Goal: Task Accomplishment & Management: Complete application form

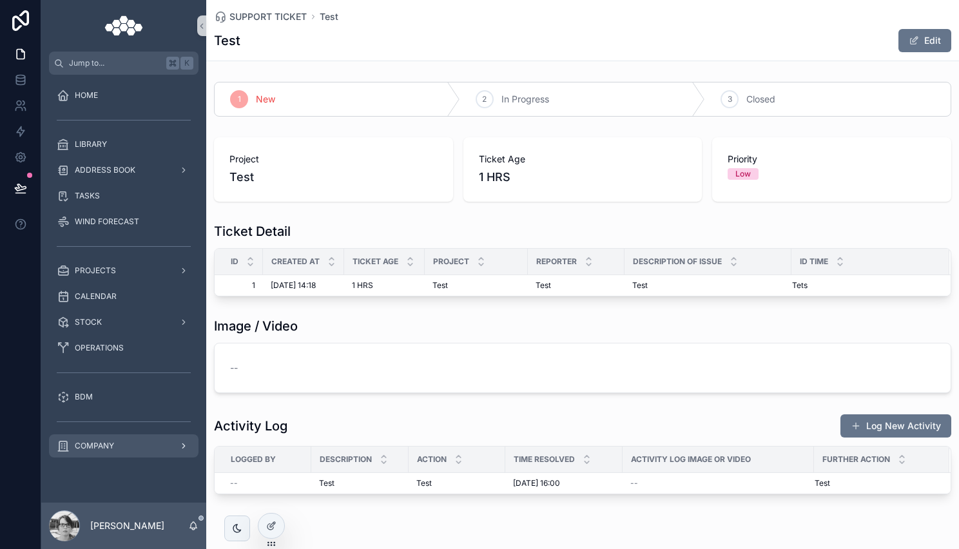
click at [133, 449] on div "COMPANY" at bounding box center [124, 445] width 134 height 21
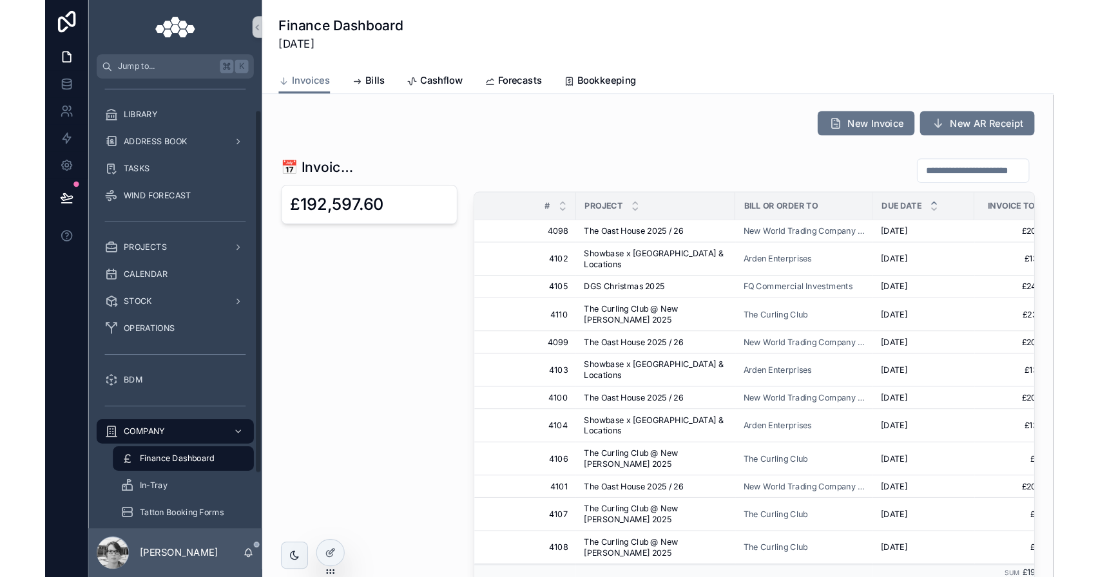
scroll to position [37, 0]
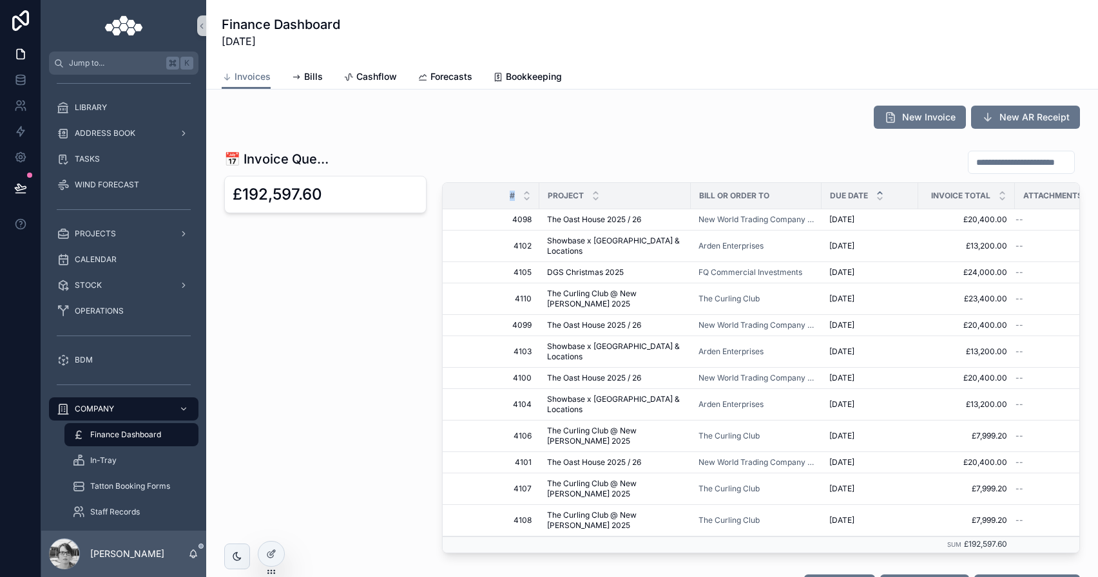
drag, startPoint x: 539, startPoint y: 197, endPoint x: 504, endPoint y: 197, distance: 34.1
click at [504, 197] on tr "# Project Bill or Order To Due Date Invoice Total Attachments" at bounding box center [778, 196] width 670 height 26
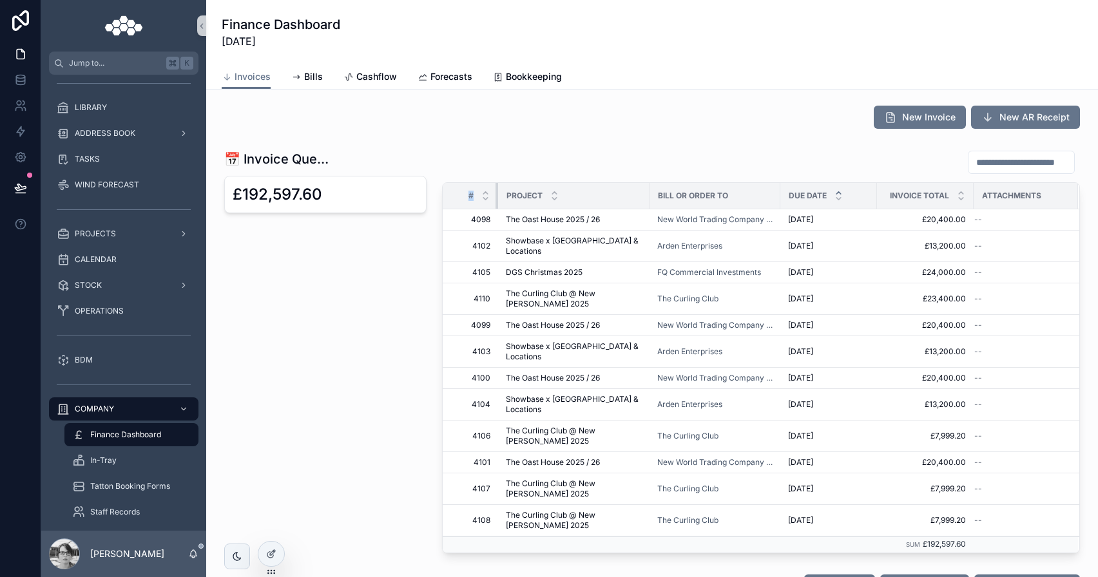
drag, startPoint x: 538, startPoint y: 200, endPoint x: 486, endPoint y: 205, distance: 52.4
click at [495, 205] on div "scrollable content" at bounding box center [497, 196] width 5 height 26
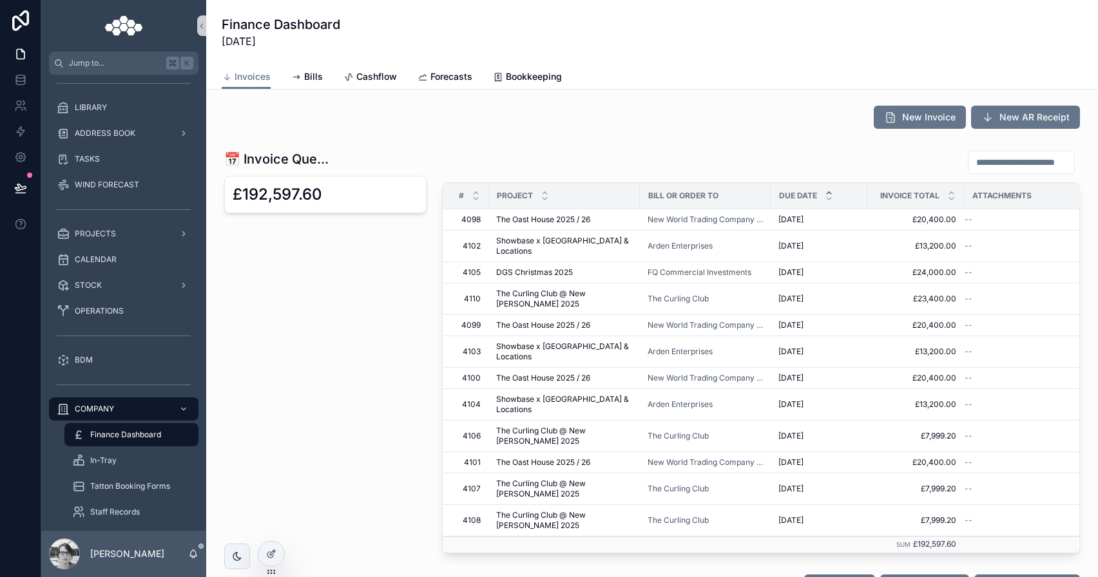
click at [520, 158] on div "scrollable content" at bounding box center [761, 162] width 638 height 24
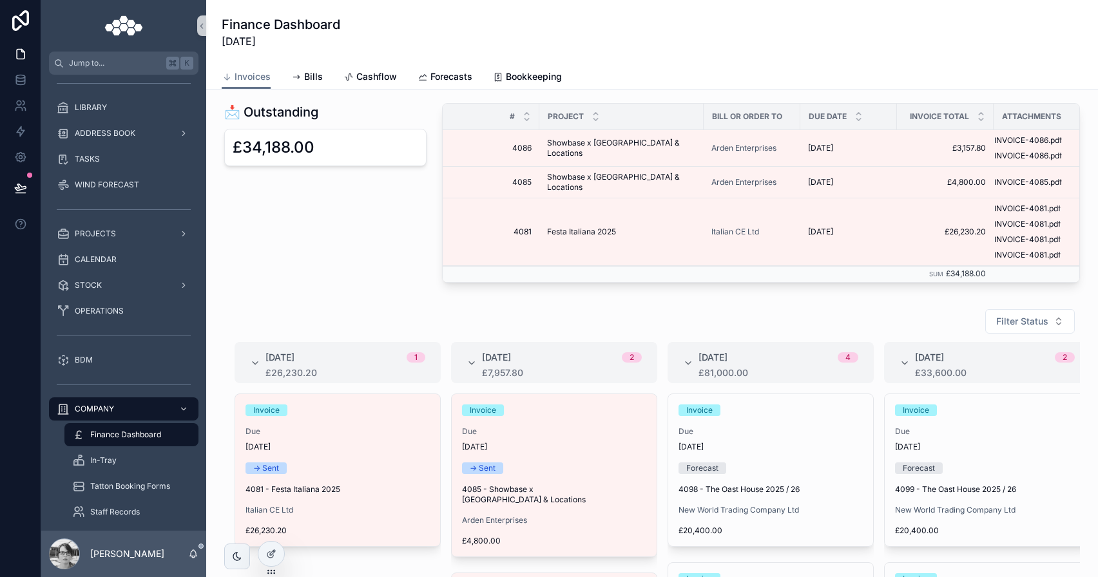
scroll to position [517, 0]
click at [153, 231] on div "PROJECTS" at bounding box center [124, 234] width 134 height 21
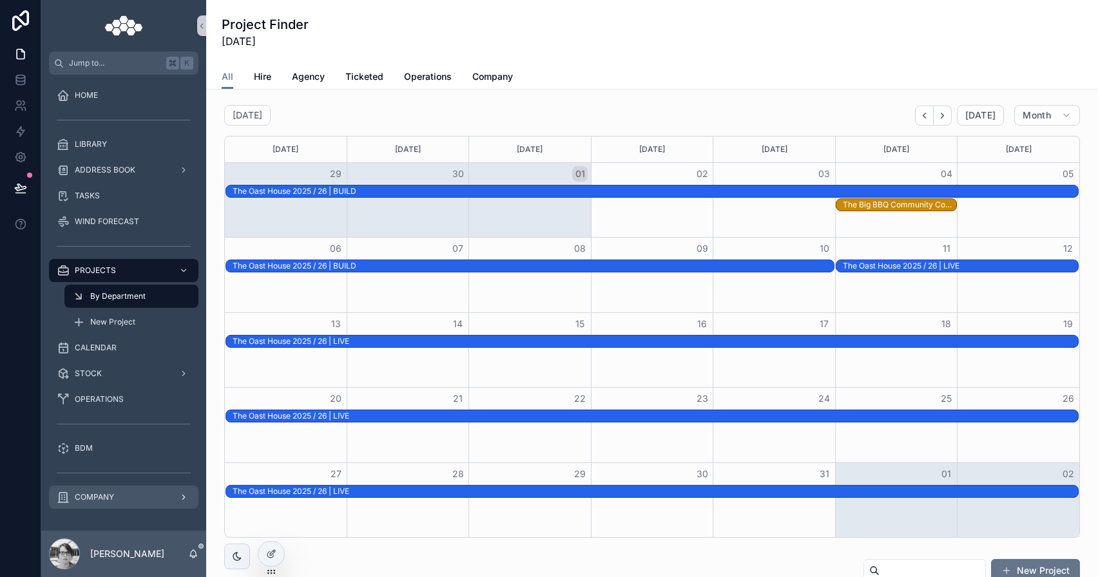
click at [146, 494] on div "COMPANY" at bounding box center [124, 497] width 134 height 21
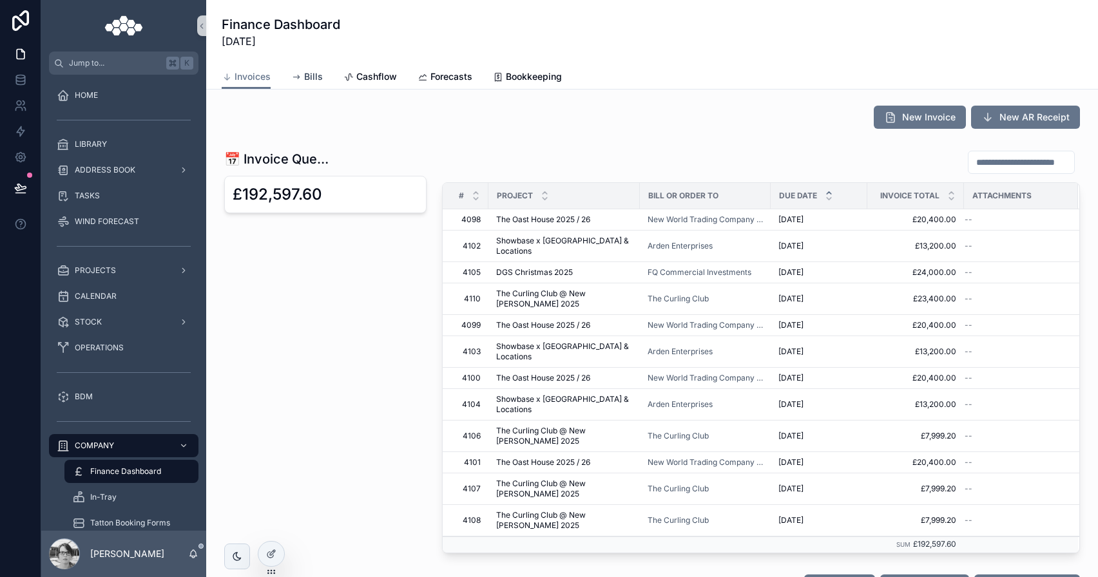
click at [300, 75] on icon "scrollable content" at bounding box center [296, 77] width 10 height 10
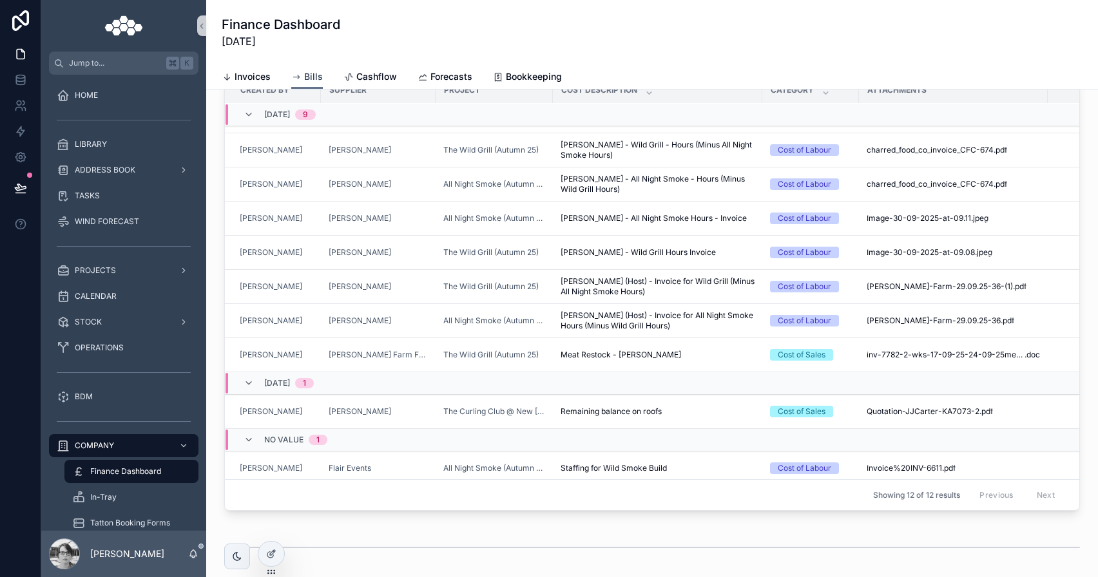
scroll to position [140, 1]
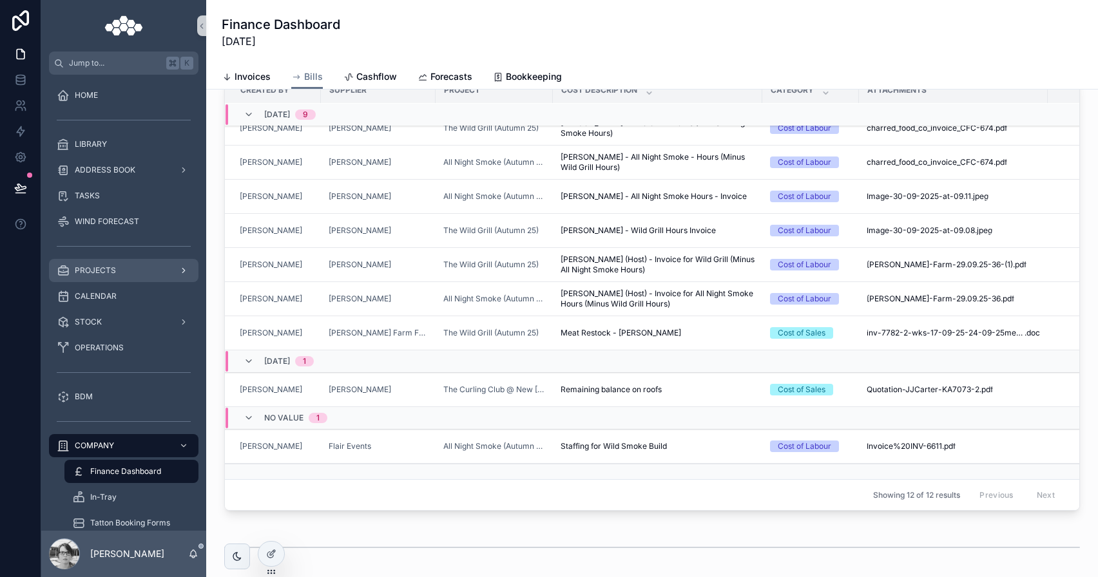
click at [120, 273] on div "PROJECTS" at bounding box center [124, 270] width 134 height 21
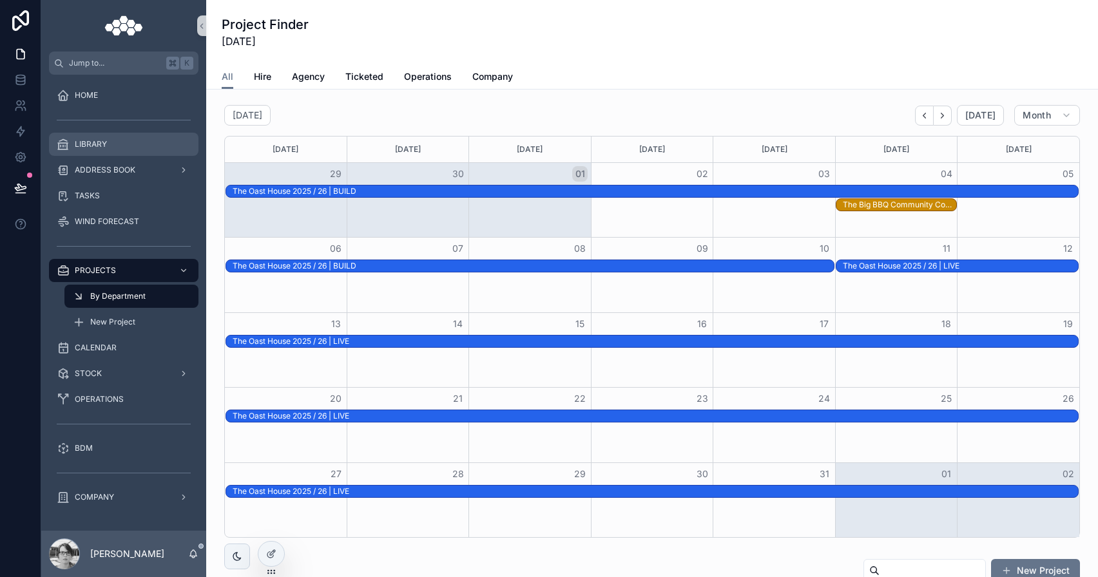
click at [103, 142] on span "LIBRARY" at bounding box center [91, 144] width 32 height 10
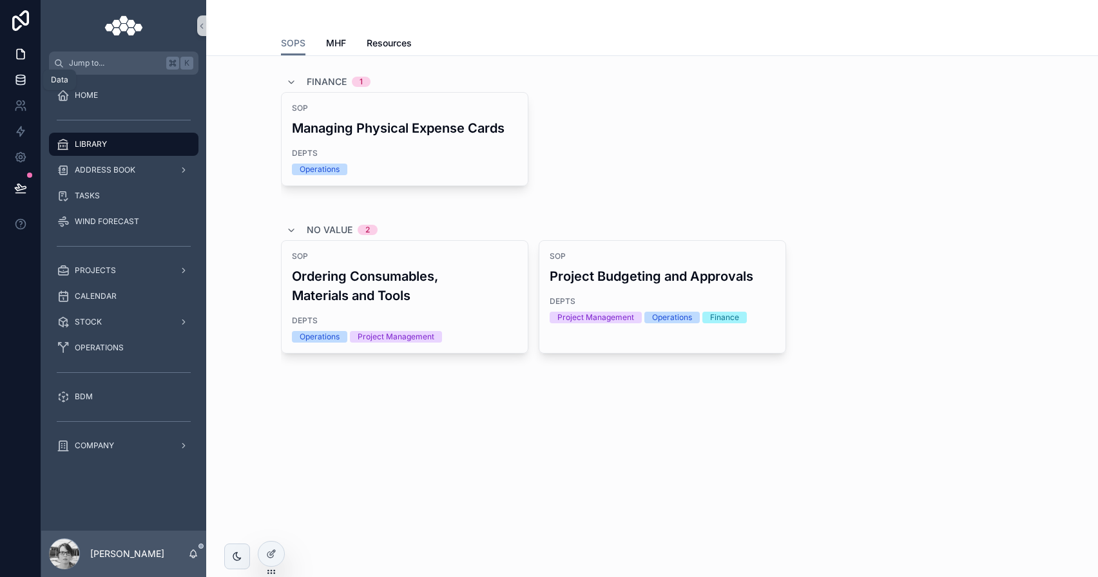
click at [22, 77] on icon at bounding box center [20, 79] width 13 height 13
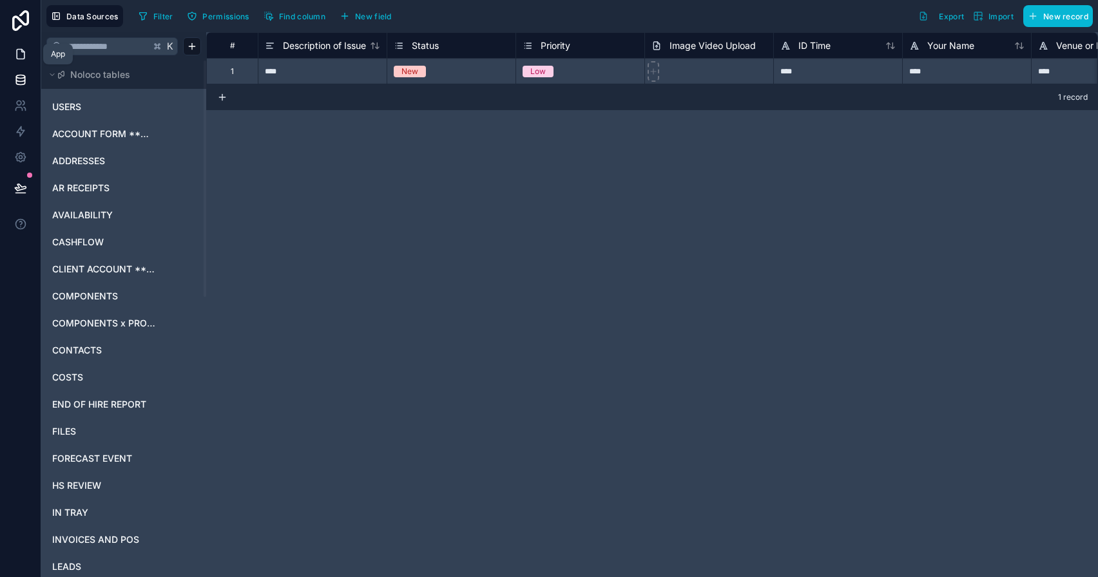
click at [26, 49] on icon at bounding box center [20, 54] width 13 height 13
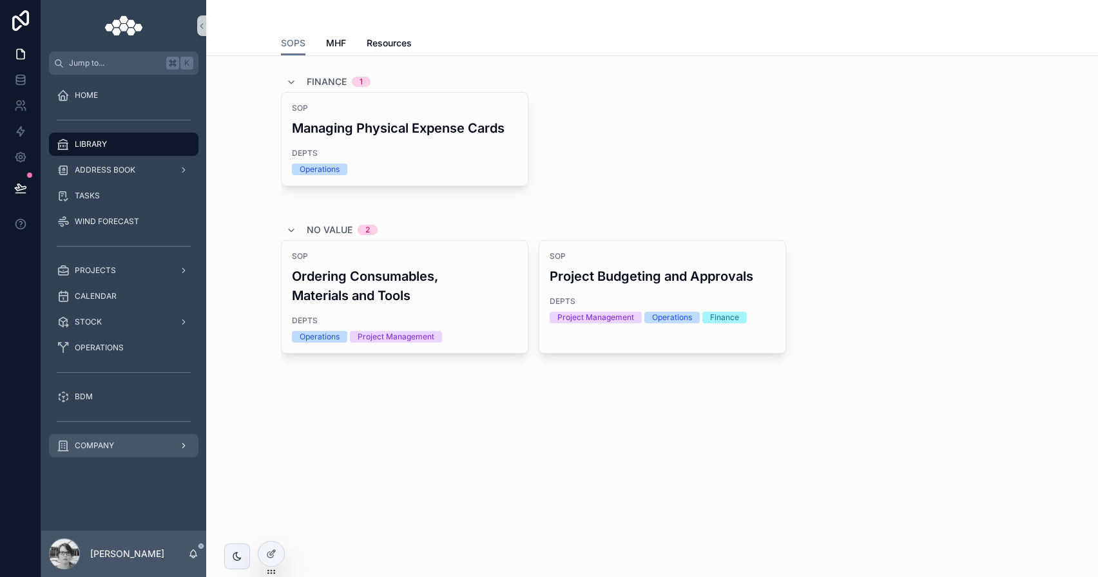
click at [137, 457] on link "COMPANY" at bounding box center [123, 445] width 149 height 23
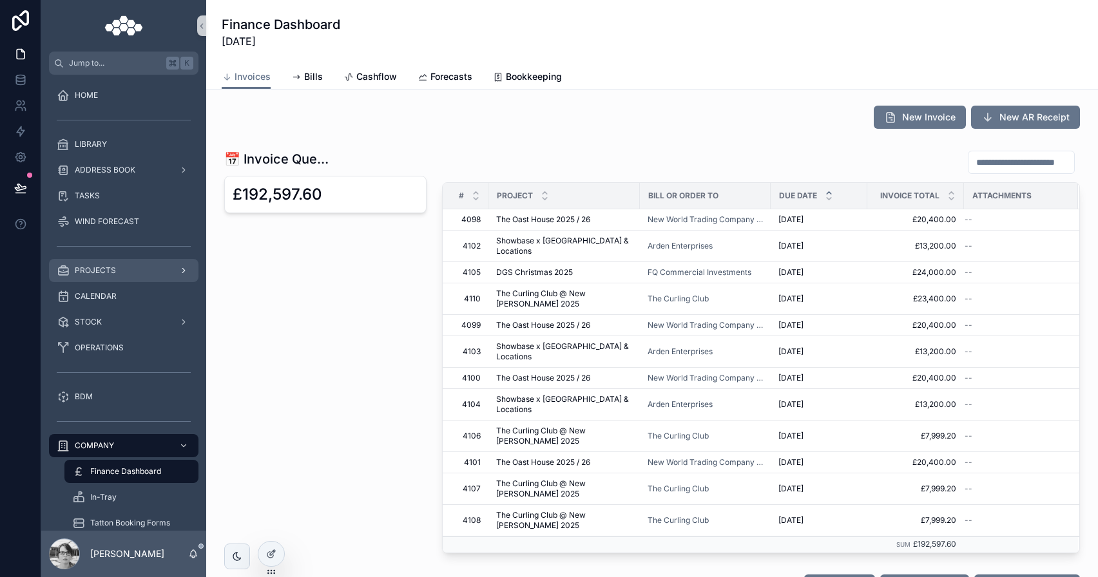
click at [135, 267] on div "PROJECTS" at bounding box center [124, 270] width 134 height 21
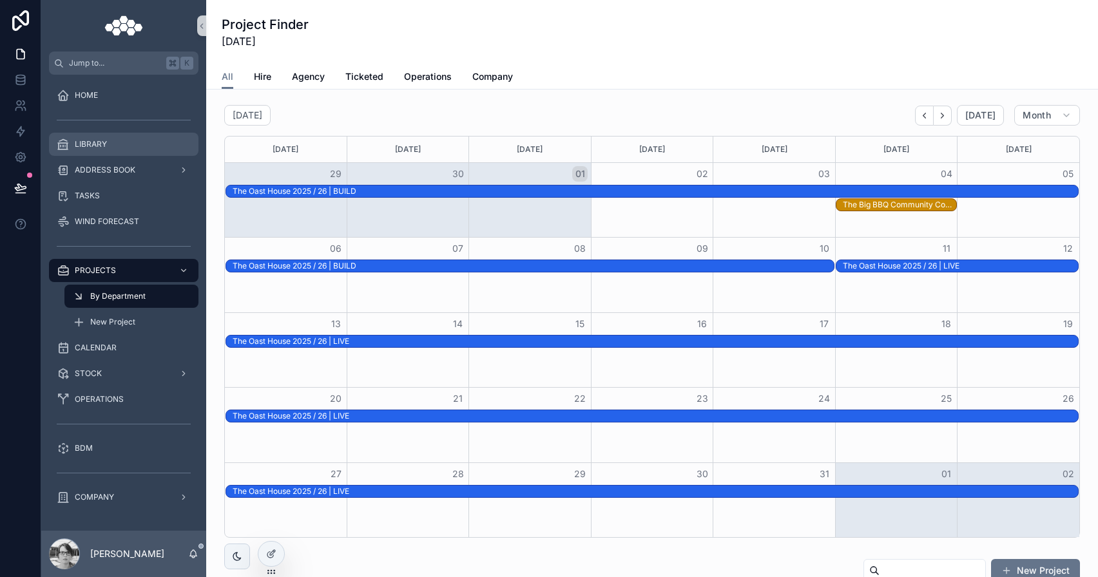
click at [141, 142] on div "LIBRARY" at bounding box center [124, 144] width 134 height 21
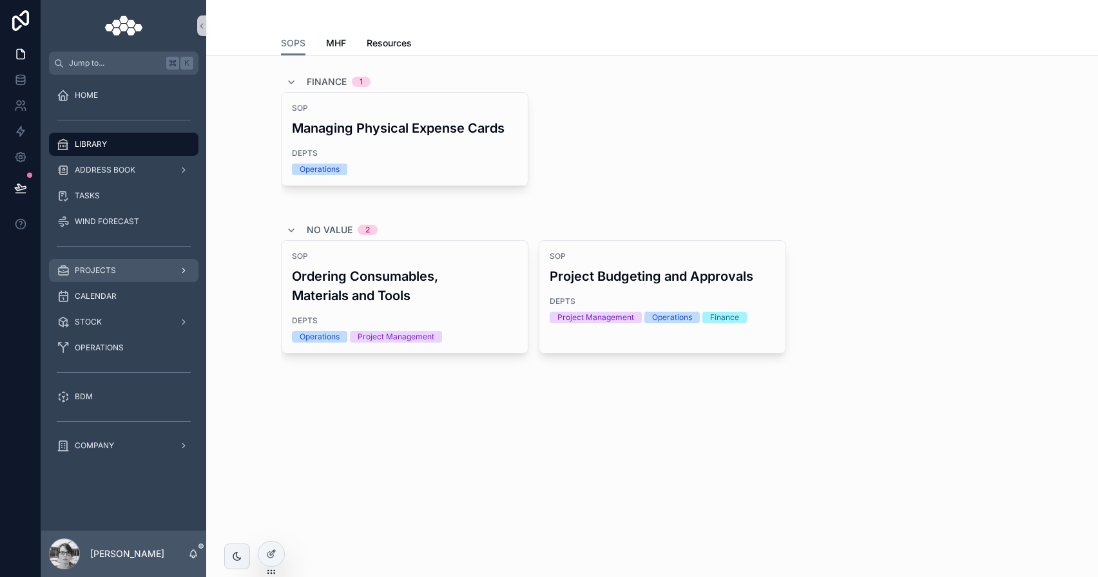
click at [166, 265] on div "PROJECTS" at bounding box center [124, 270] width 134 height 21
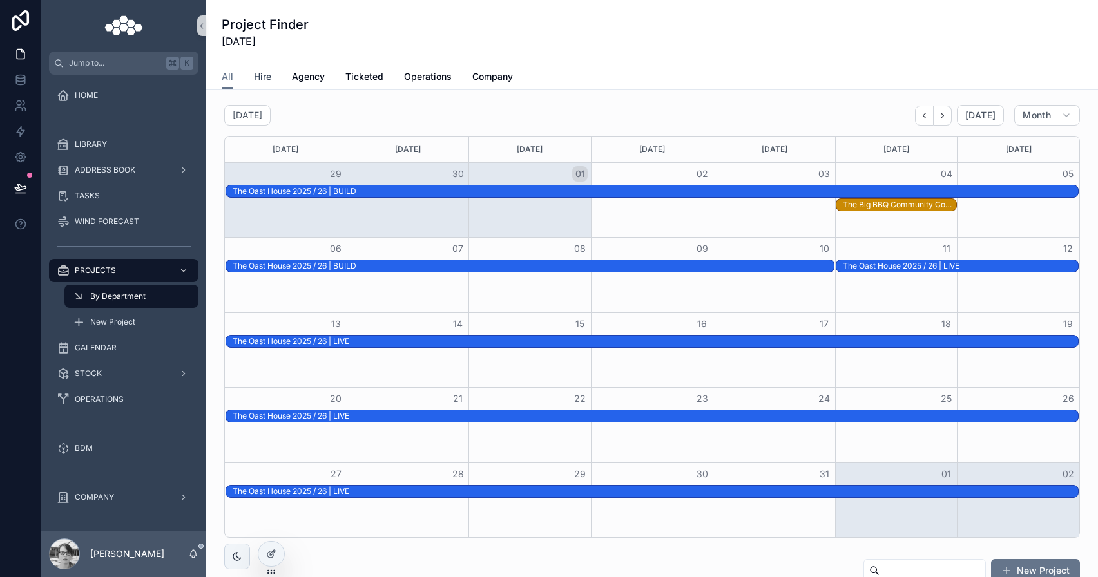
click at [260, 87] on link "Hire" at bounding box center [262, 78] width 17 height 26
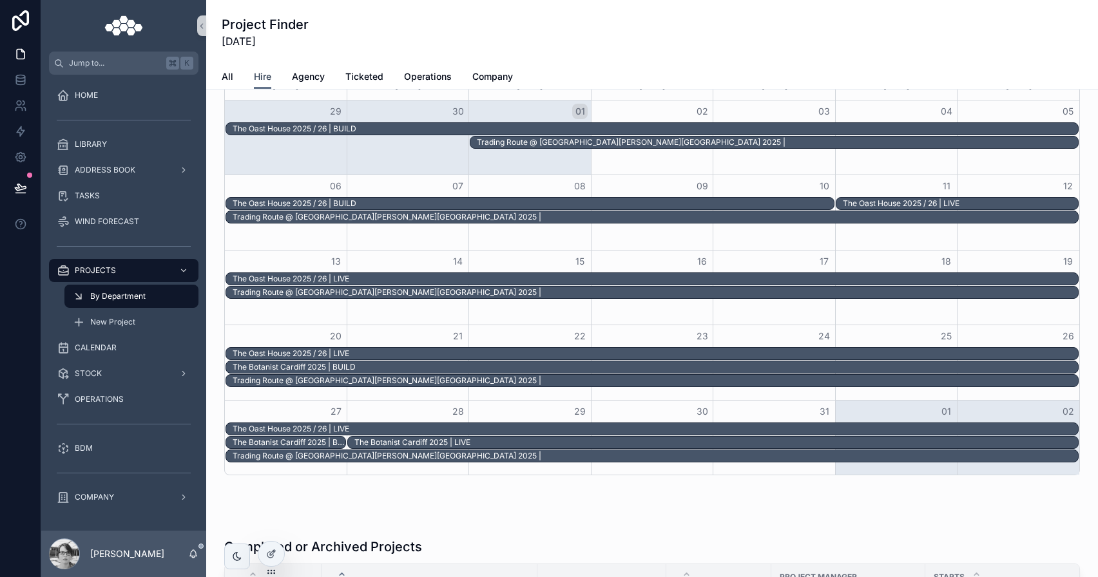
scroll to position [874, 0]
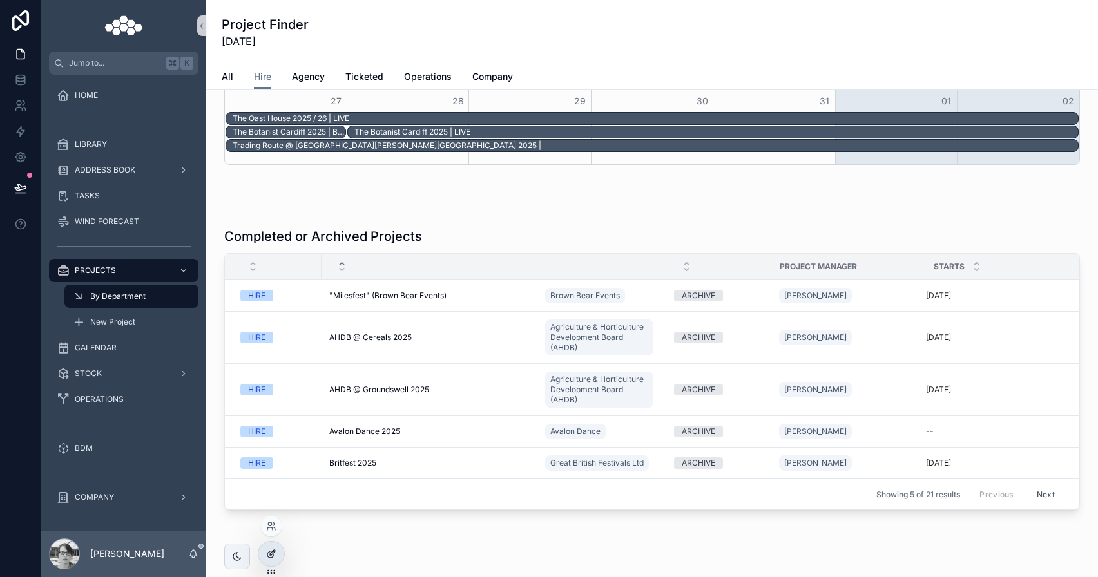
click at [271, 548] on div at bounding box center [271, 554] width 26 height 24
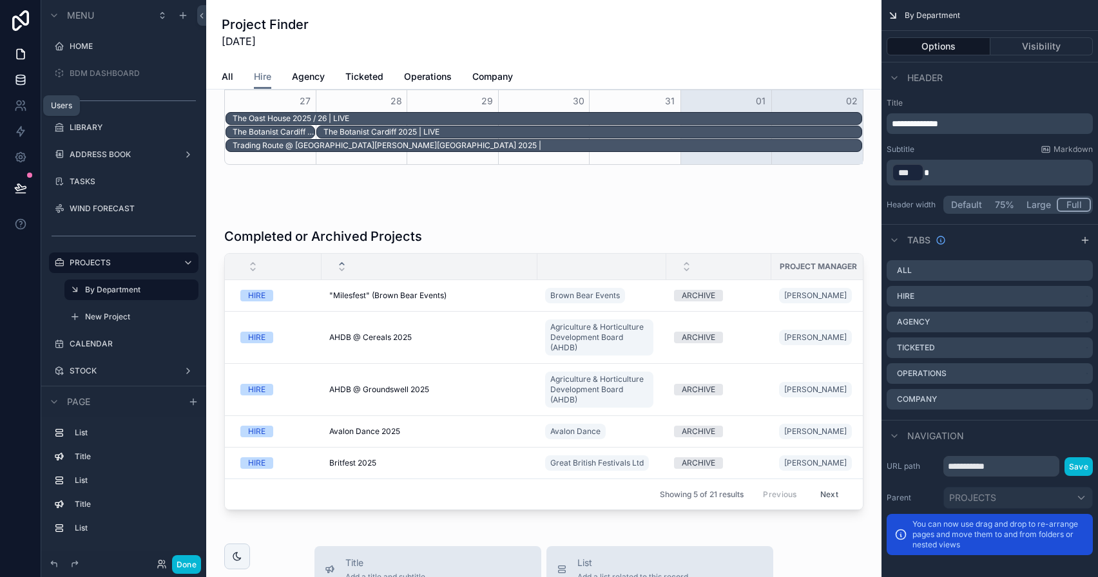
click at [23, 88] on link at bounding box center [20, 80] width 41 height 26
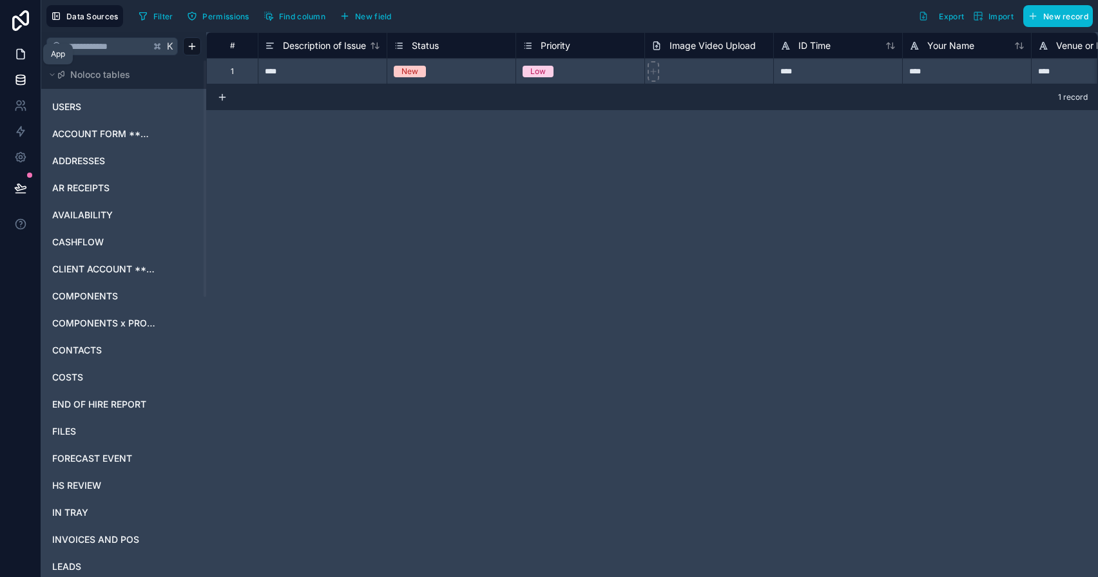
click at [33, 53] on link at bounding box center [20, 54] width 41 height 26
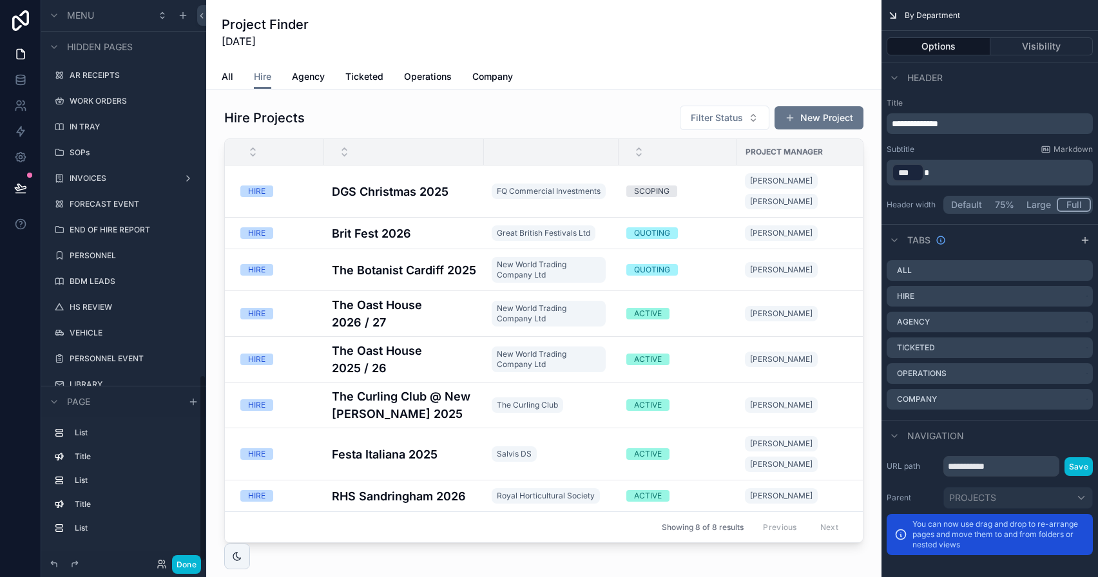
scroll to position [1127, 0]
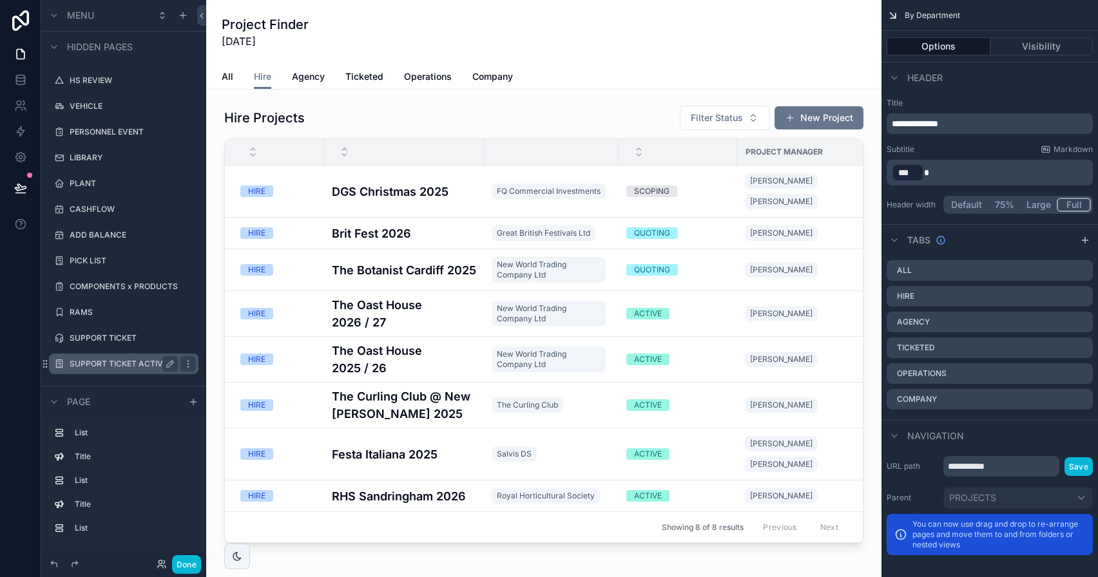
click at [140, 363] on label "SUPPORT TICKET ACTIVITY LOG" at bounding box center [124, 364] width 108 height 10
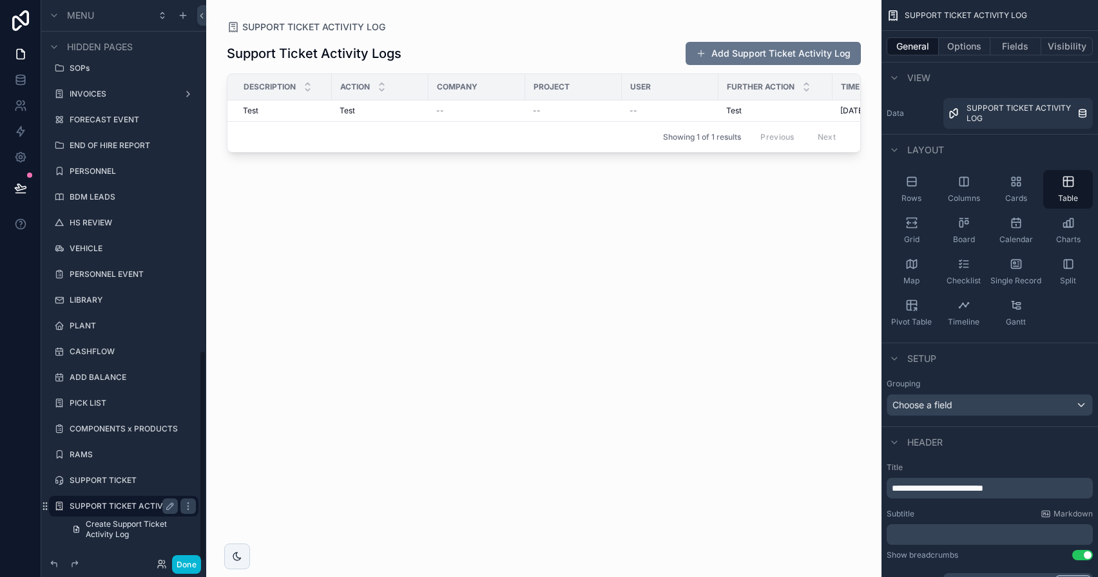
scroll to position [930, 0]
click at [23, 84] on icon at bounding box center [20, 82] width 8 height 5
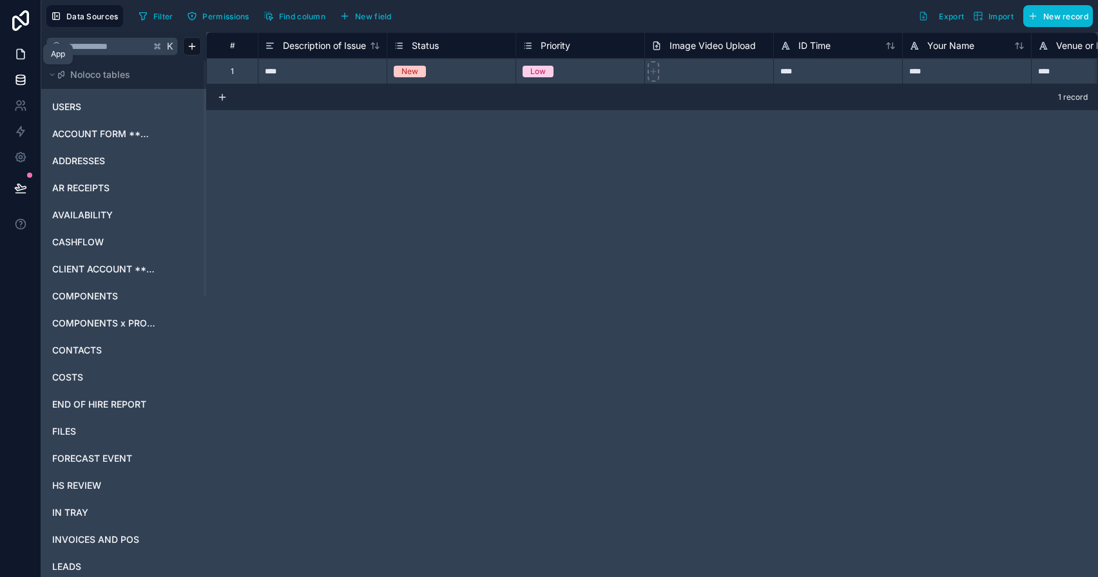
click at [21, 51] on icon at bounding box center [22, 51] width 3 height 3
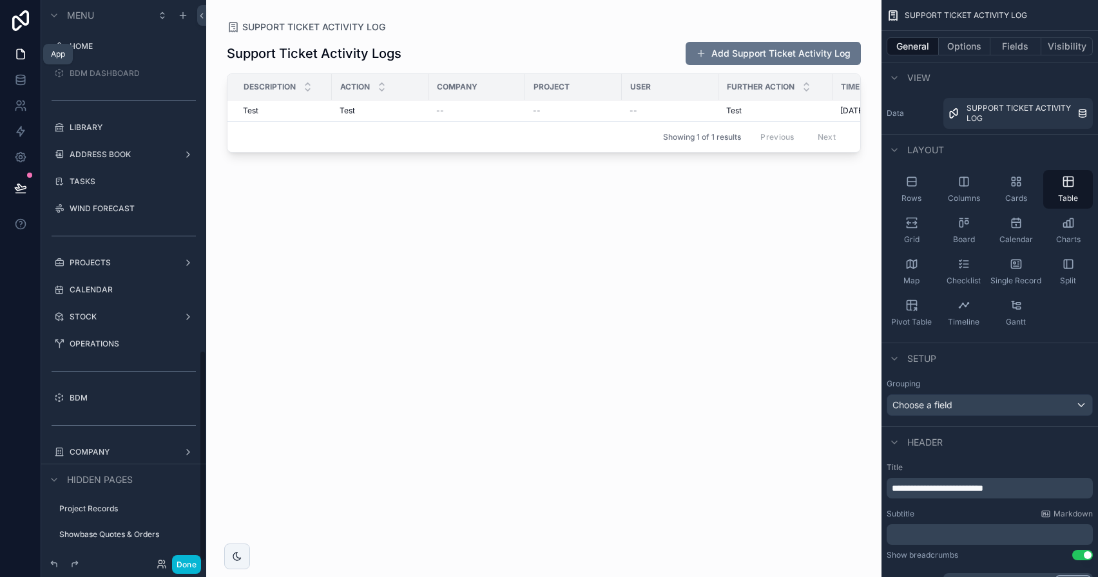
scroll to position [930, 0]
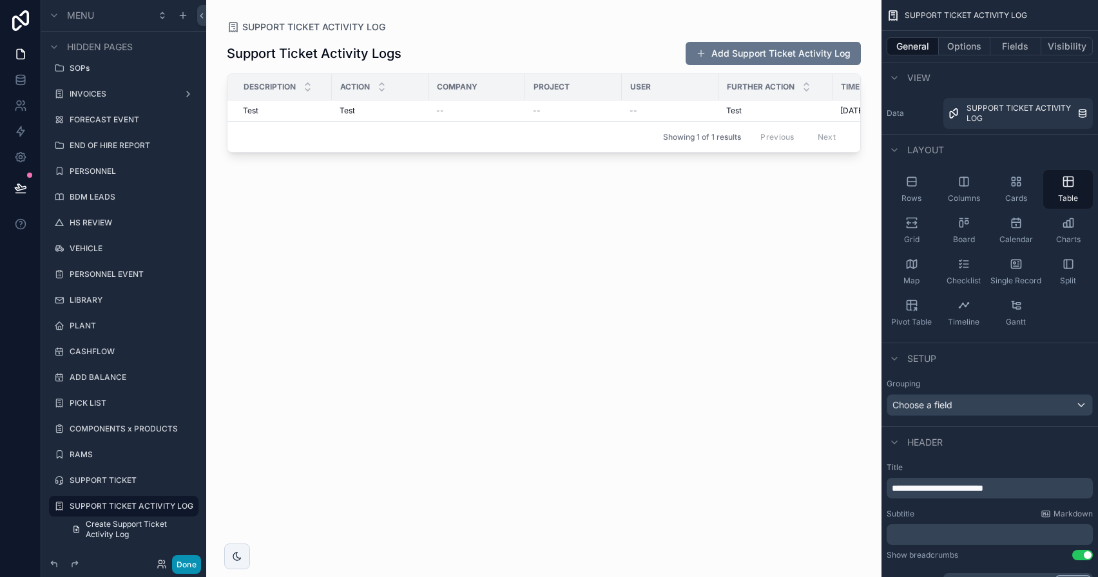
click at [192, 548] on button "Done" at bounding box center [186, 564] width 29 height 19
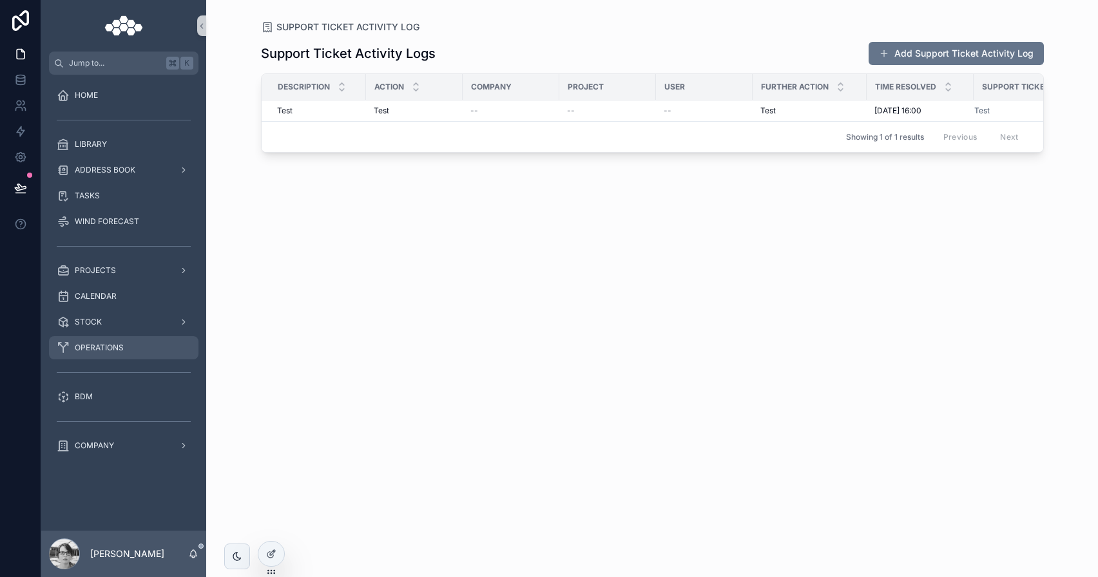
click at [109, 343] on span "OPERATIONS" at bounding box center [99, 348] width 49 height 10
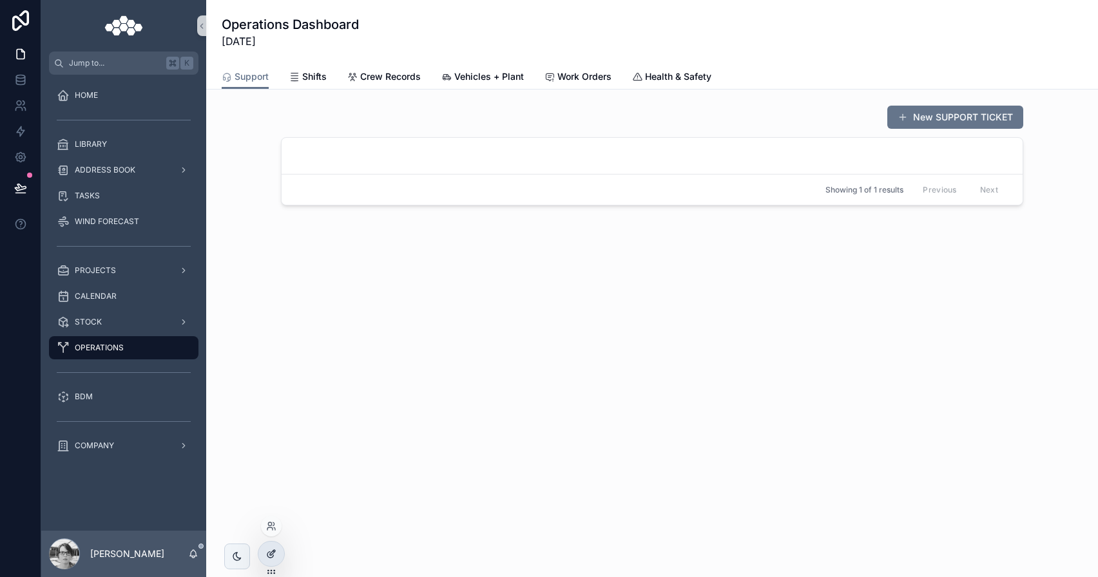
click at [272, 547] on div at bounding box center [271, 554] width 26 height 24
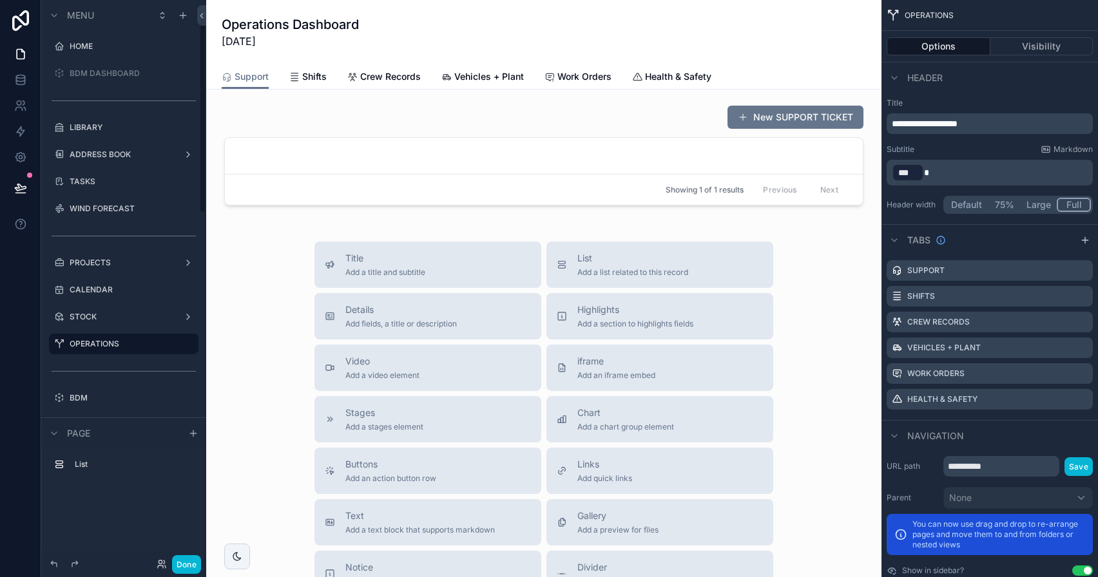
scroll to position [49, 0]
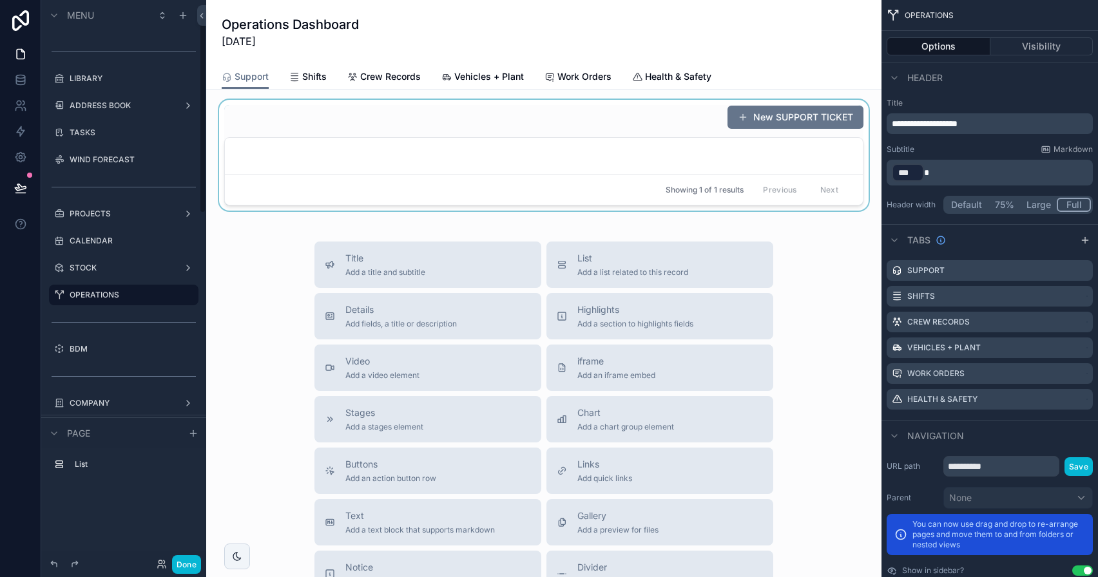
click at [578, 146] on div "scrollable content" at bounding box center [543, 155] width 654 height 111
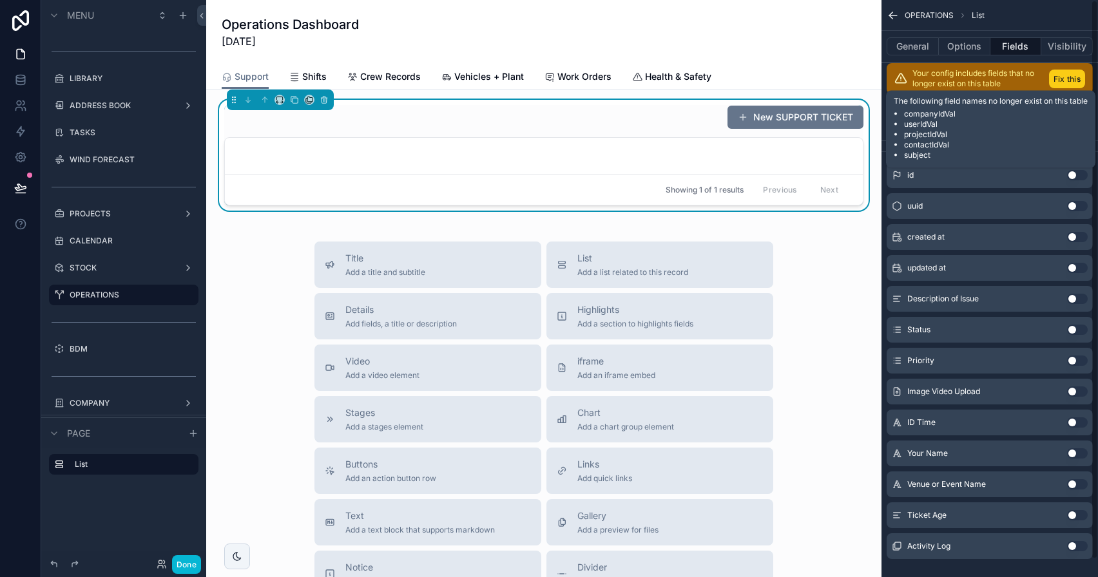
click at [958, 84] on button "Fix this" at bounding box center [1067, 79] width 36 height 19
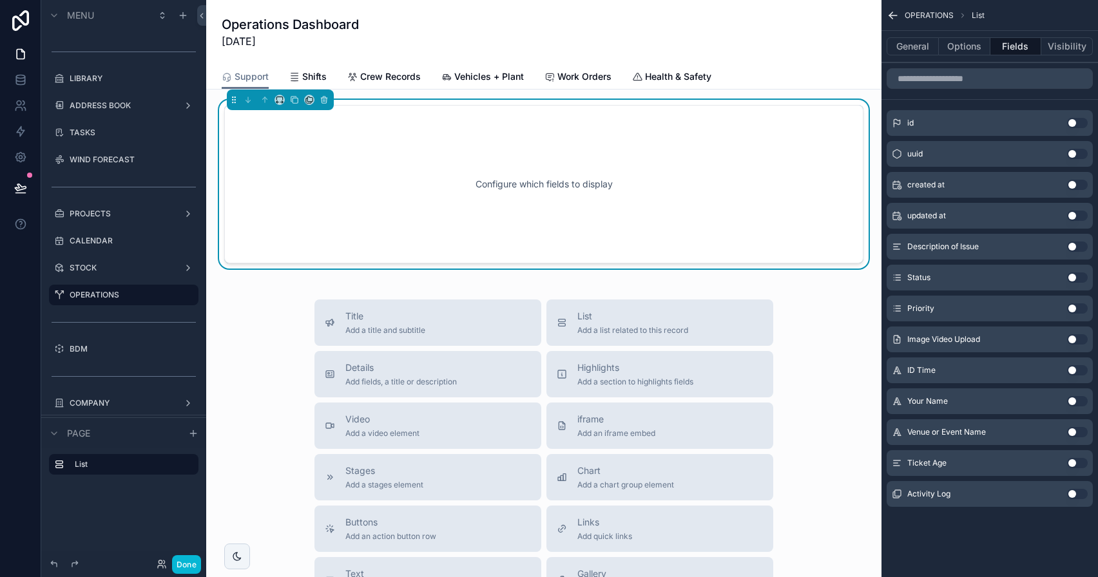
click at [958, 122] on button "Use setting" at bounding box center [1077, 123] width 21 height 10
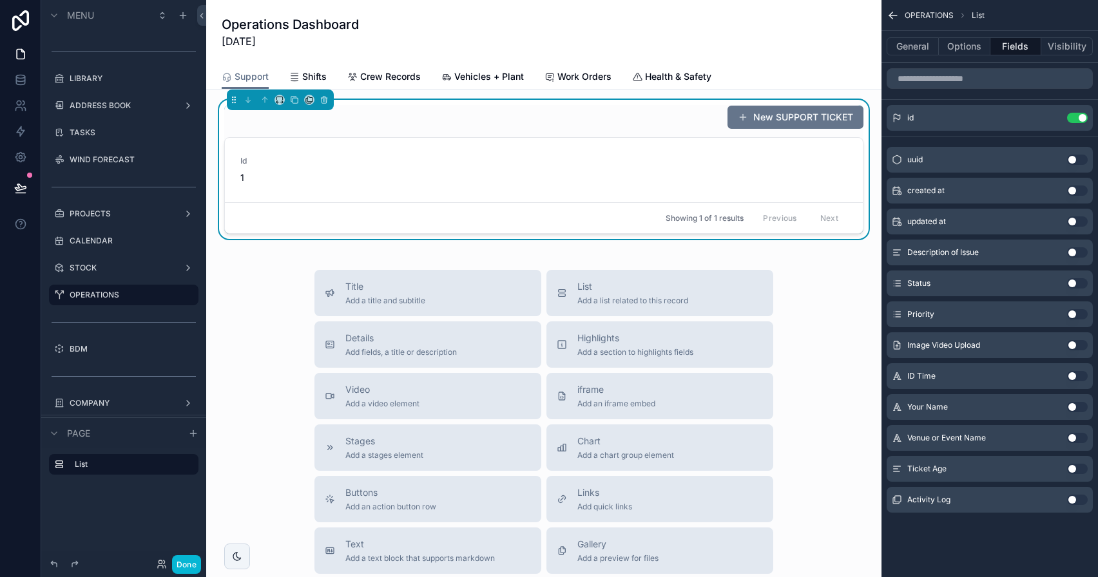
click at [958, 193] on button "Use setting" at bounding box center [1077, 191] width 21 height 10
click at [958, 437] on button "Use setting" at bounding box center [1077, 438] width 21 height 10
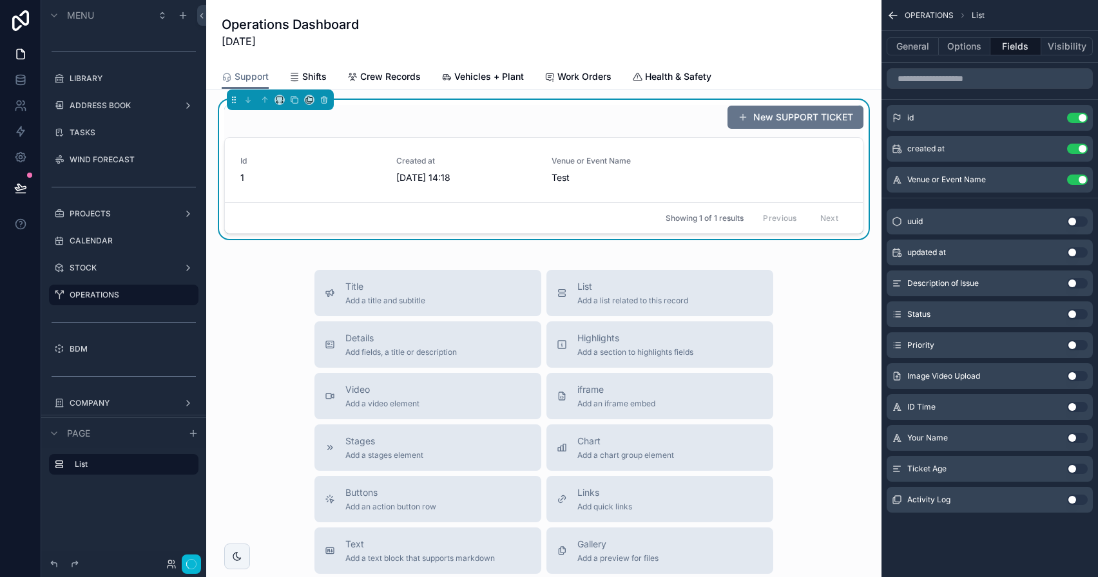
click at [958, 474] on div "Ticket Age Use setting" at bounding box center [989, 469] width 206 height 26
click at [958, 470] on button "Use setting" at bounding box center [1077, 469] width 21 height 10
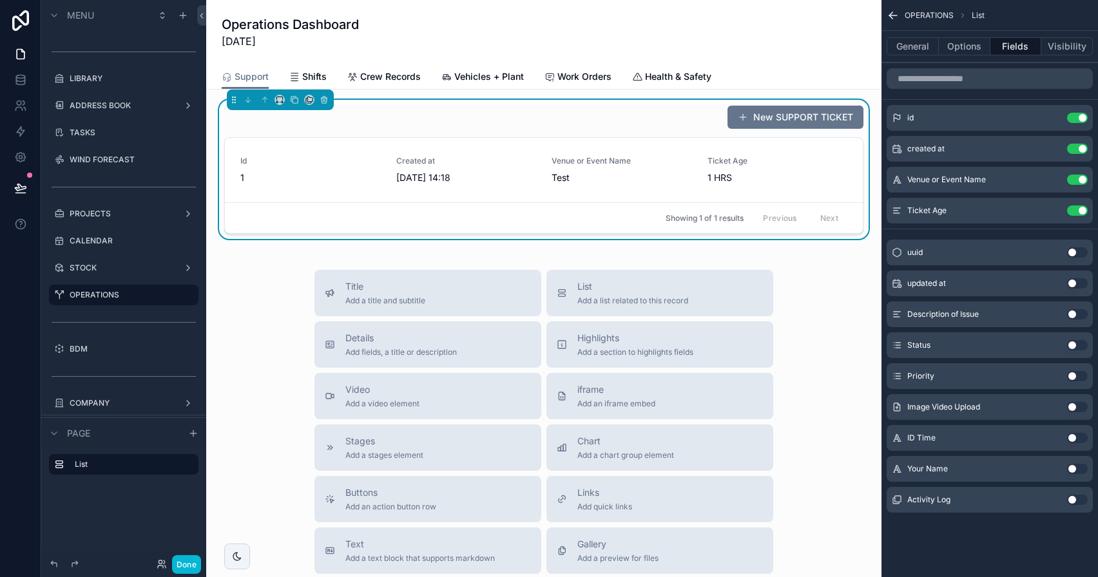
click at [958, 345] on button "Use setting" at bounding box center [1077, 345] width 21 height 10
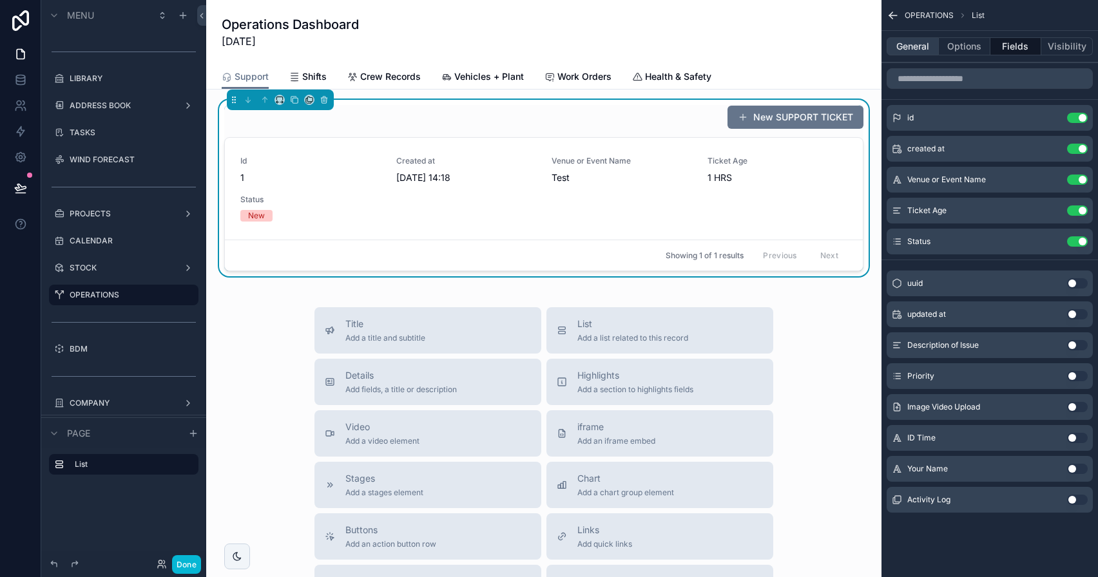
click at [928, 50] on button "General" at bounding box center [912, 46] width 52 height 18
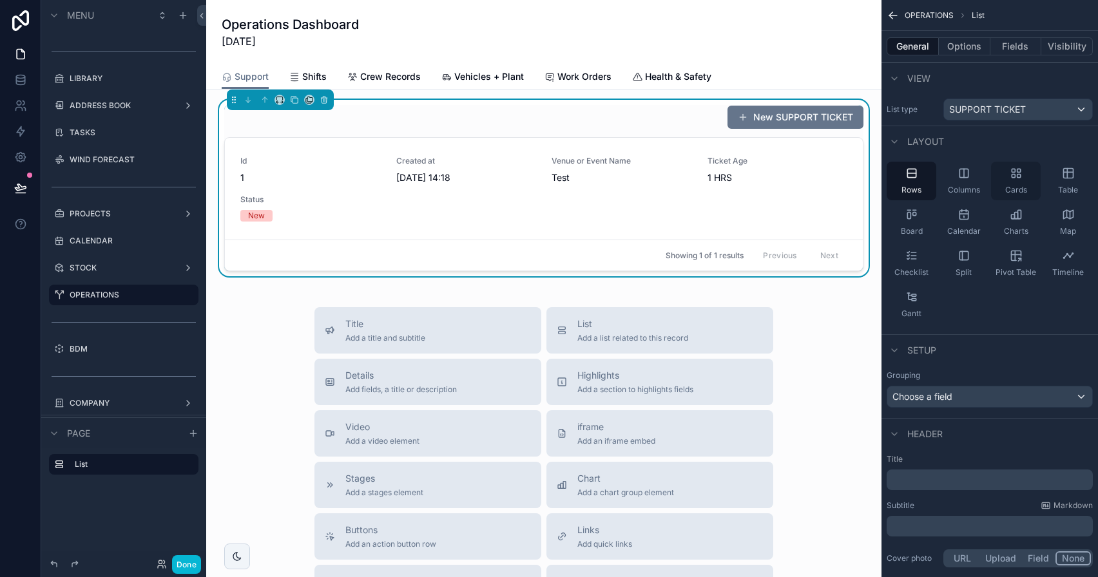
click at [958, 189] on div "Cards" at bounding box center [1016, 181] width 50 height 39
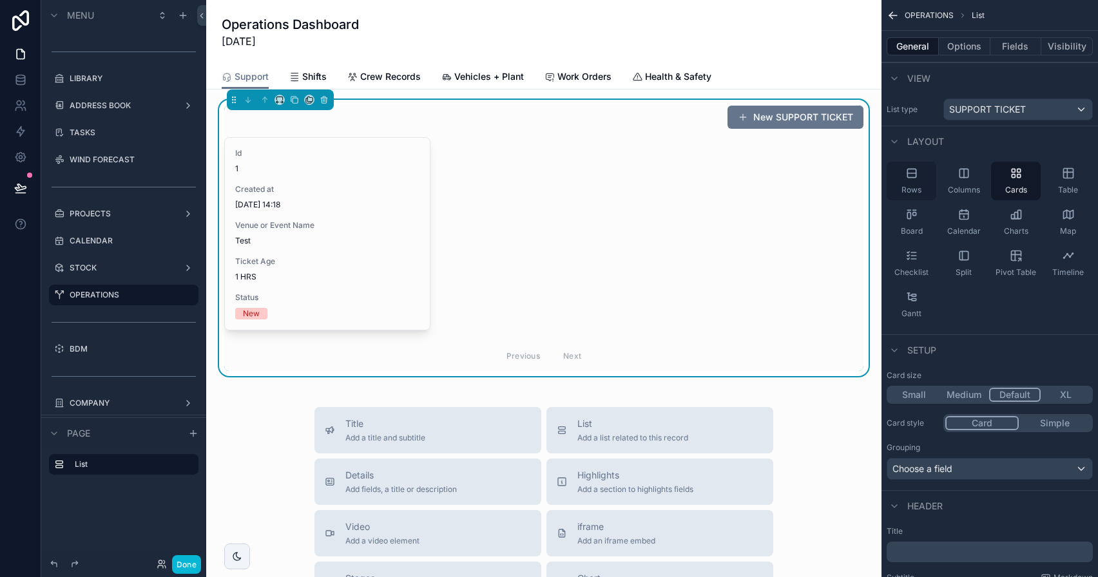
click at [897, 184] on div "Rows" at bounding box center [911, 181] width 50 height 39
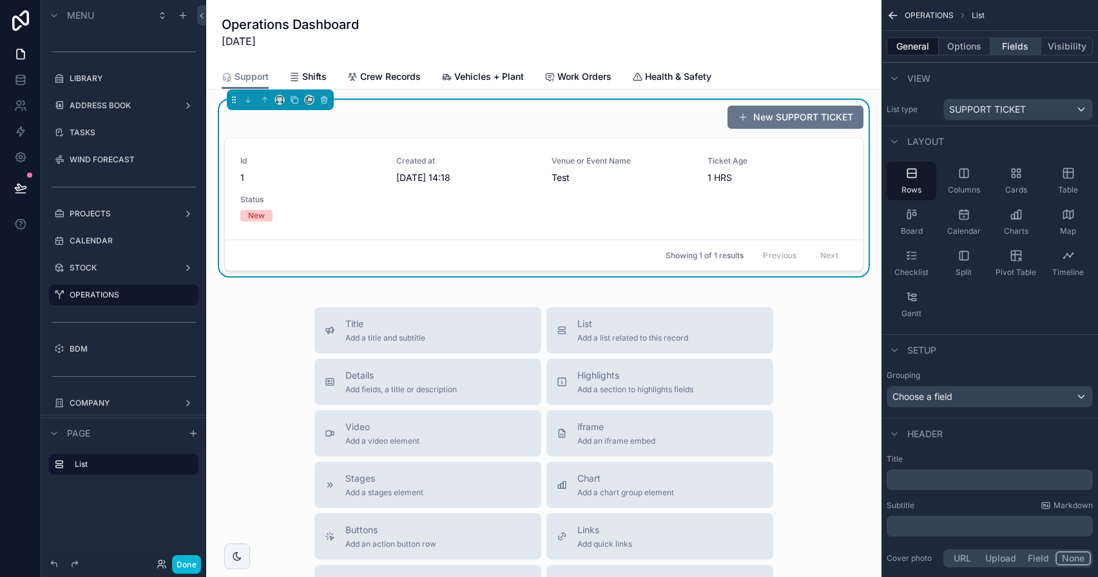
click at [958, 51] on button "Fields" at bounding box center [1016, 46] width 52 height 18
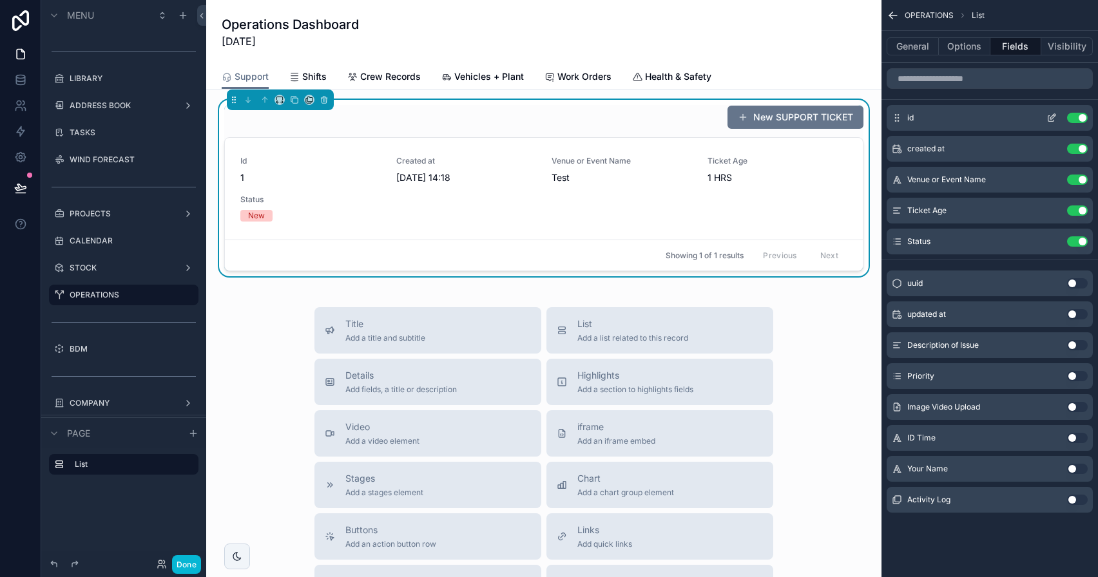
click at [958, 119] on button "Use setting" at bounding box center [1077, 118] width 21 height 10
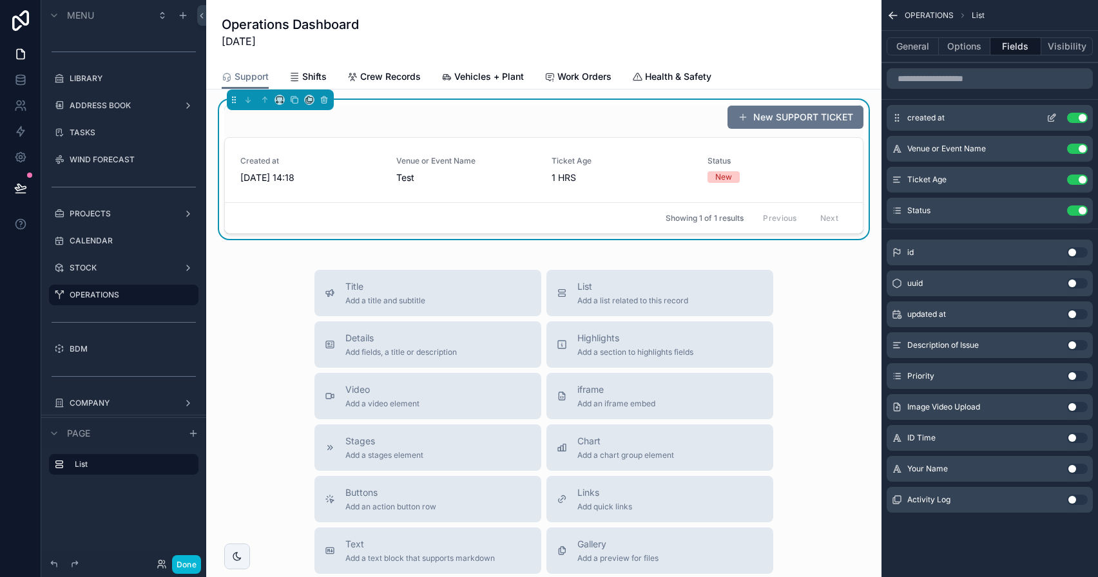
click at [958, 119] on button "Use setting" at bounding box center [1077, 118] width 21 height 10
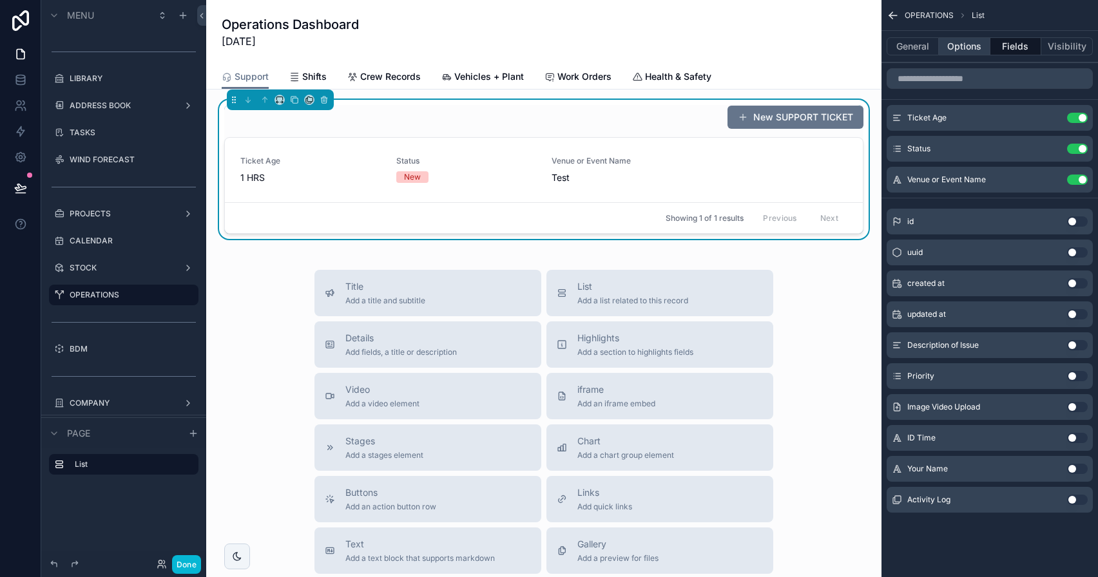
click at [958, 44] on button "Options" at bounding box center [965, 46] width 52 height 18
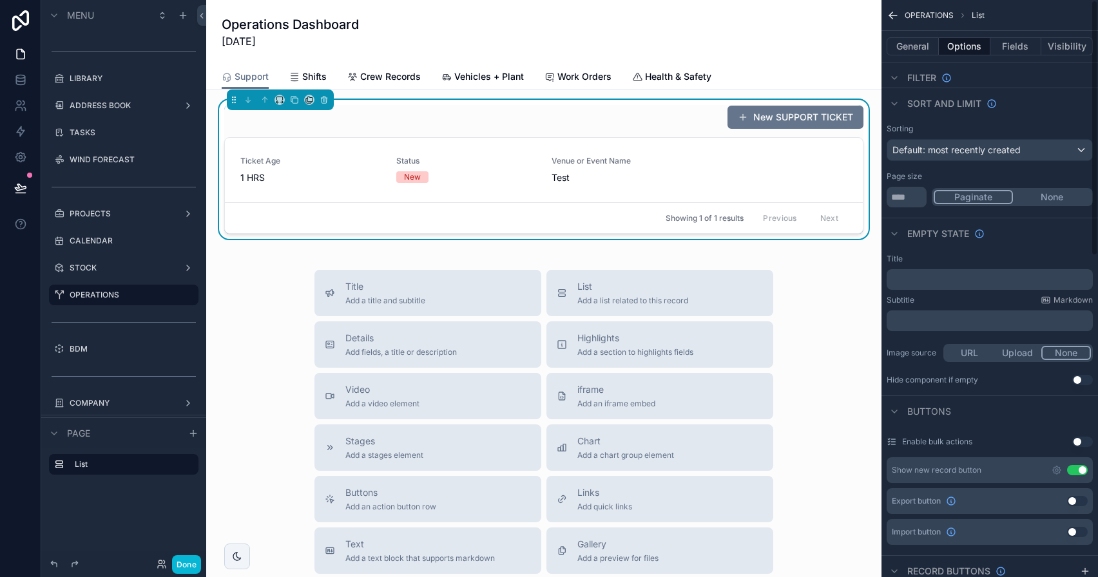
scroll to position [0, 0]
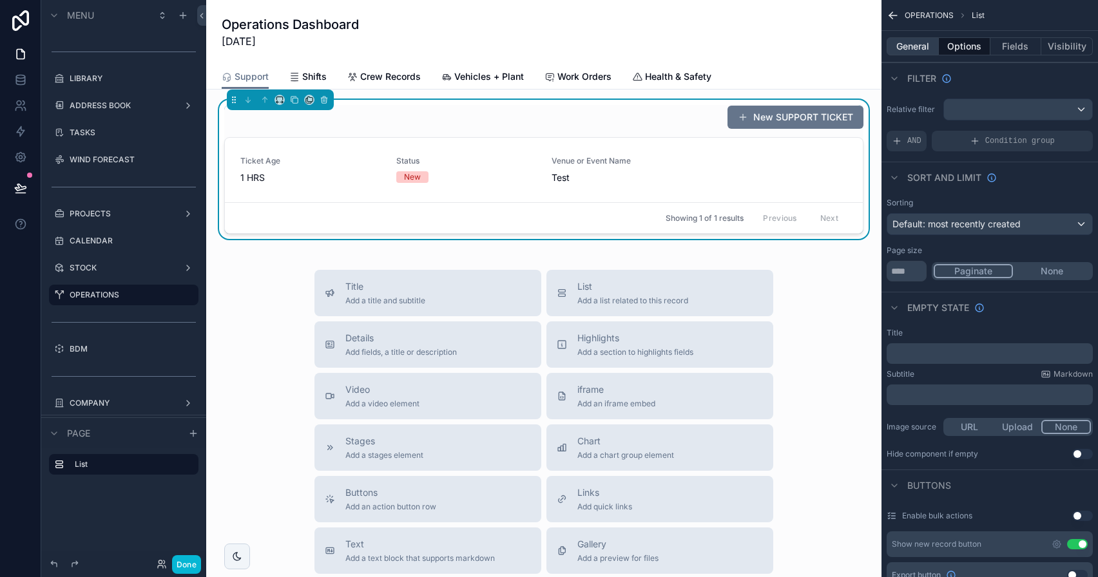
click at [923, 41] on button "General" at bounding box center [912, 46] width 52 height 18
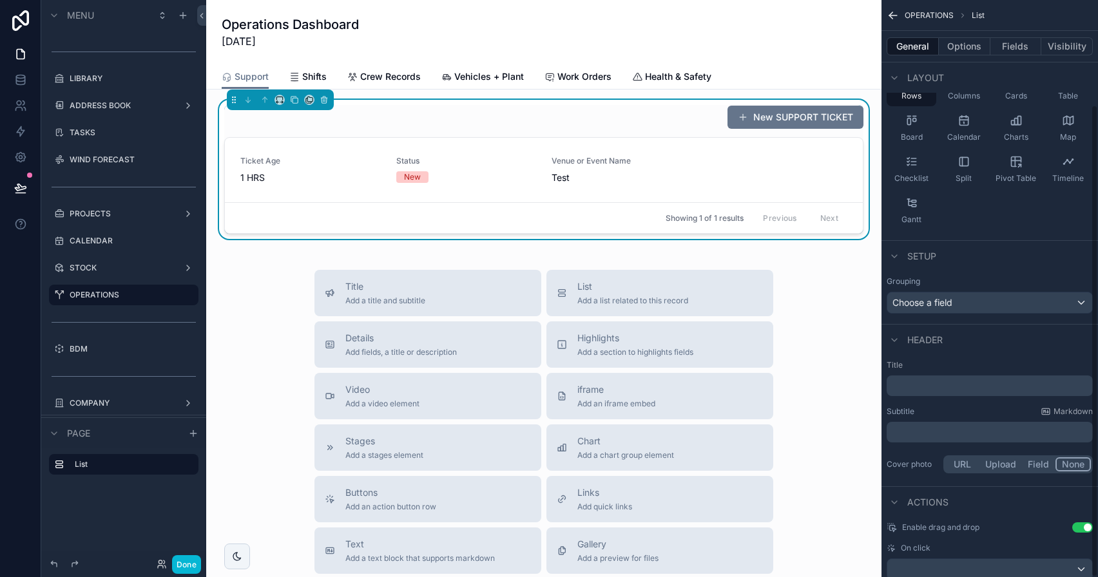
scroll to position [128, 0]
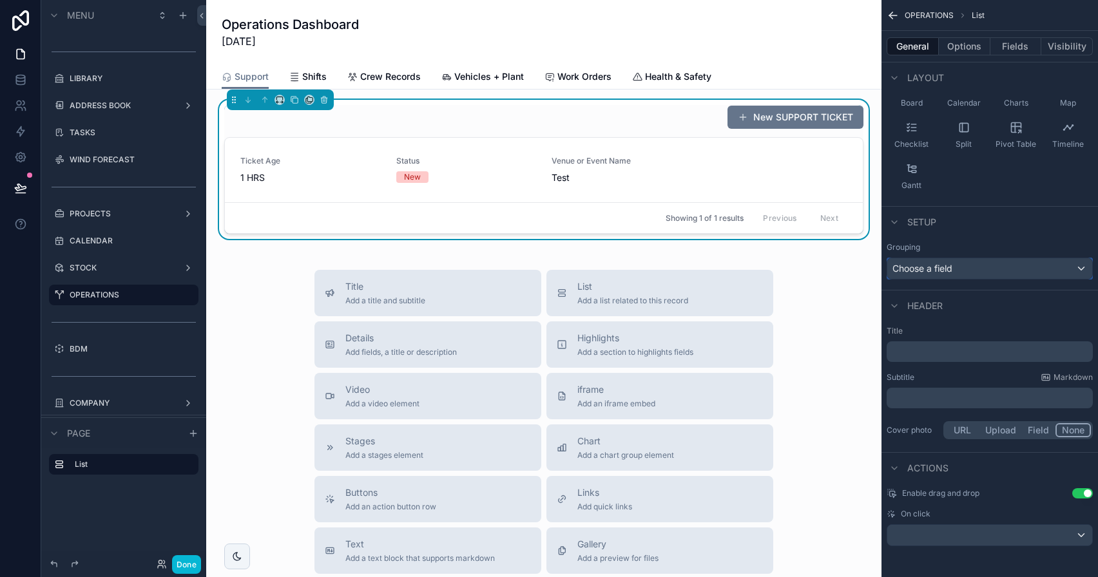
click at [958, 266] on div "Choose a field" at bounding box center [989, 268] width 205 height 21
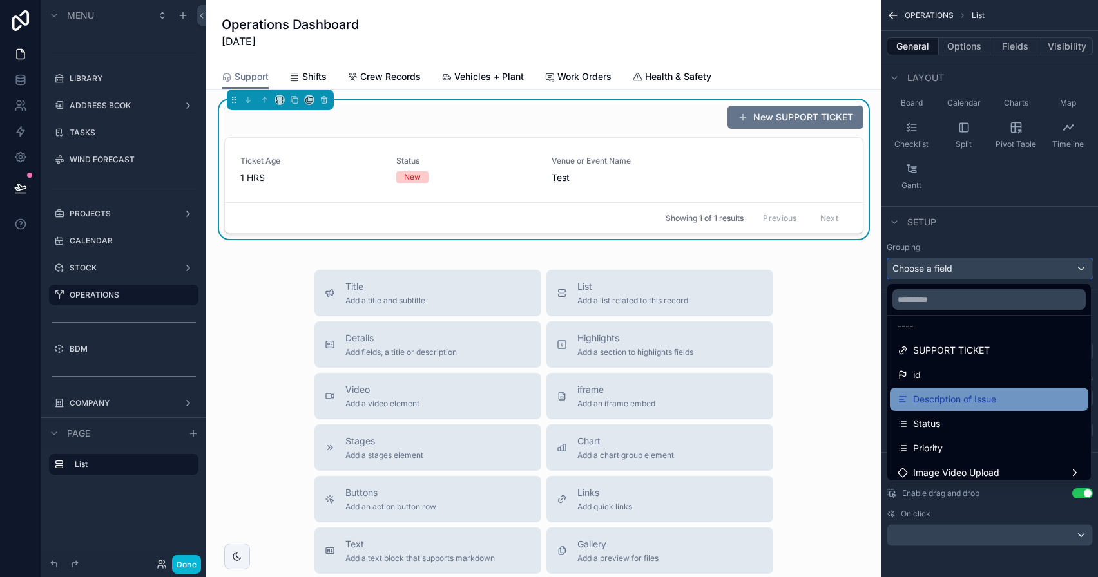
scroll to position [21, 0]
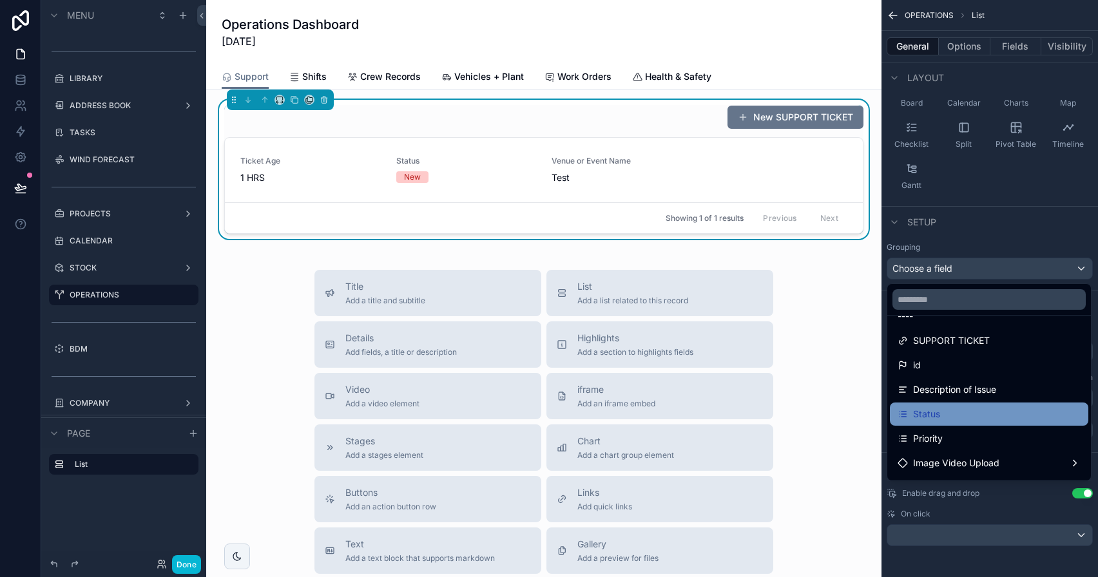
click at [946, 409] on div "Status" at bounding box center [988, 413] width 183 height 15
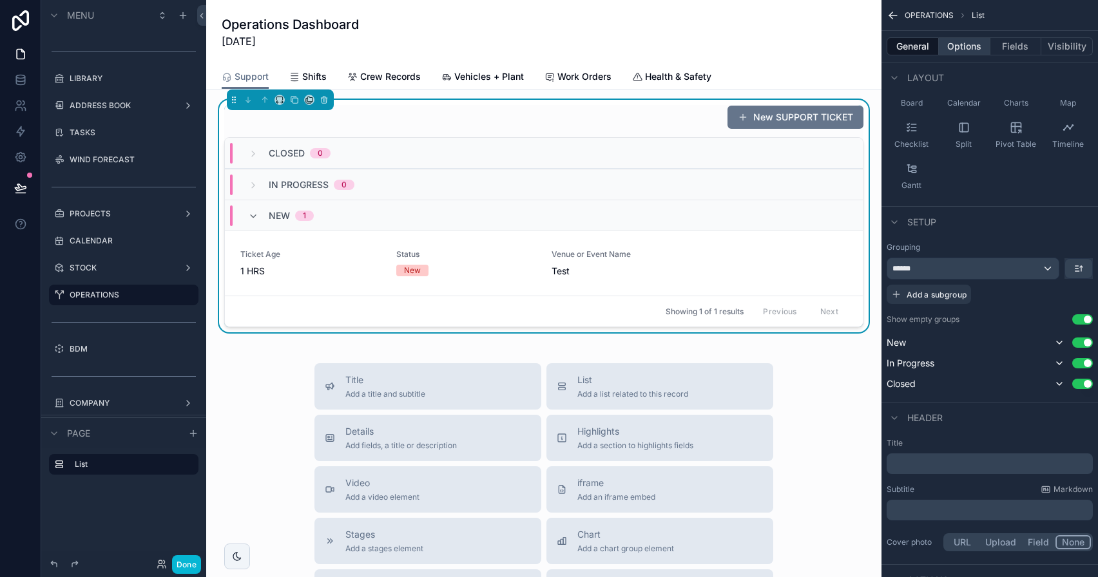
click at [958, 41] on button "Options" at bounding box center [965, 46] width 52 height 18
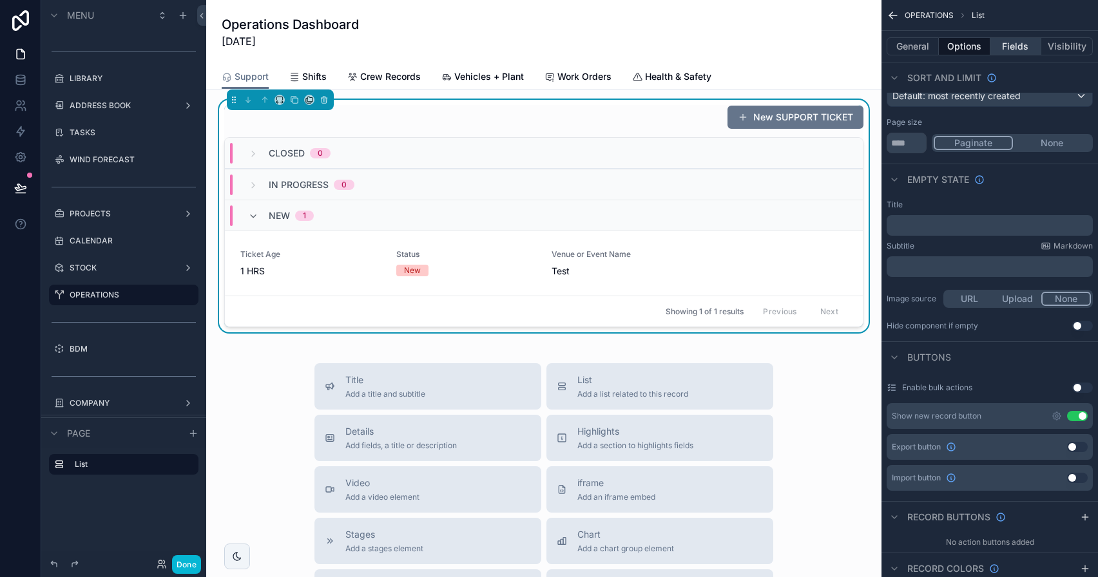
click at [958, 43] on button "Fields" at bounding box center [1016, 46] width 52 height 18
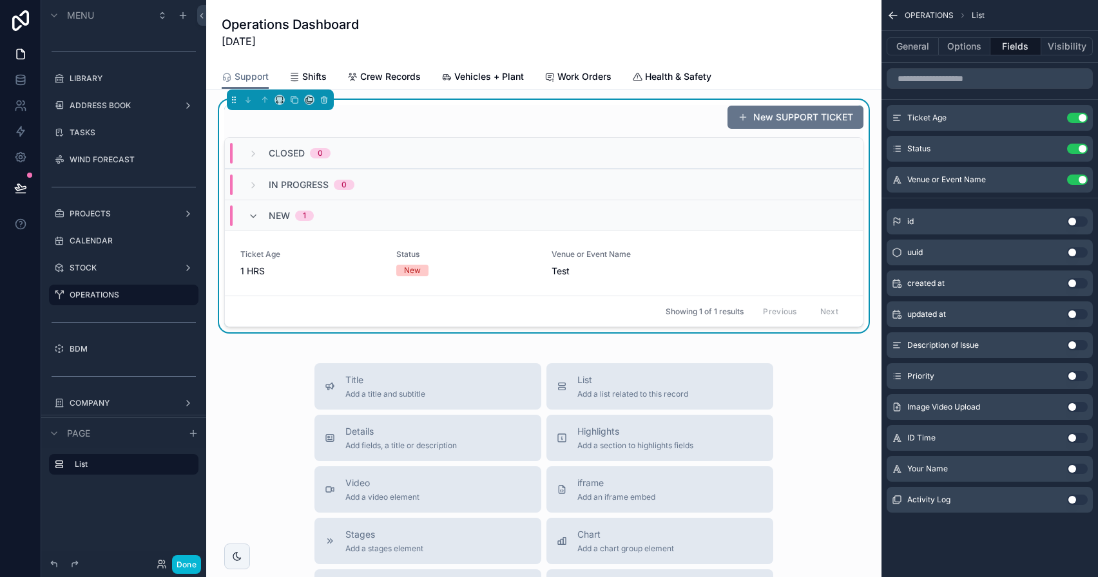
scroll to position [0, 0]
click at [926, 39] on button "General" at bounding box center [912, 46] width 52 height 18
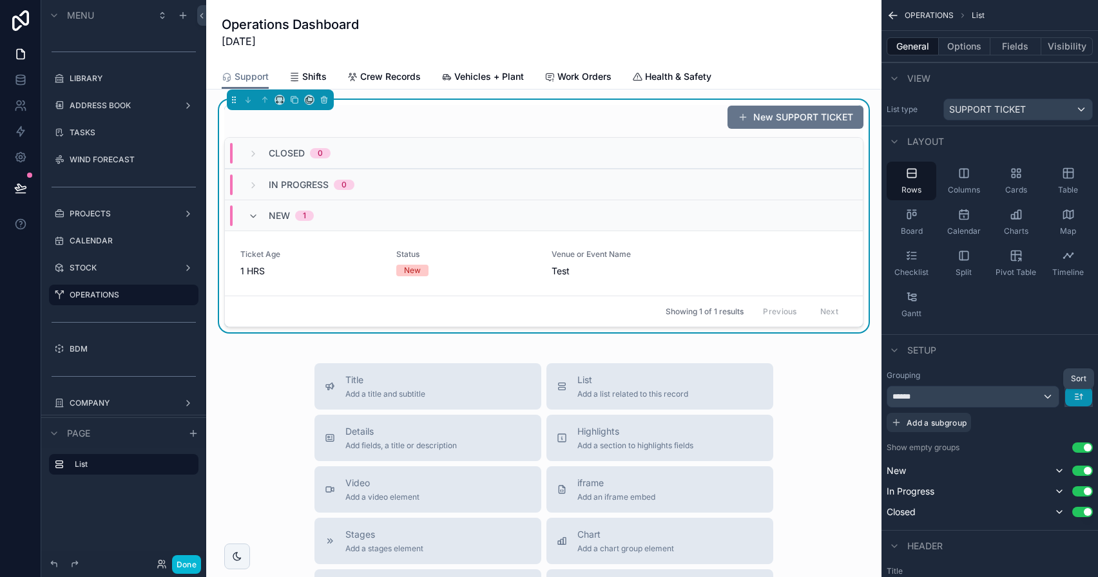
click at [958, 396] on icon "scrollable content" at bounding box center [1078, 397] width 10 height 10
click at [958, 446] on span "Last -> First" at bounding box center [1054, 450] width 50 height 15
click at [958, 404] on button "scrollable content" at bounding box center [1078, 396] width 27 height 19
click at [958, 417] on div "First -> Last" at bounding box center [1056, 425] width 68 height 23
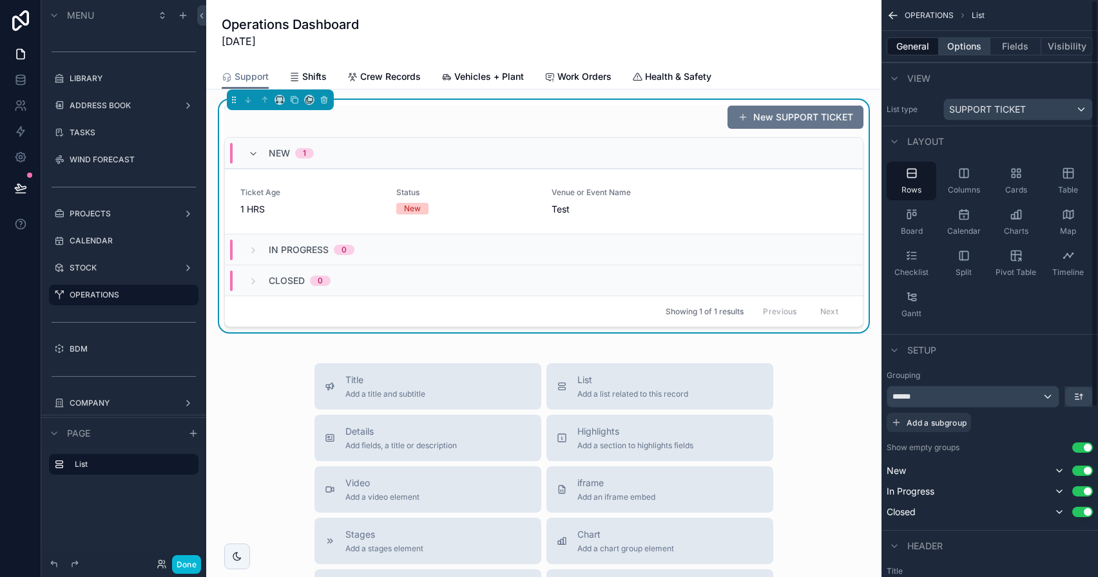
click at [958, 50] on button "Options" at bounding box center [965, 46] width 52 height 18
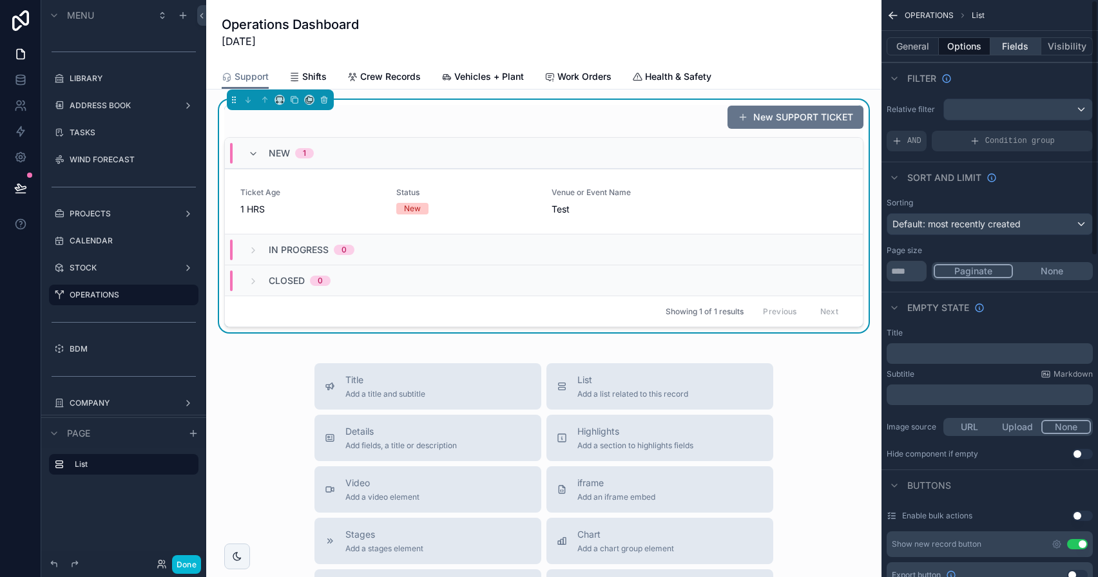
click at [958, 50] on button "Fields" at bounding box center [1016, 46] width 52 height 18
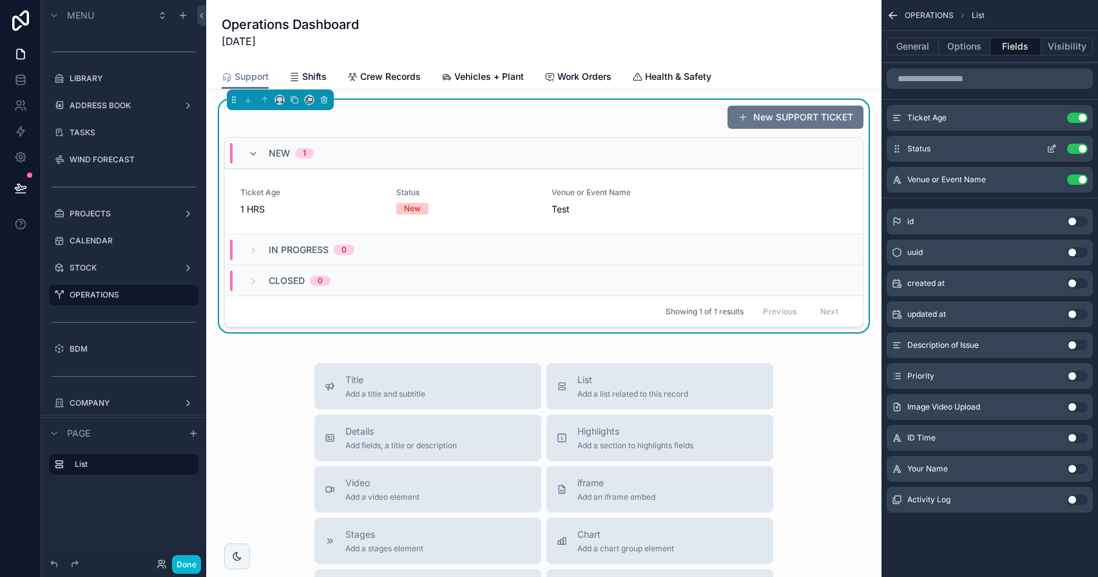
click at [958, 146] on button "Use setting" at bounding box center [1077, 149] width 21 height 10
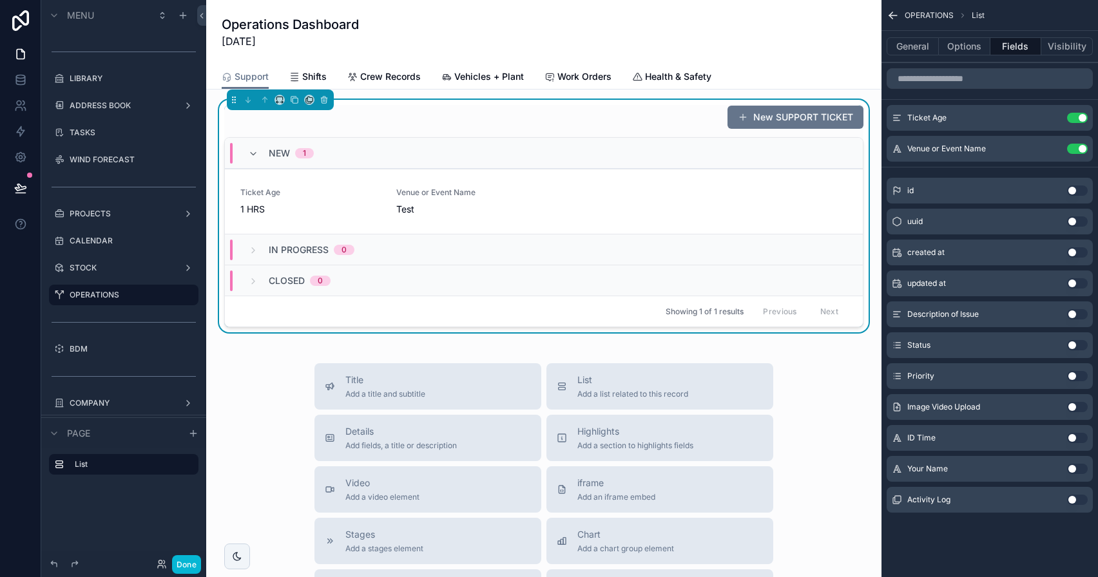
click at [958, 317] on button "Use setting" at bounding box center [1077, 314] width 21 height 10
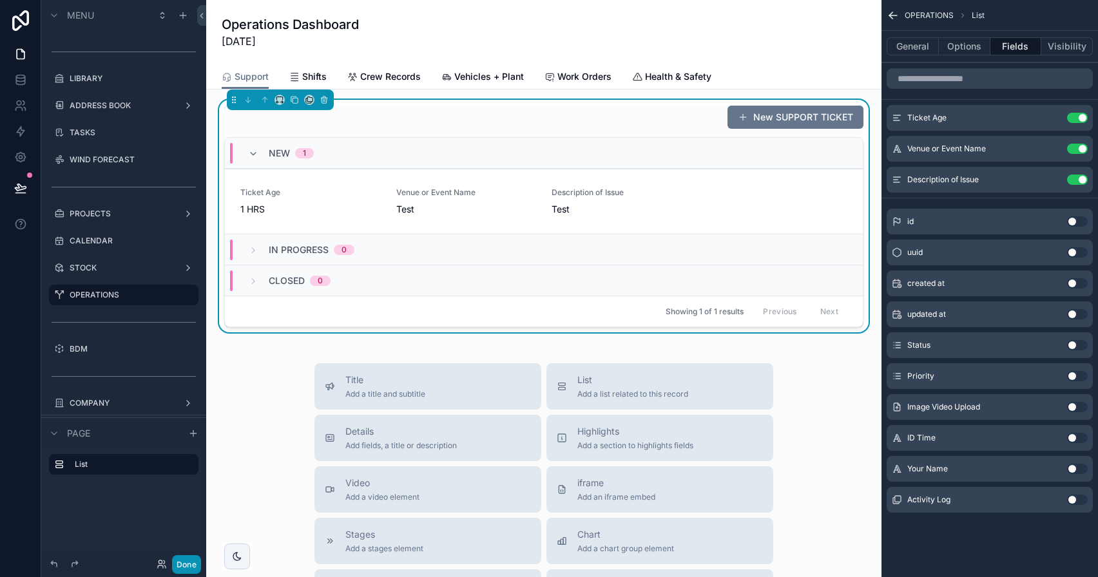
click at [196, 548] on button "Done" at bounding box center [186, 564] width 29 height 19
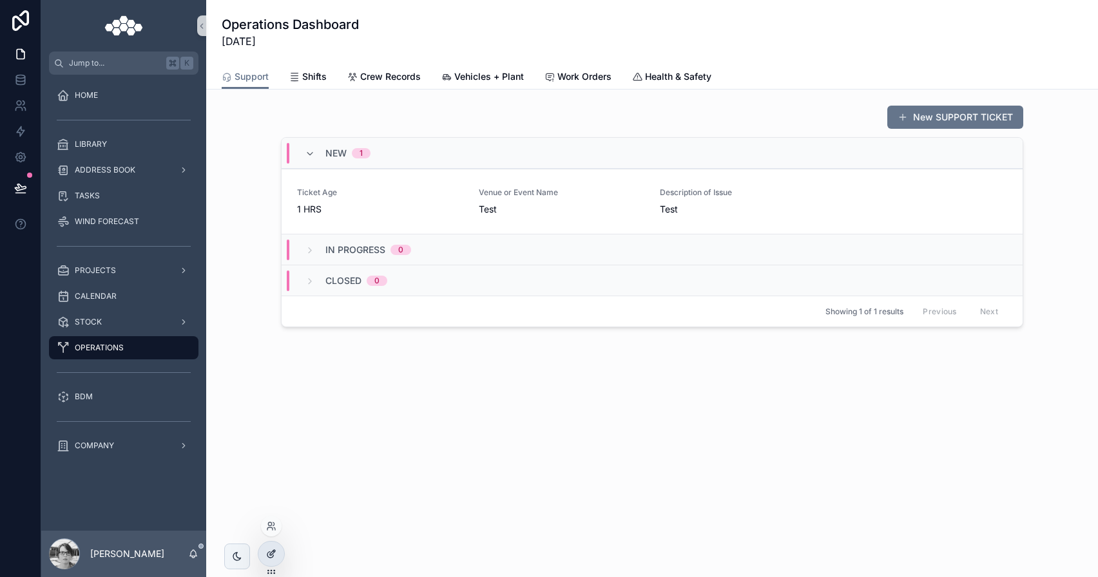
click at [279, 548] on div at bounding box center [271, 554] width 26 height 24
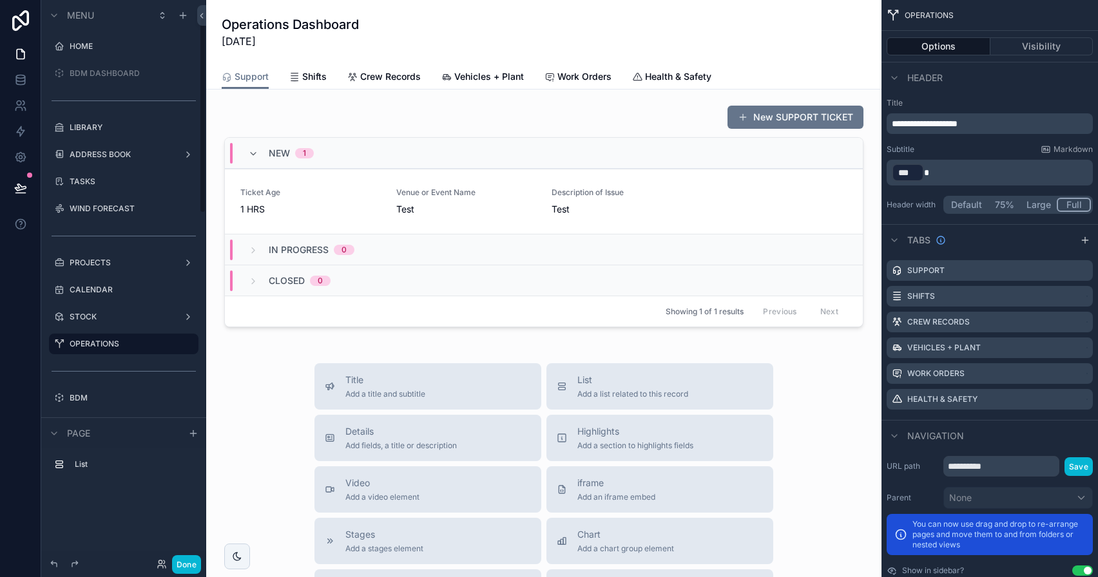
scroll to position [49, 0]
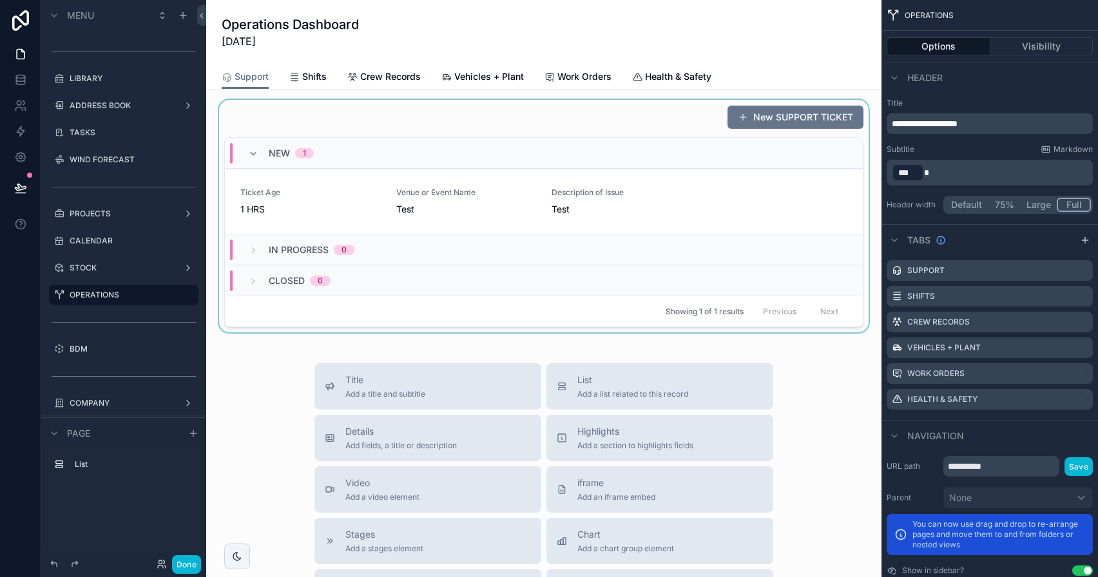
click at [694, 120] on div "scrollable content" at bounding box center [543, 216] width 654 height 233
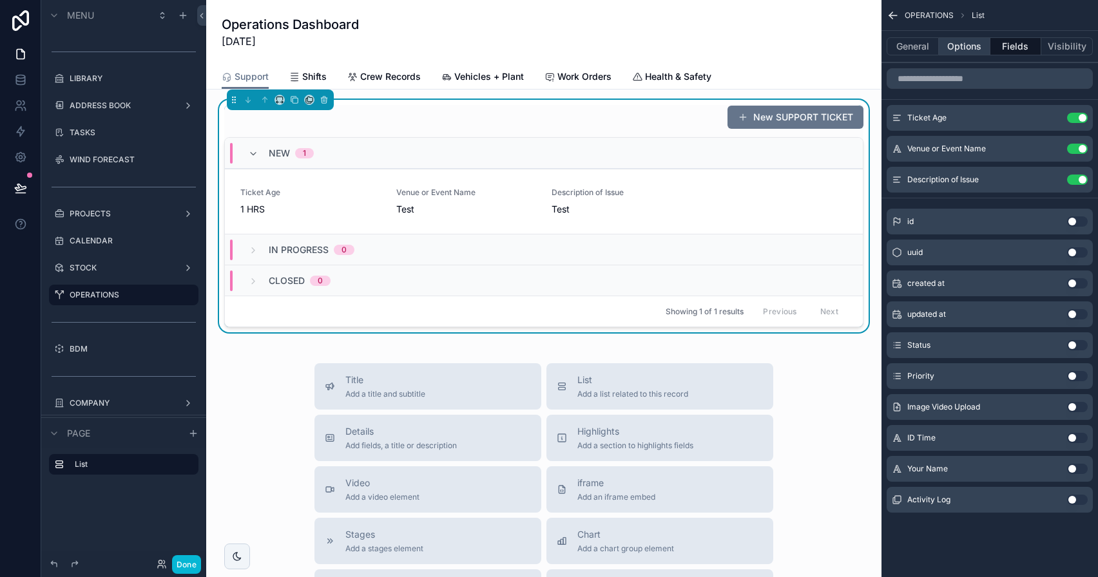
click at [958, 53] on button "Options" at bounding box center [965, 46] width 52 height 18
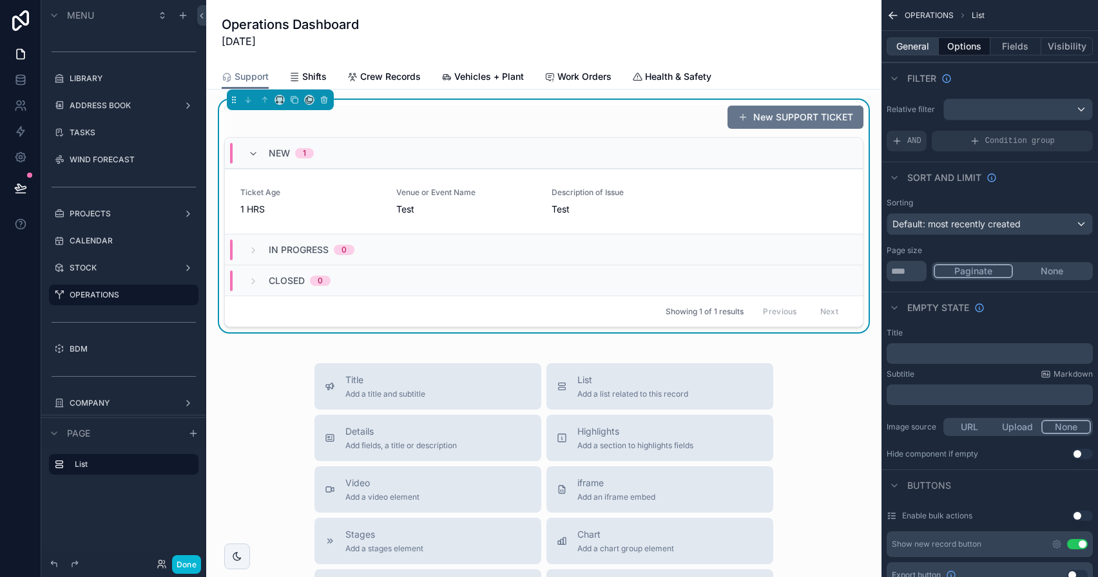
click at [917, 52] on button "General" at bounding box center [912, 46] width 52 height 18
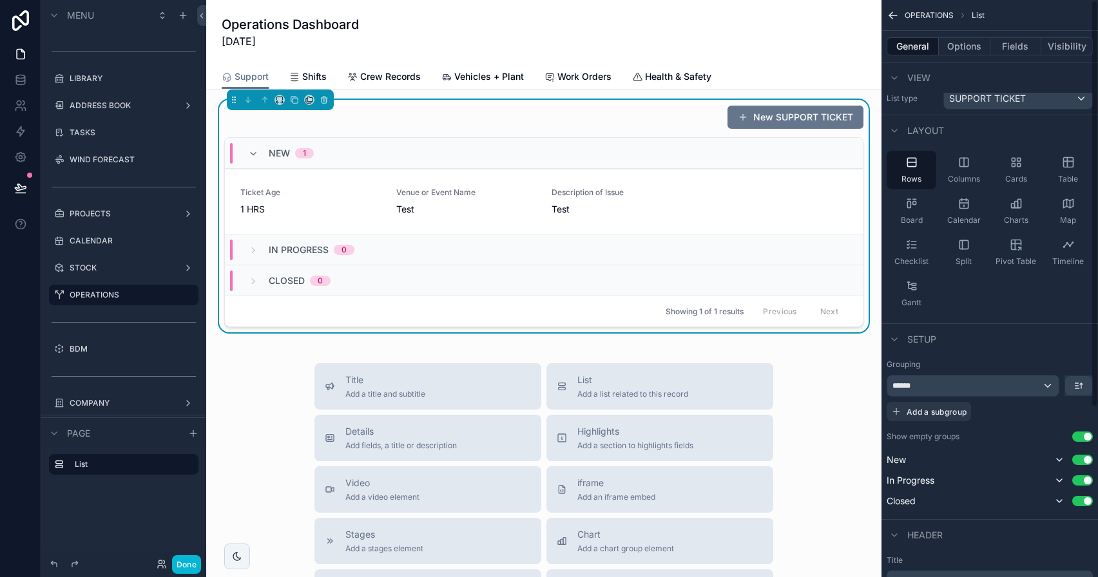
scroll to position [0, 0]
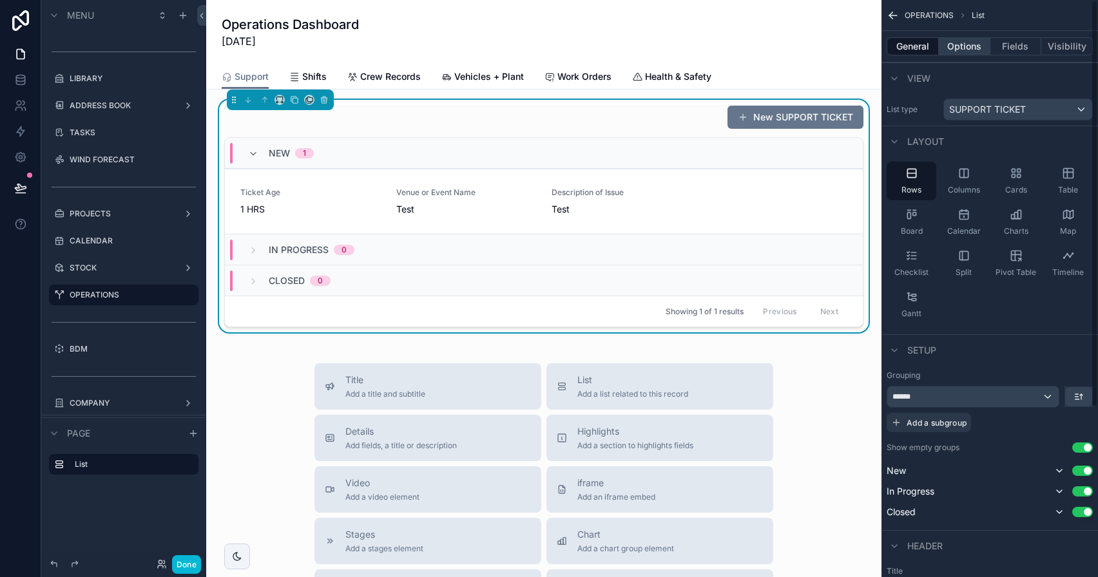
click at [958, 37] on button "Options" at bounding box center [965, 46] width 52 height 18
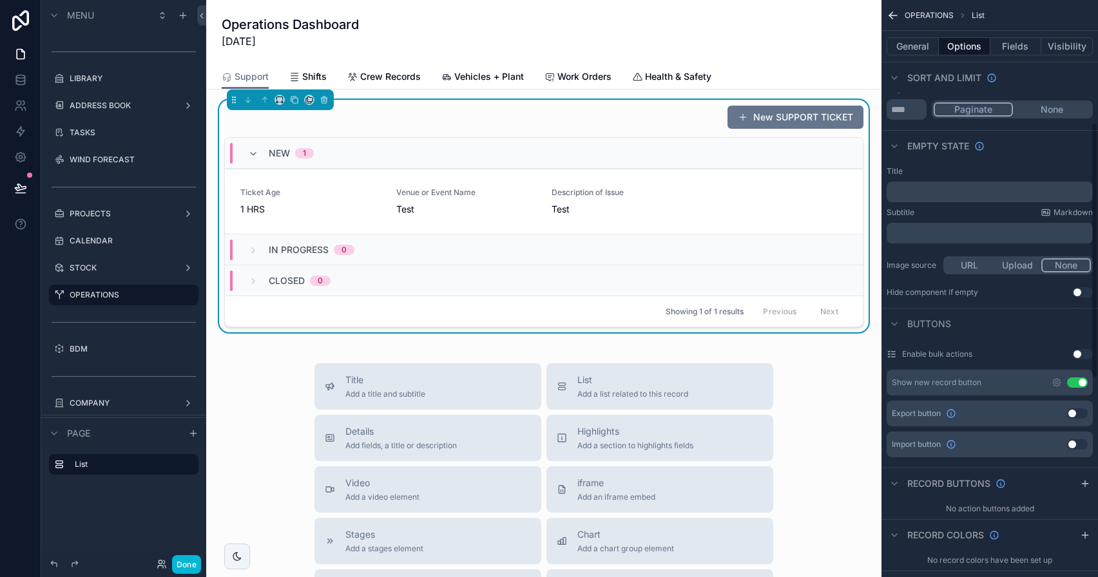
scroll to position [276, 0]
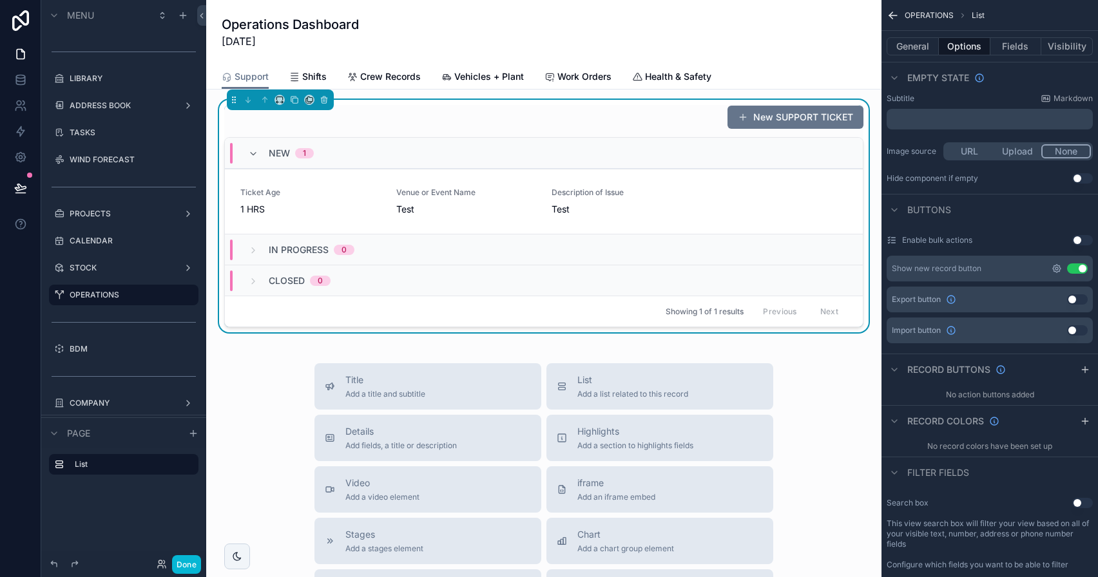
click at [958, 270] on icon "scrollable content" at bounding box center [1056, 268] width 10 height 10
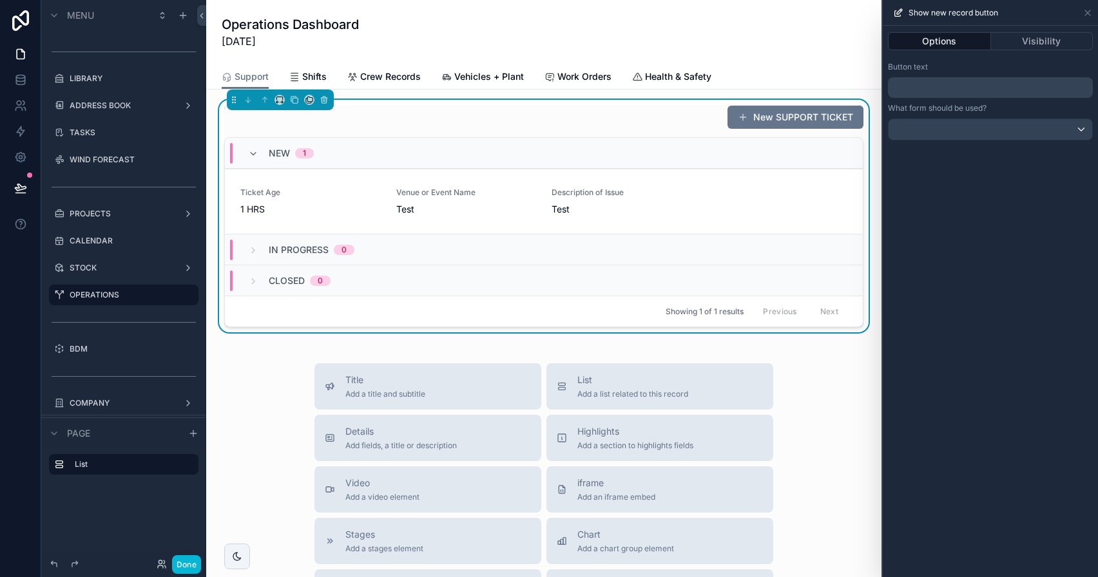
click at [958, 92] on p "﻿" at bounding box center [991, 87] width 197 height 15
click at [193, 548] on button "Done" at bounding box center [186, 564] width 29 height 19
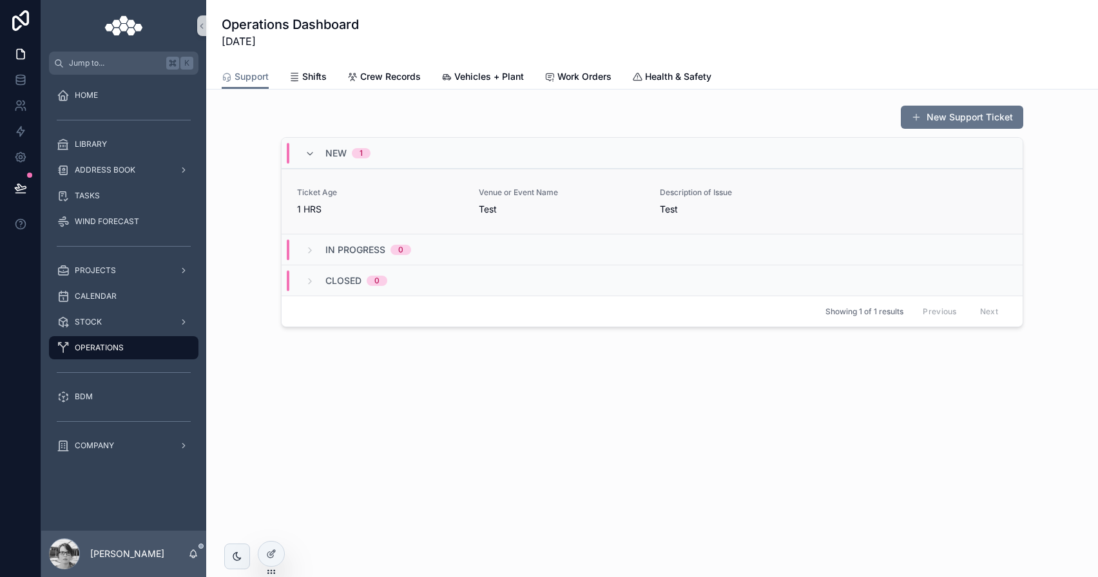
click at [416, 202] on div "Ticket Age [DEMOGRAPHIC_DATA] HRS" at bounding box center [380, 201] width 166 height 28
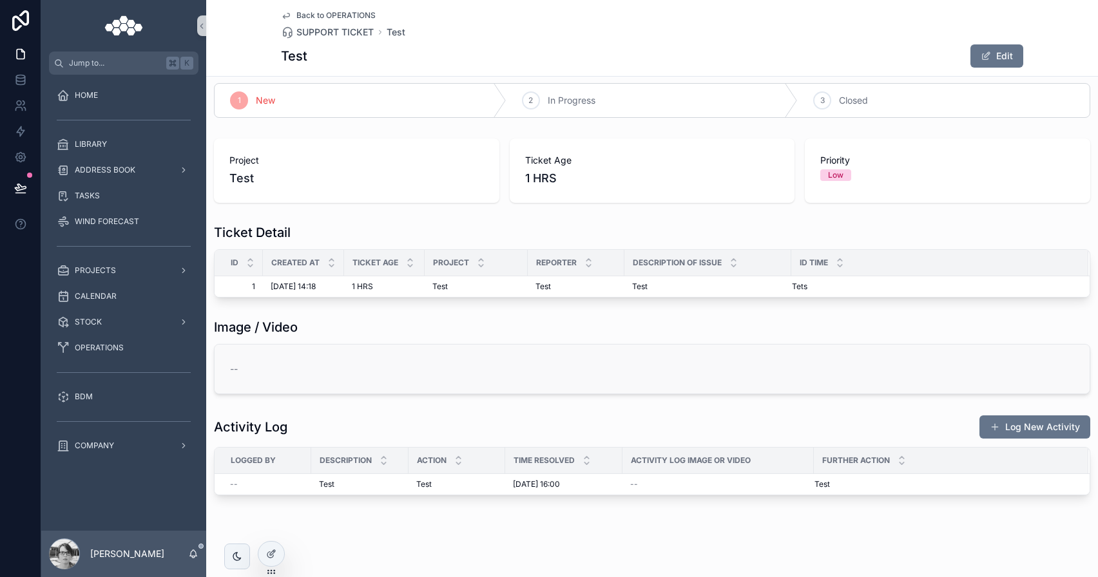
scroll to position [20, 0]
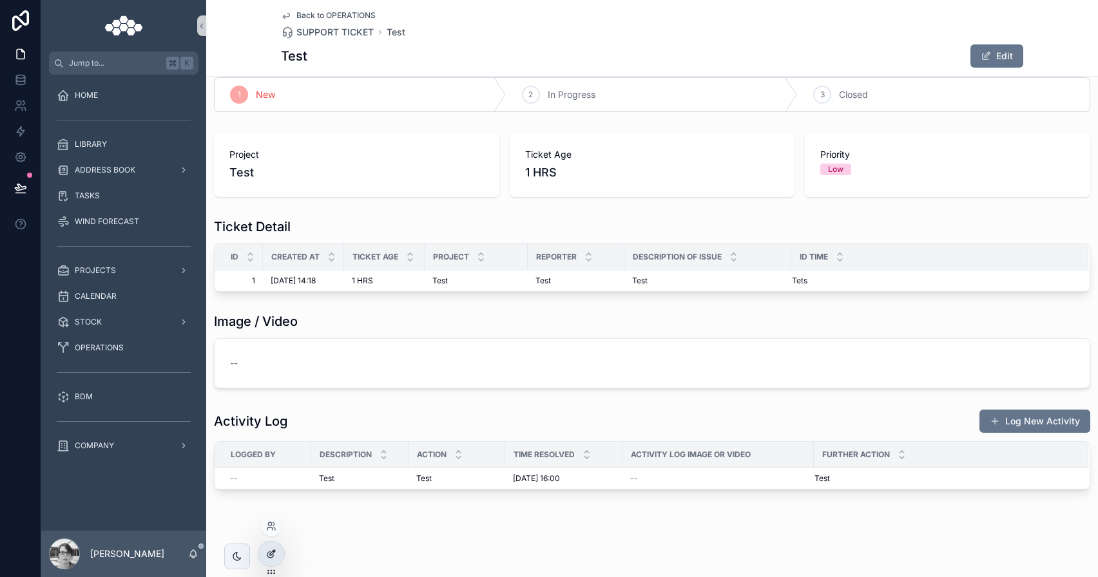
click at [271, 548] on icon at bounding box center [272, 552] width 5 height 5
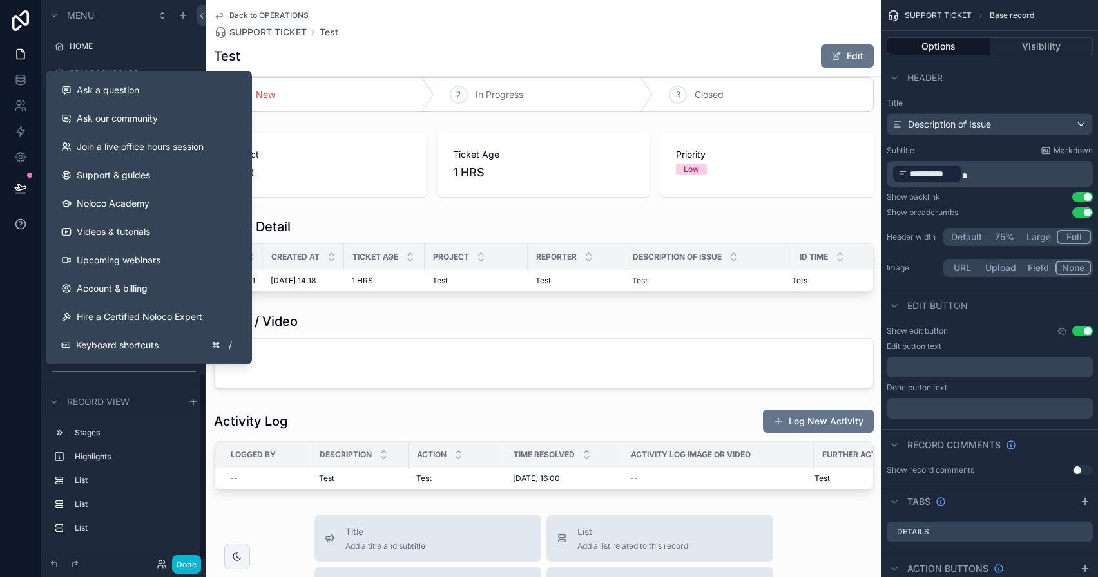
scroll to position [1117, 0]
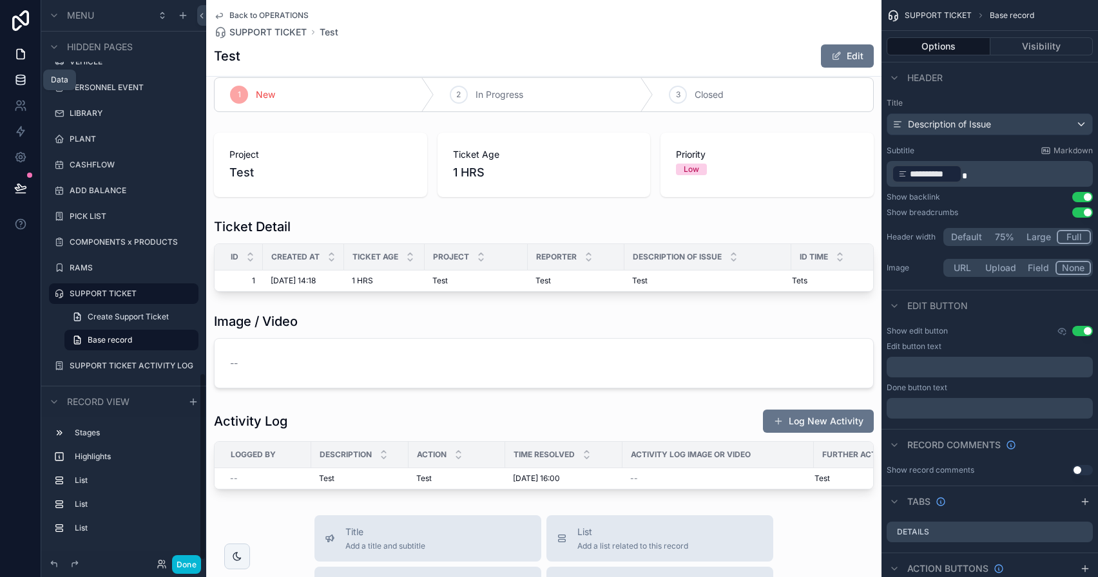
click at [13, 81] on link at bounding box center [20, 80] width 41 height 26
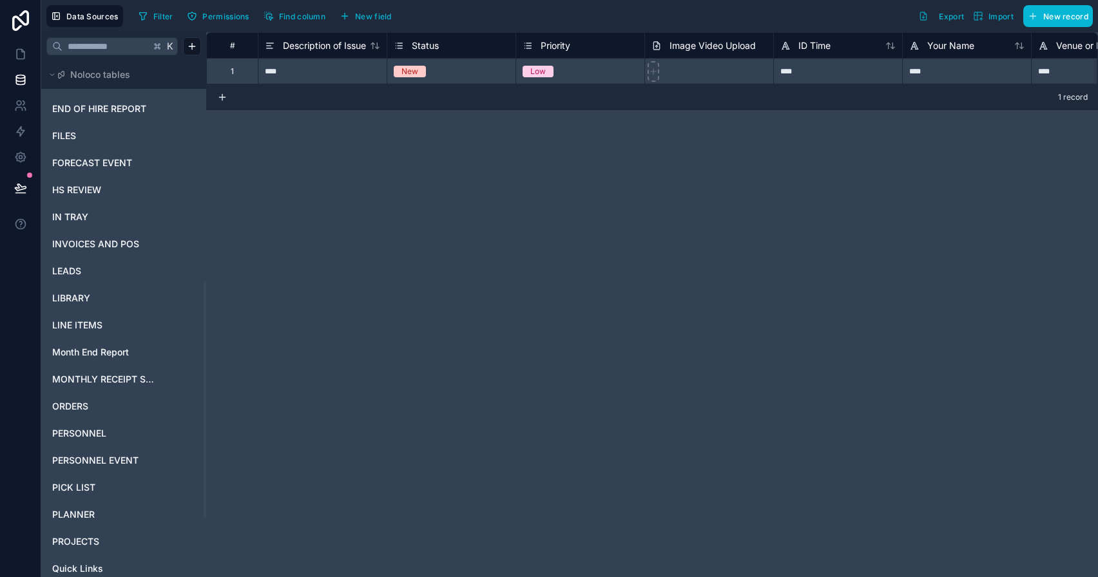
scroll to position [613, 0]
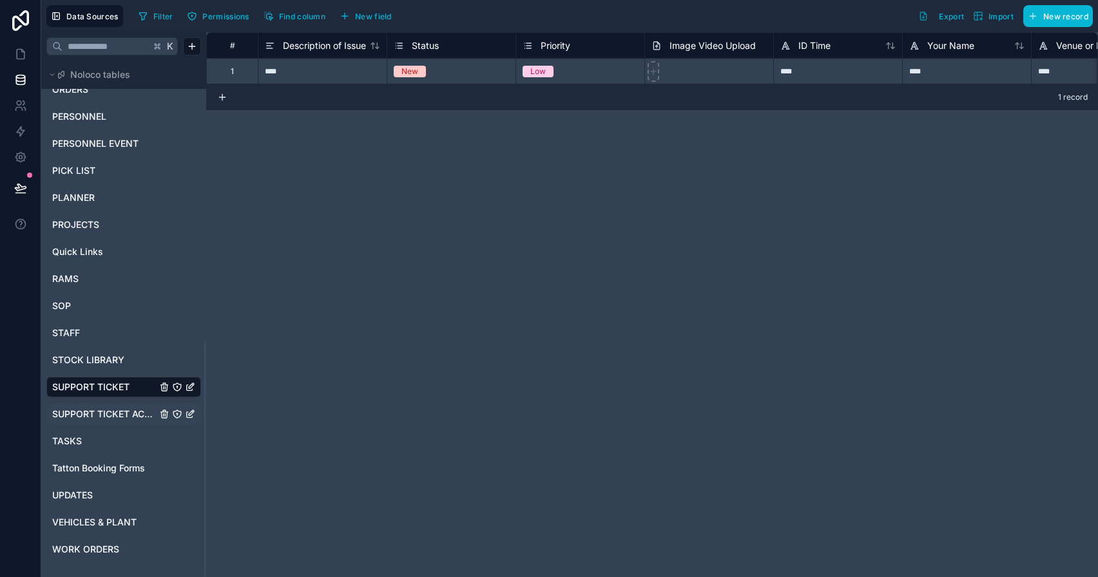
click at [100, 415] on span "SUPPORT TICKET ACTIVITY LOG" at bounding box center [104, 414] width 104 height 13
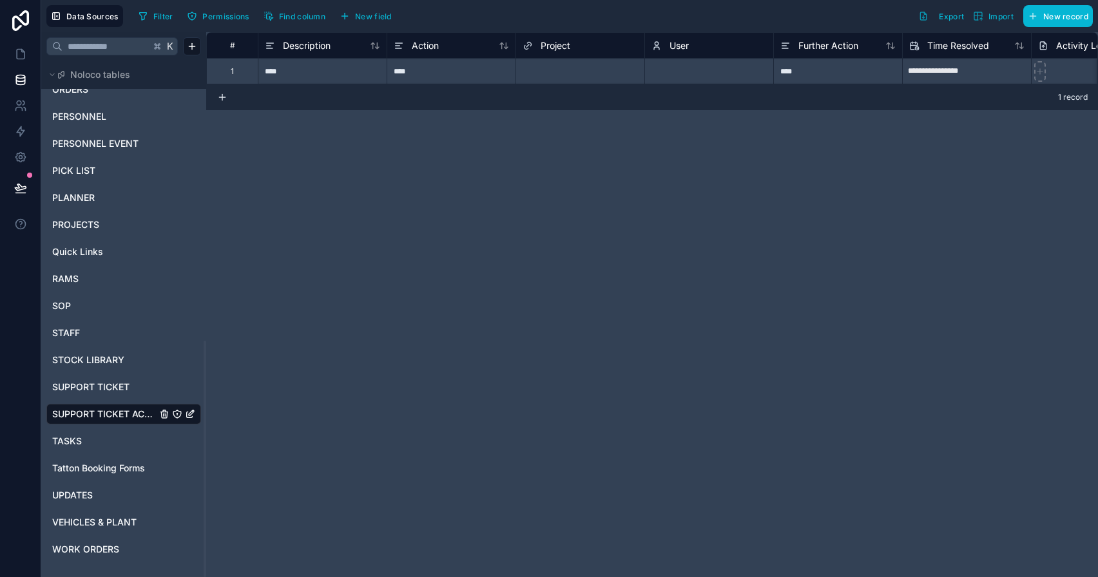
click at [102, 399] on div "USERS ACCOUNT FORM **MERGE WITH CLIENT ACCOUNT** ADDRESSES AR RECEIPTS AVAILABI…" at bounding box center [123, 21] width 155 height 1085
click at [102, 375] on div "USERS ACCOUNT FORM **MERGE WITH CLIENT ACCOUNT** ADDRESSES AR RECEIPTS AVAILABI…" at bounding box center [123, 21] width 155 height 1085
click at [101, 387] on span "SUPPORT TICKET" at bounding box center [90, 387] width 77 height 13
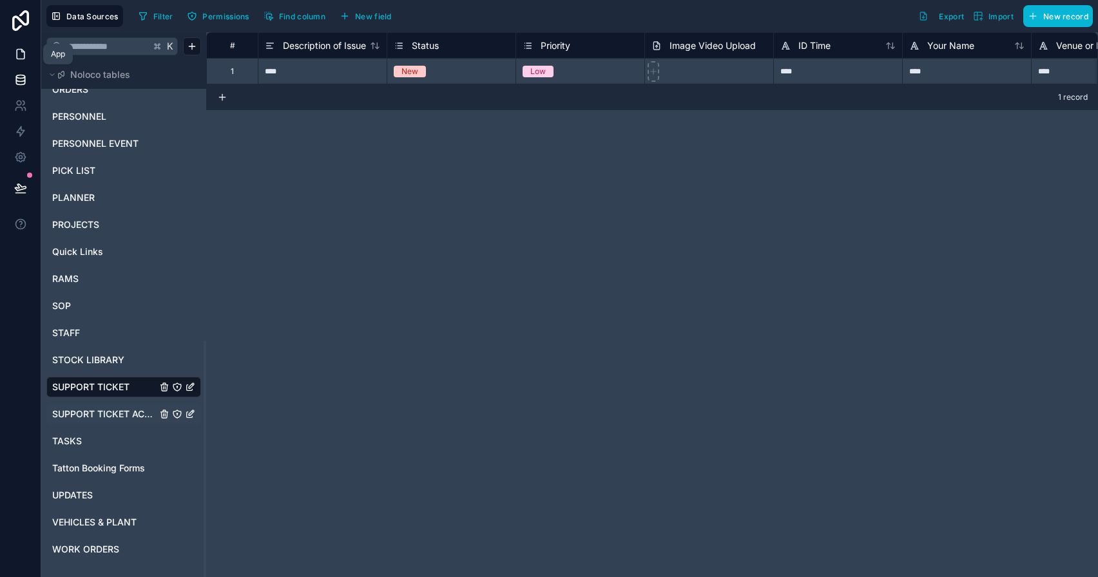
click at [21, 52] on icon at bounding box center [22, 51] width 3 height 3
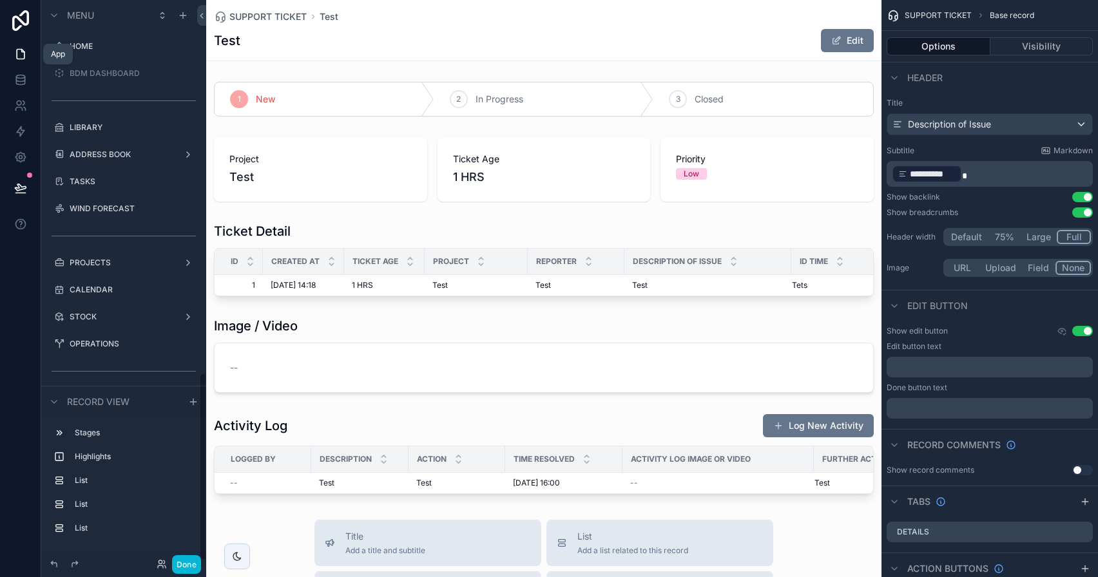
scroll to position [1117, 0]
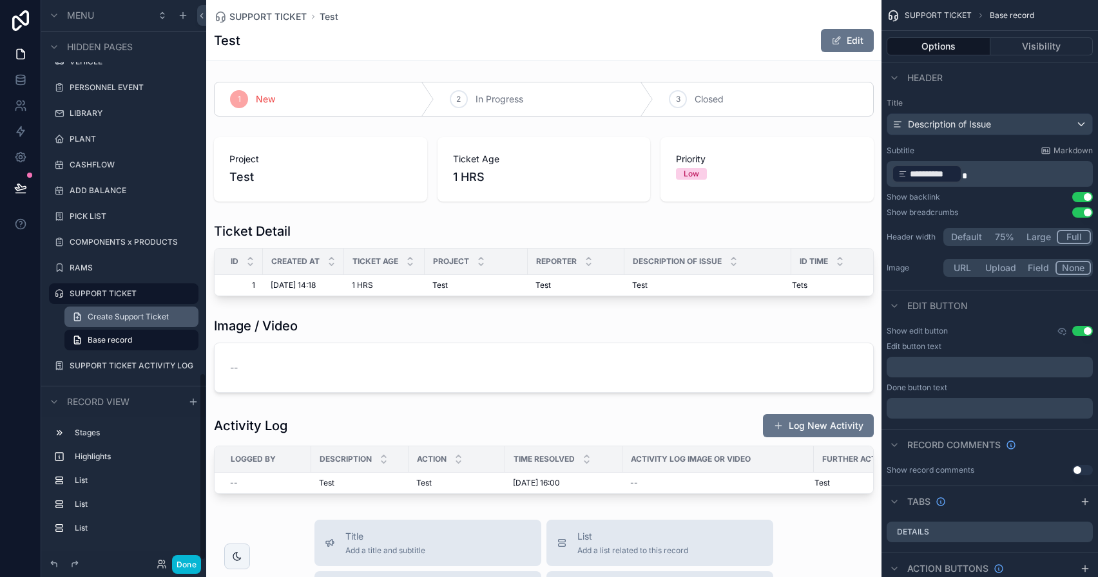
click at [140, 316] on span "Create Support Ticket" at bounding box center [128, 317] width 81 height 10
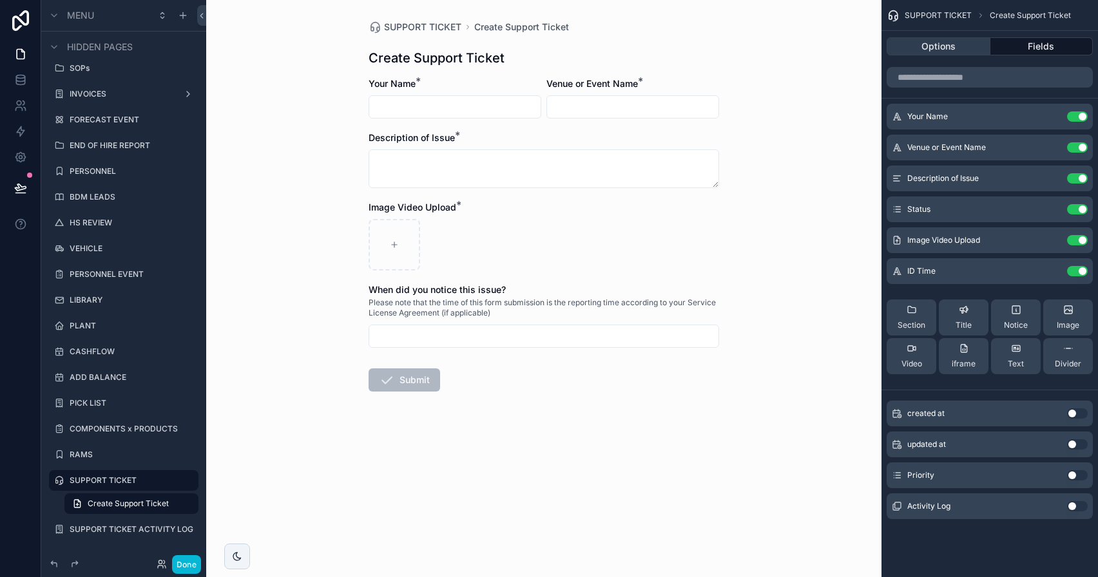
click at [926, 45] on button "Options" at bounding box center [938, 46] width 104 height 18
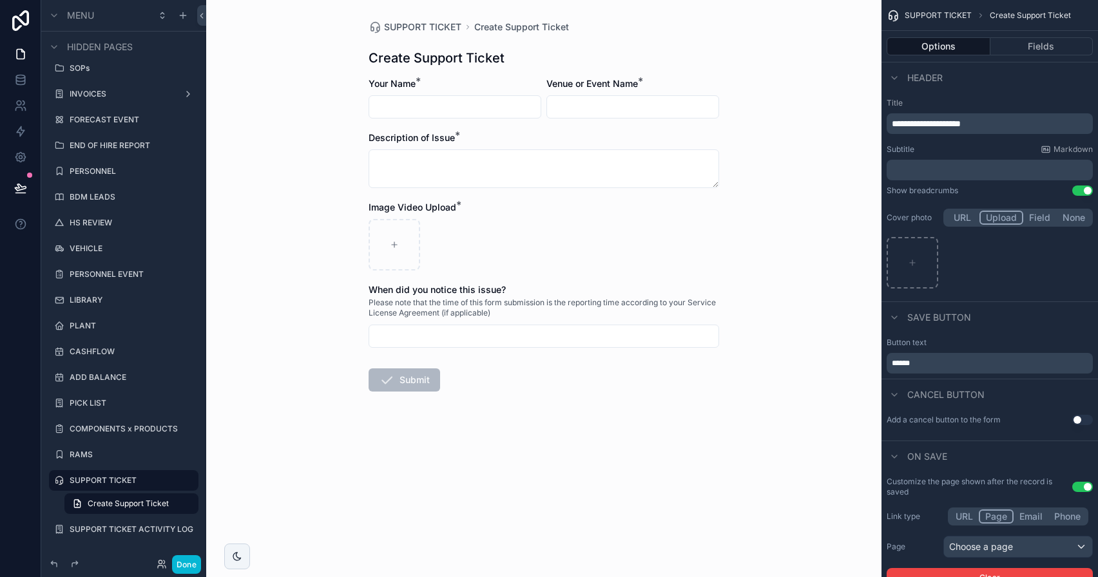
scroll to position [87, 0]
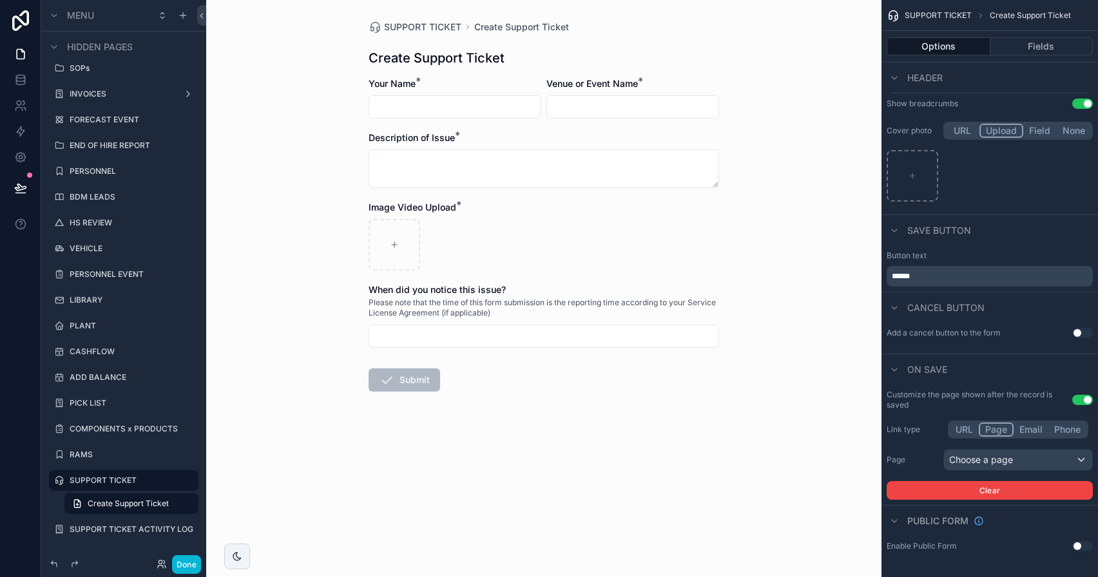
click at [958, 546] on button "Use setting" at bounding box center [1082, 546] width 21 height 10
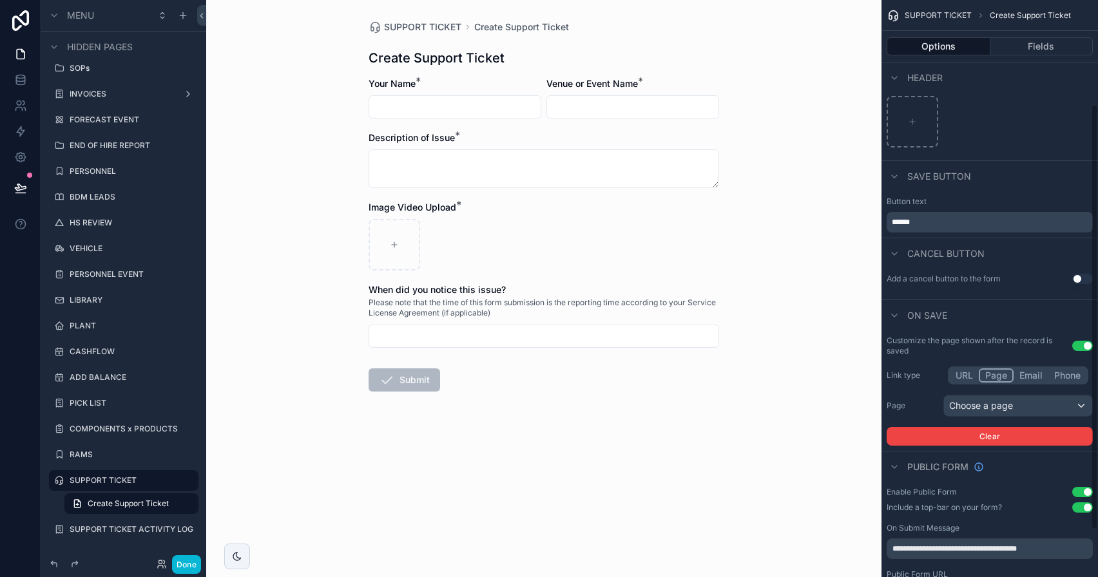
scroll to position [145, 0]
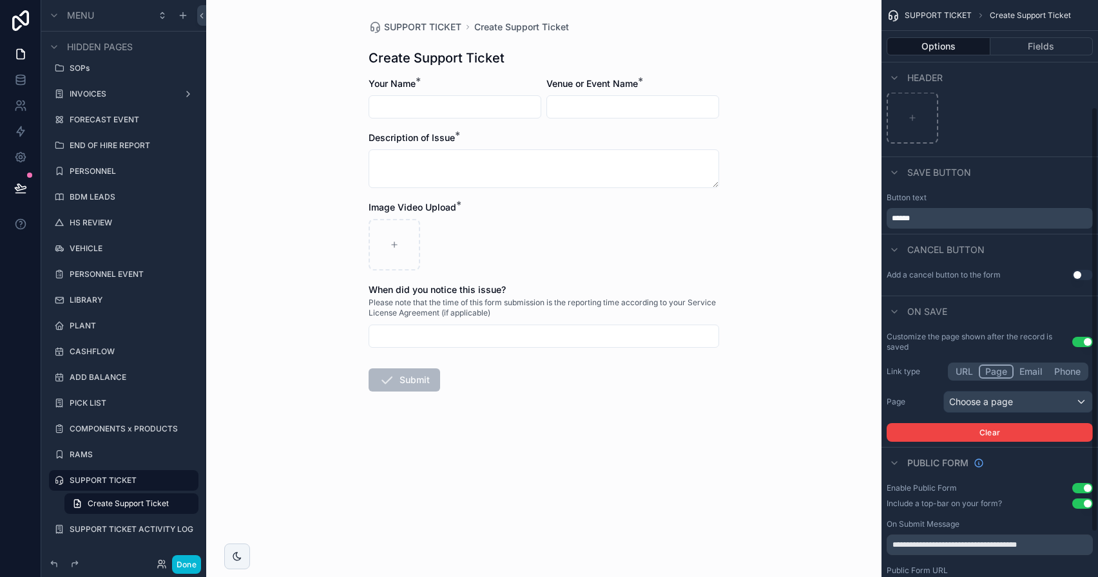
click at [958, 505] on button "Use setting" at bounding box center [1082, 504] width 21 height 10
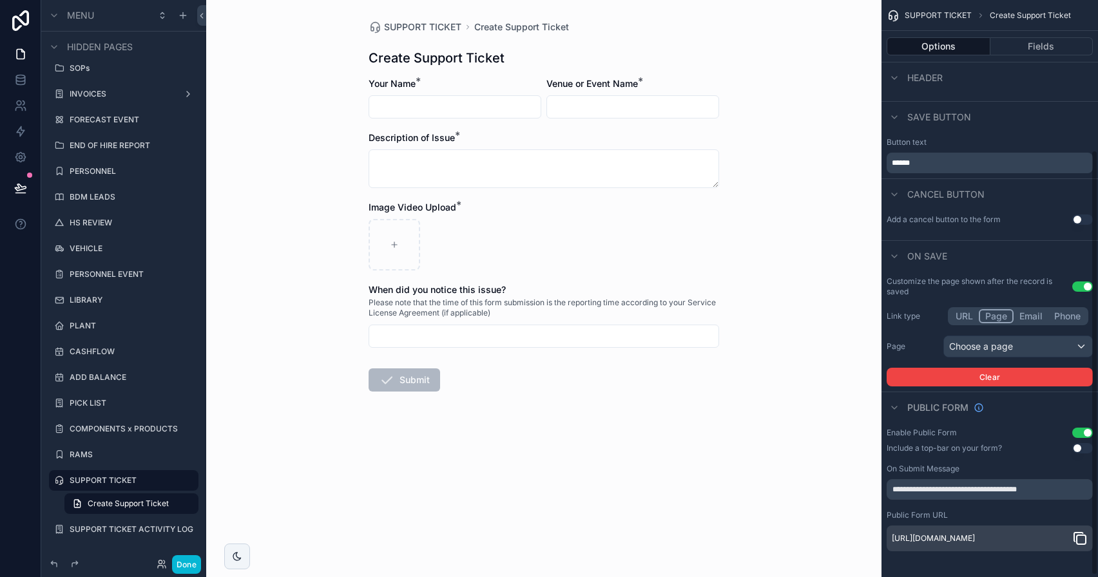
scroll to position [204, 0]
click at [958, 492] on input "**********" at bounding box center [989, 489] width 206 height 21
type input "**********"
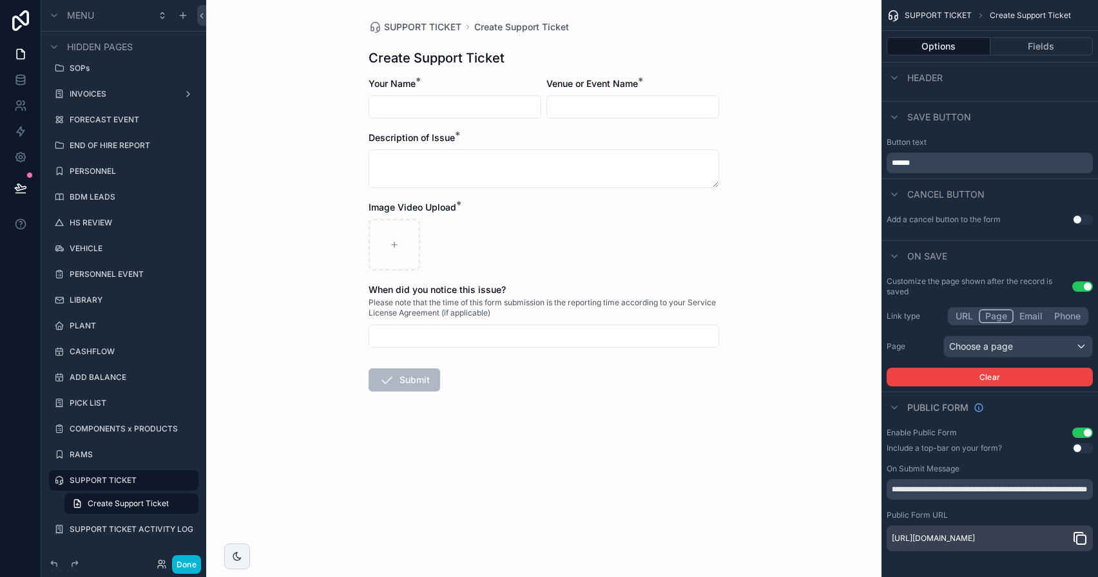
click at [958, 537] on icon "scrollable content" at bounding box center [1079, 538] width 15 height 15
click at [188, 548] on button "Done" at bounding box center [186, 564] width 29 height 19
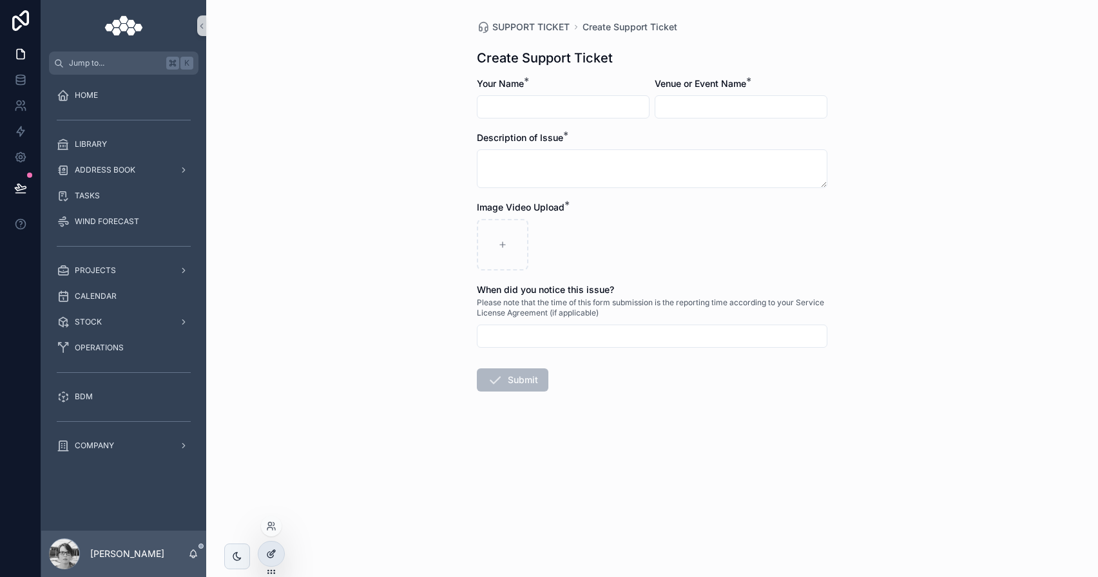
click at [276, 548] on icon at bounding box center [271, 554] width 10 height 10
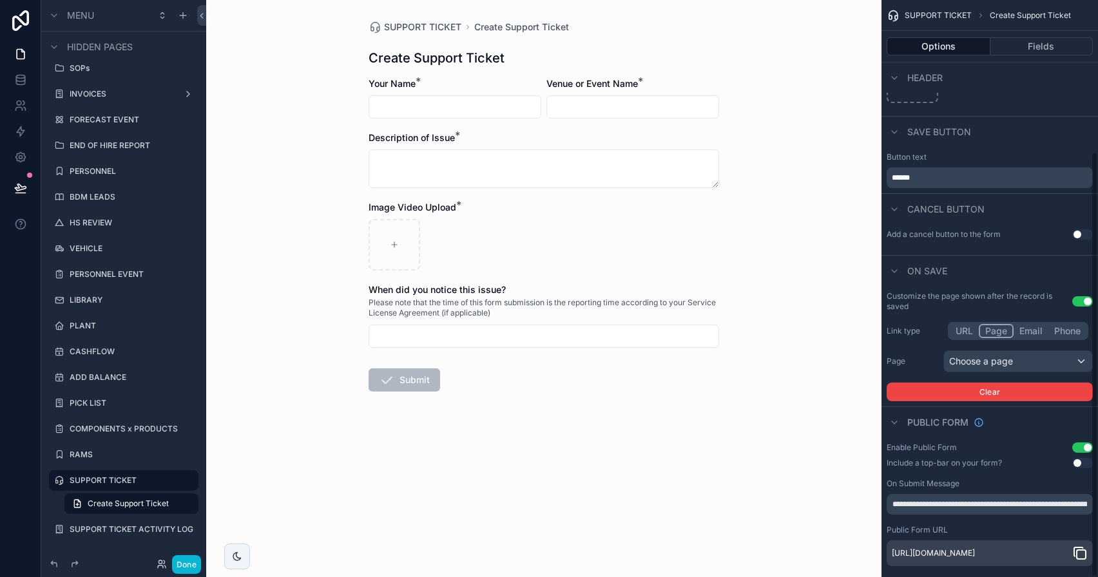
scroll to position [205, 0]
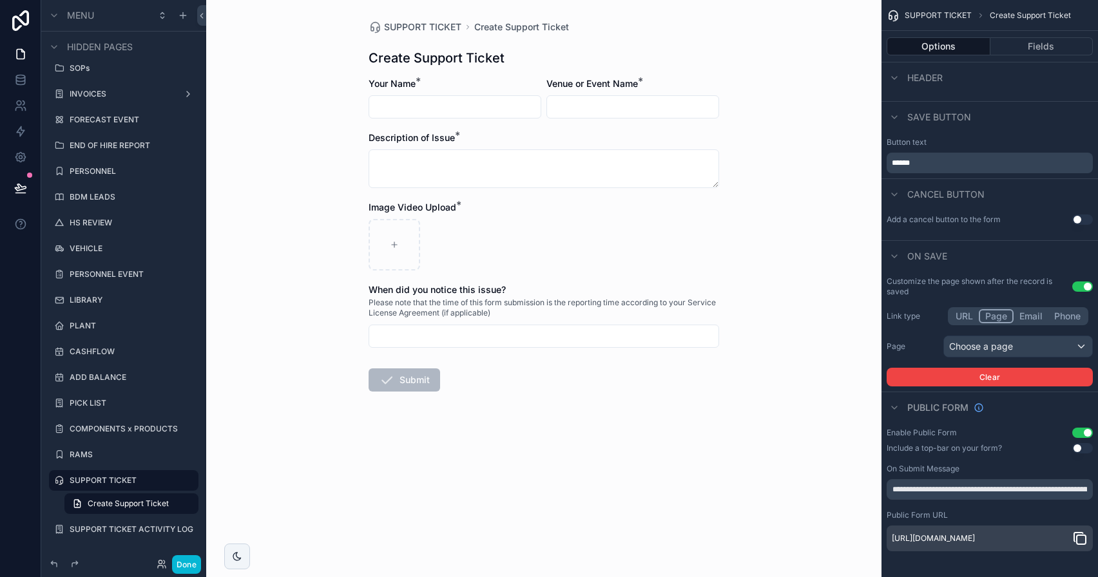
click at [958, 540] on icon "scrollable content" at bounding box center [1079, 538] width 15 height 15
click at [186, 548] on button "Done" at bounding box center [186, 564] width 29 height 19
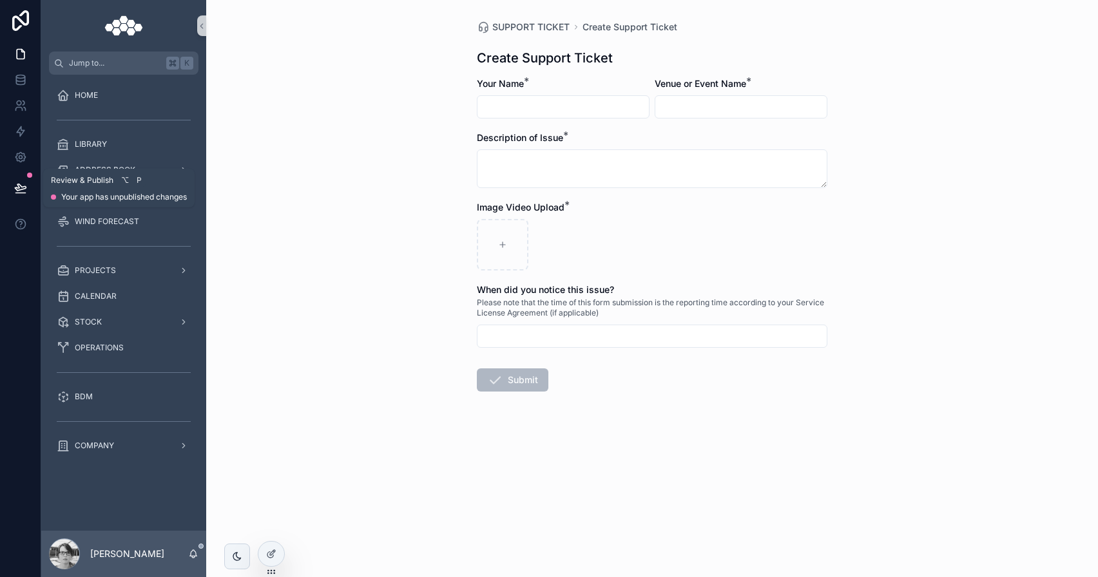
click at [22, 193] on icon at bounding box center [20, 188] width 13 height 13
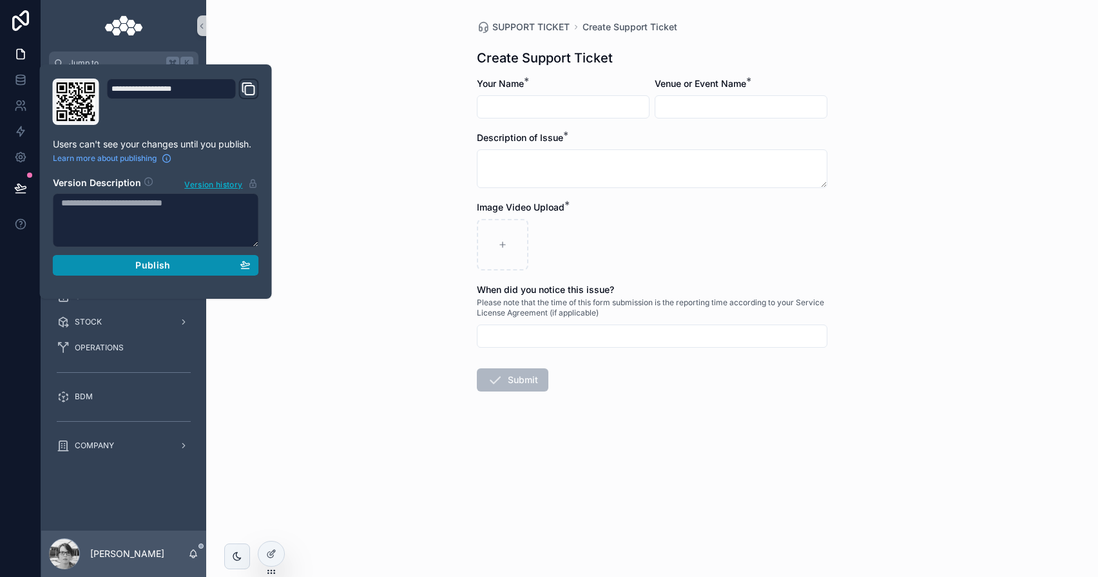
click at [136, 263] on span "Publish" at bounding box center [152, 266] width 35 height 12
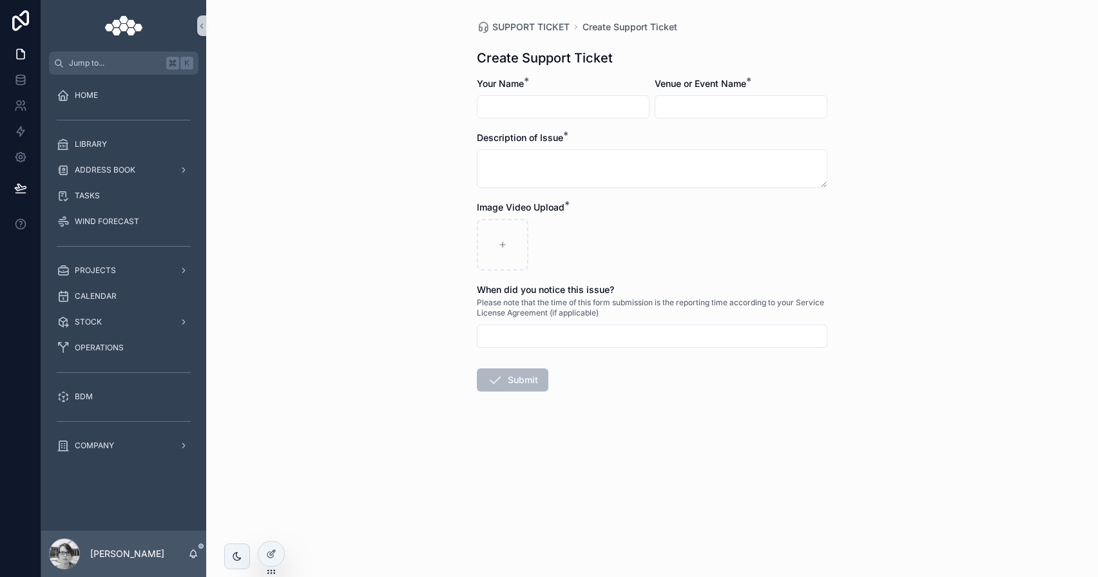
click at [311, 128] on div "SUPPORT TICKET Create Support Ticket Create Support Ticket Your Name * Venue or…" at bounding box center [652, 288] width 892 height 577
click at [279, 548] on div at bounding box center [271, 554] width 26 height 24
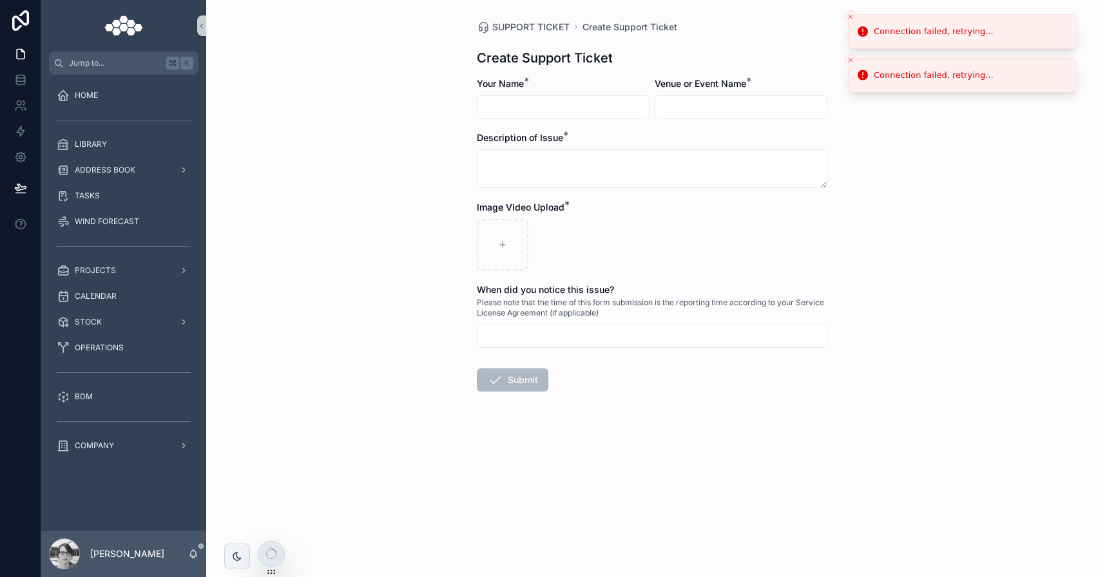
click at [852, 21] on button "Close toast" at bounding box center [850, 16] width 13 height 13
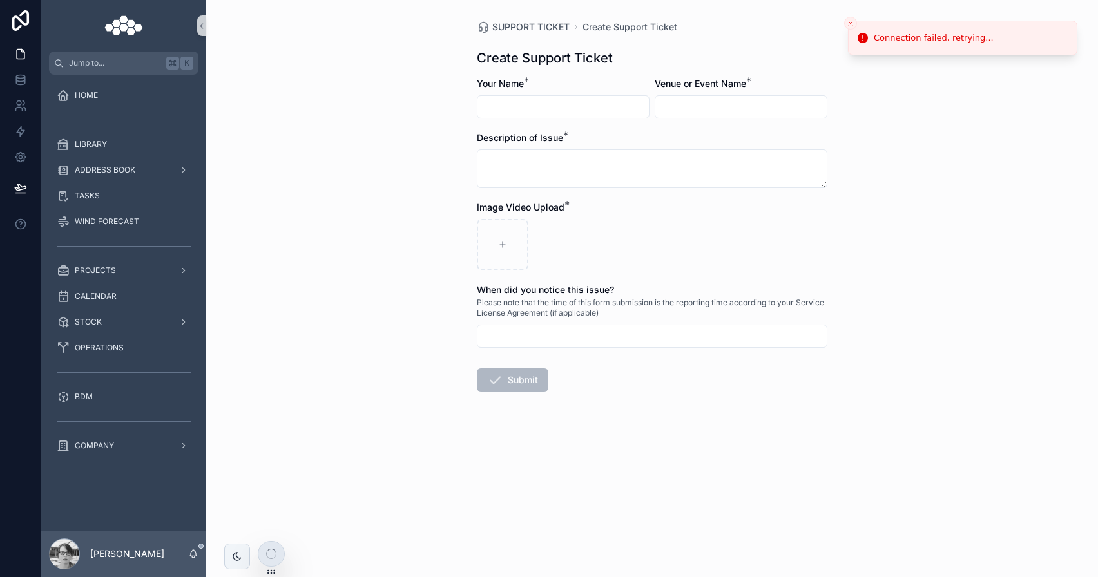
click at [852, 21] on icon "Close toast" at bounding box center [850, 23] width 8 height 8
click at [854, 22] on icon "Close toast" at bounding box center [850, 23] width 8 height 8
click at [850, 24] on icon "Close toast" at bounding box center [850, 23] width 8 height 8
click at [18, 90] on link at bounding box center [20, 80] width 41 height 26
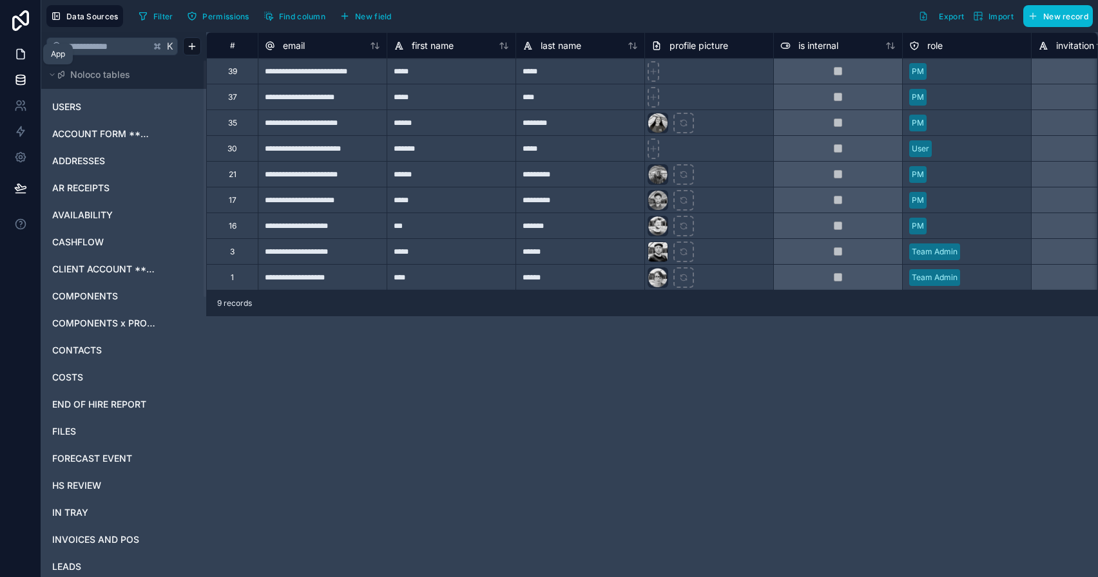
click at [23, 52] on icon at bounding box center [22, 51] width 3 height 3
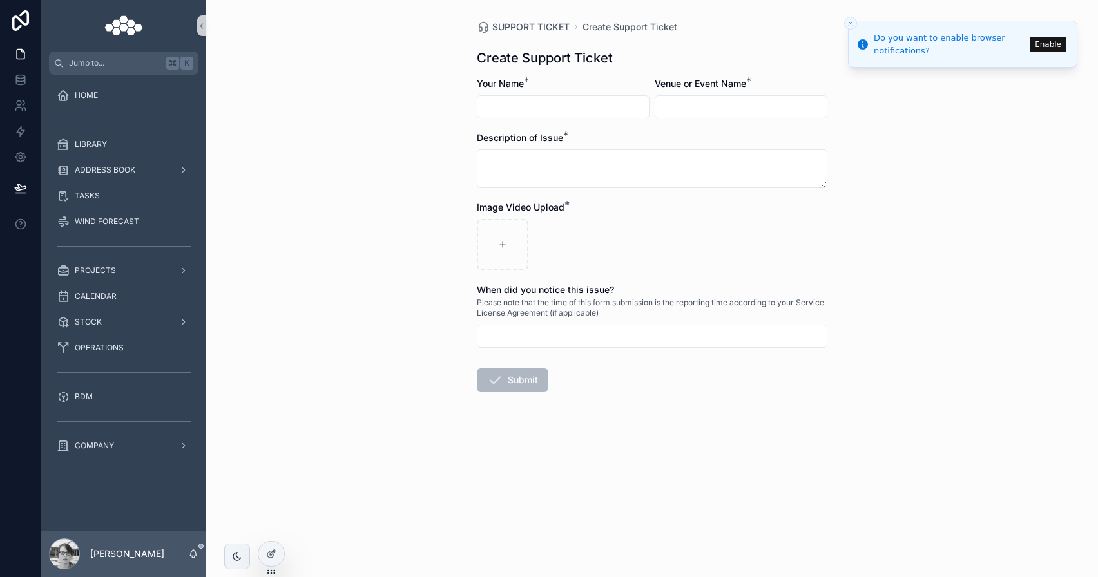
click at [1056, 52] on button "Enable" at bounding box center [1047, 44] width 37 height 15
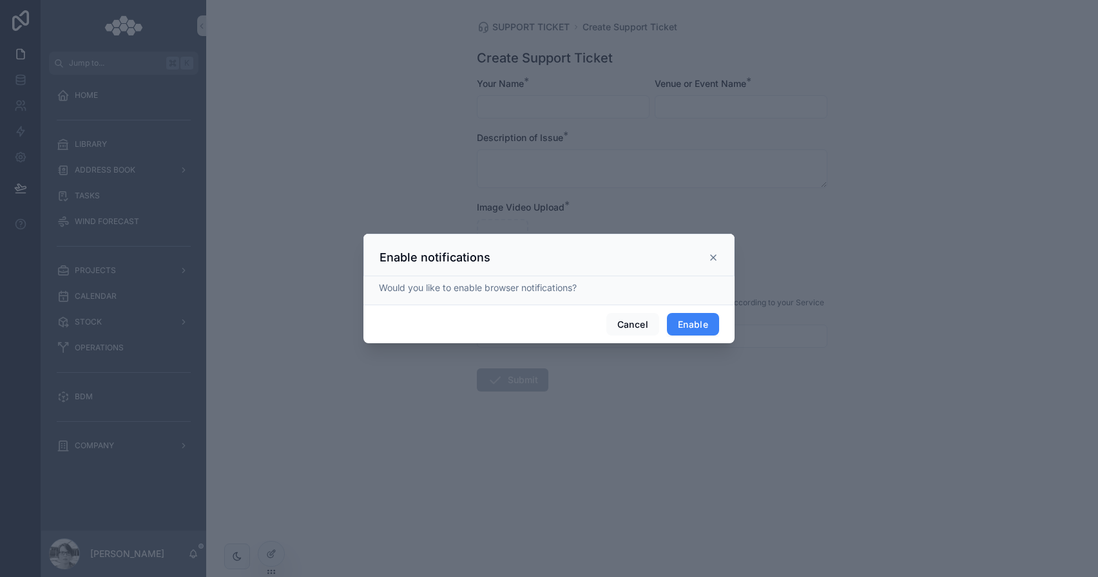
click at [676, 316] on button "Enable" at bounding box center [693, 324] width 52 height 23
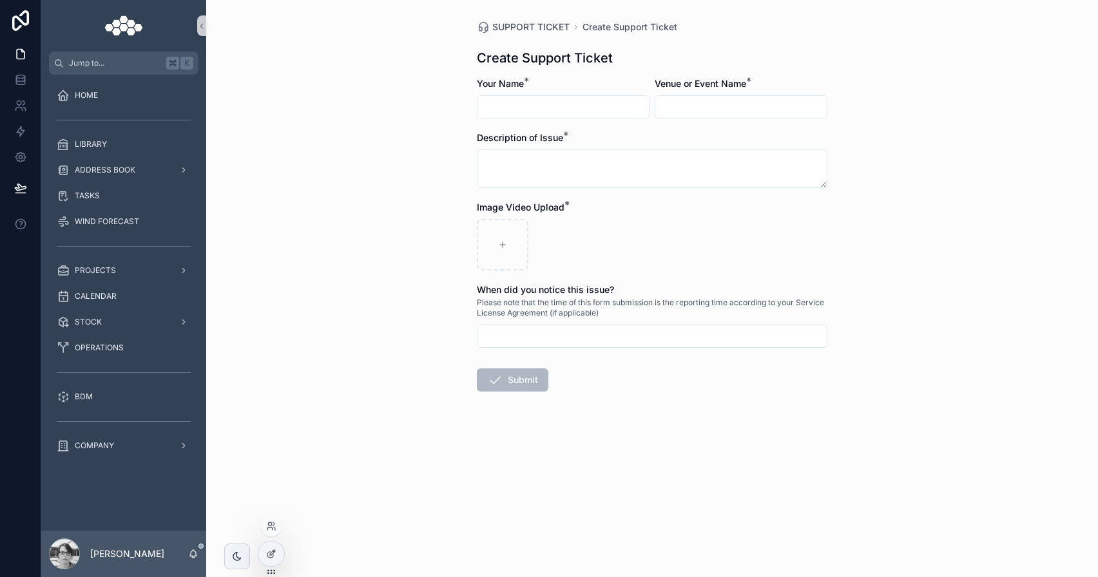
click at [274, 567] on icon at bounding box center [271, 572] width 10 height 10
click at [274, 559] on div at bounding box center [271, 554] width 26 height 24
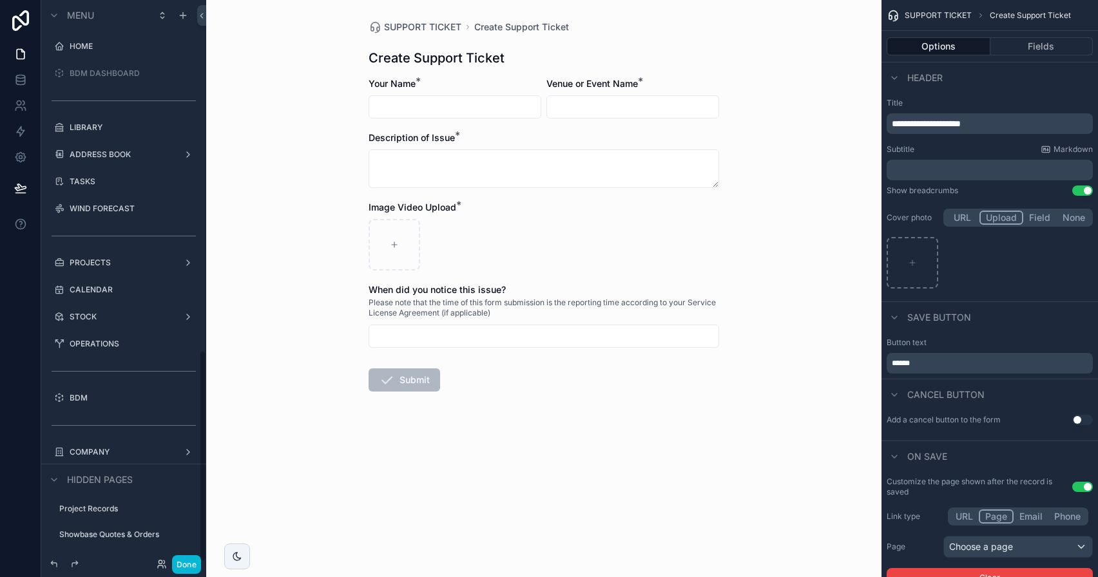
scroll to position [930, 0]
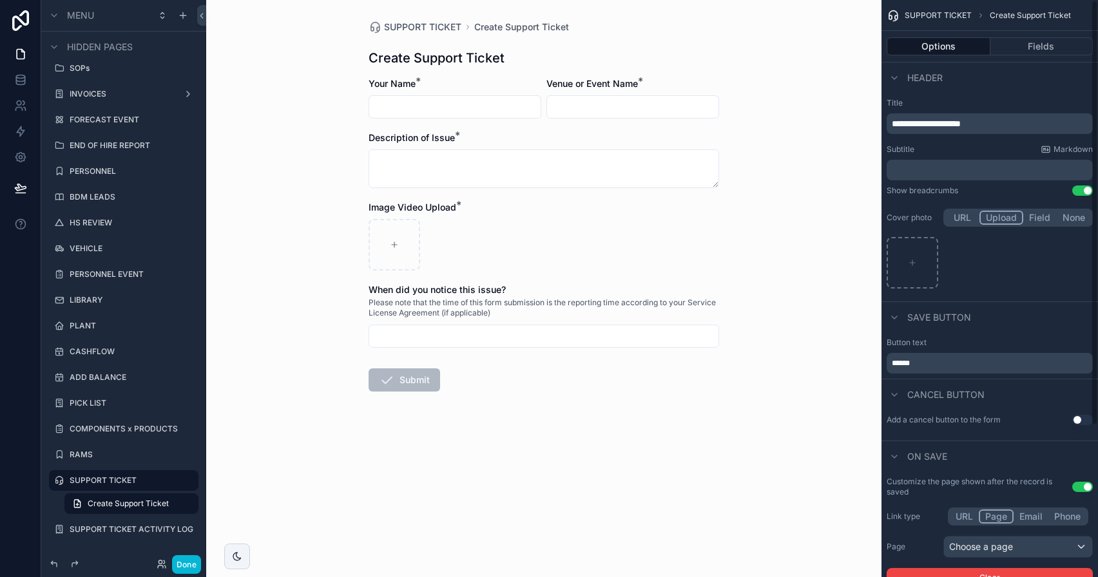
click at [913, 127] on span "**********" at bounding box center [926, 123] width 69 height 9
click at [960, 122] on span "**********" at bounding box center [926, 123] width 69 height 9
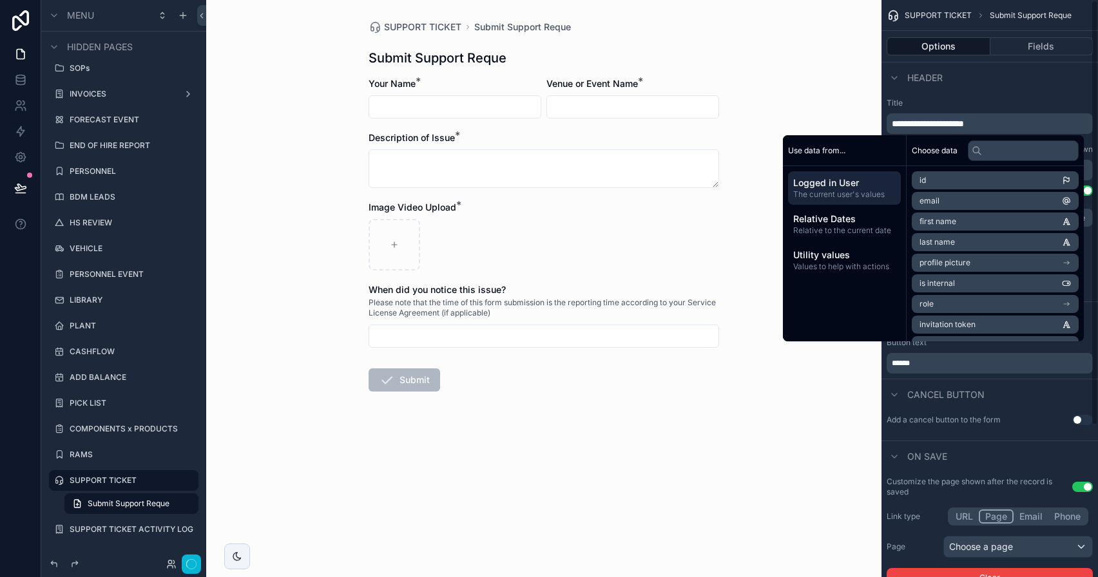
click at [995, 98] on label "Title" at bounding box center [989, 103] width 206 height 10
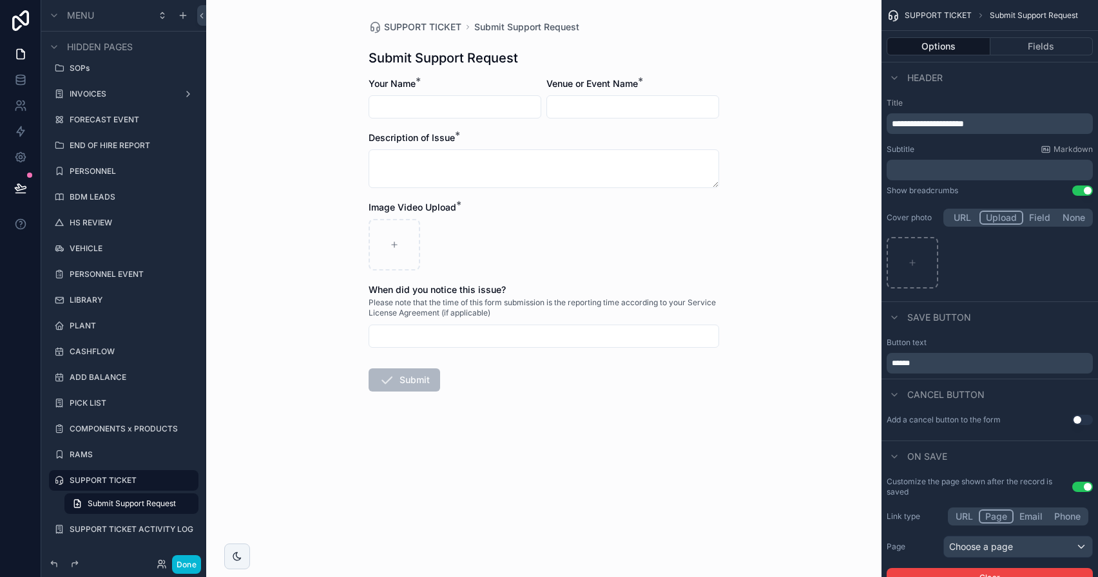
click at [944, 115] on div "**********" at bounding box center [989, 123] width 206 height 21
click at [944, 125] on span "**********" at bounding box center [928, 123] width 72 height 9
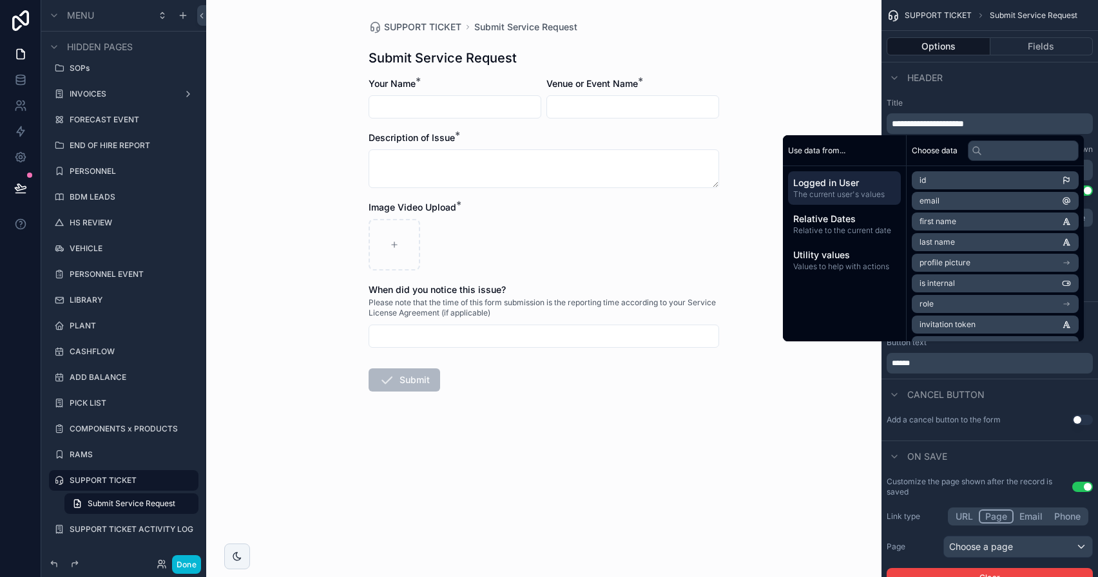
click at [940, 128] on span "**********" at bounding box center [928, 123] width 72 height 9
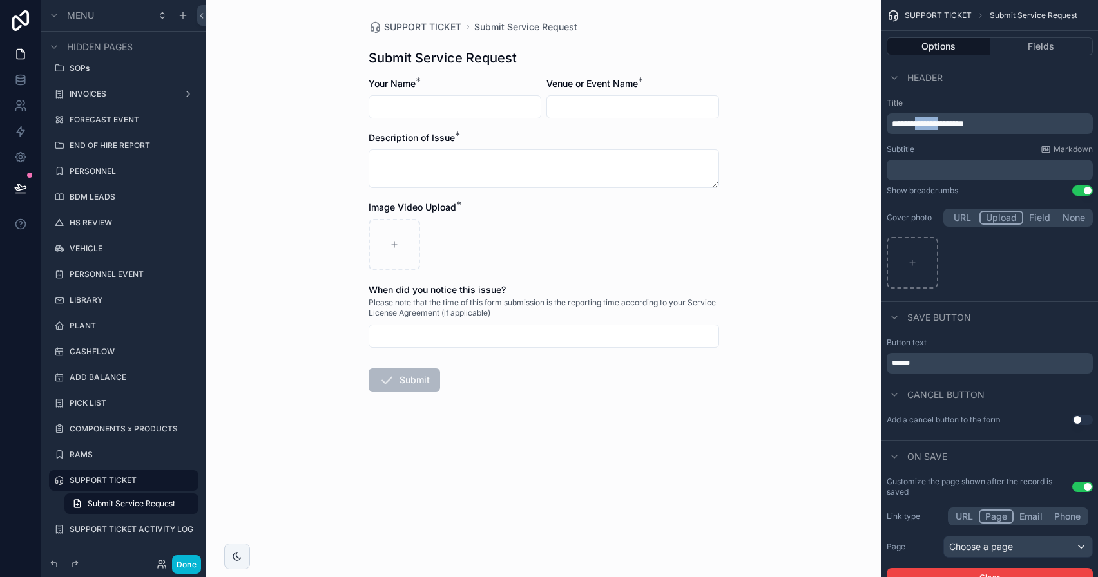
click at [940, 128] on span "**********" at bounding box center [928, 123] width 72 height 9
click at [962, 104] on label "Title" at bounding box center [989, 103] width 206 height 10
click at [195, 559] on button "Done" at bounding box center [186, 564] width 29 height 19
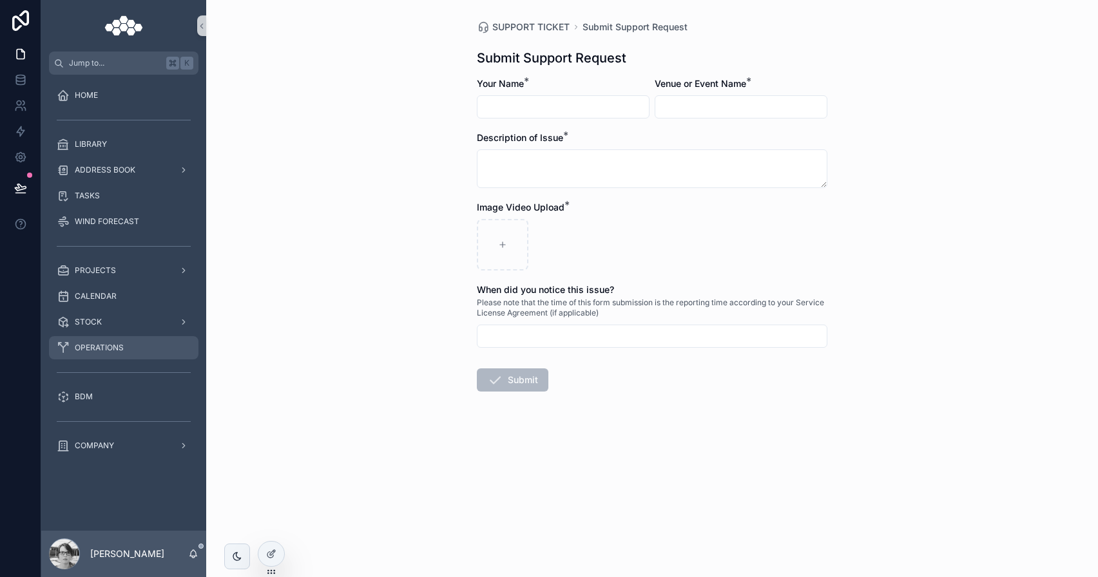
click at [129, 358] on link "OPERATIONS" at bounding box center [123, 347] width 149 height 23
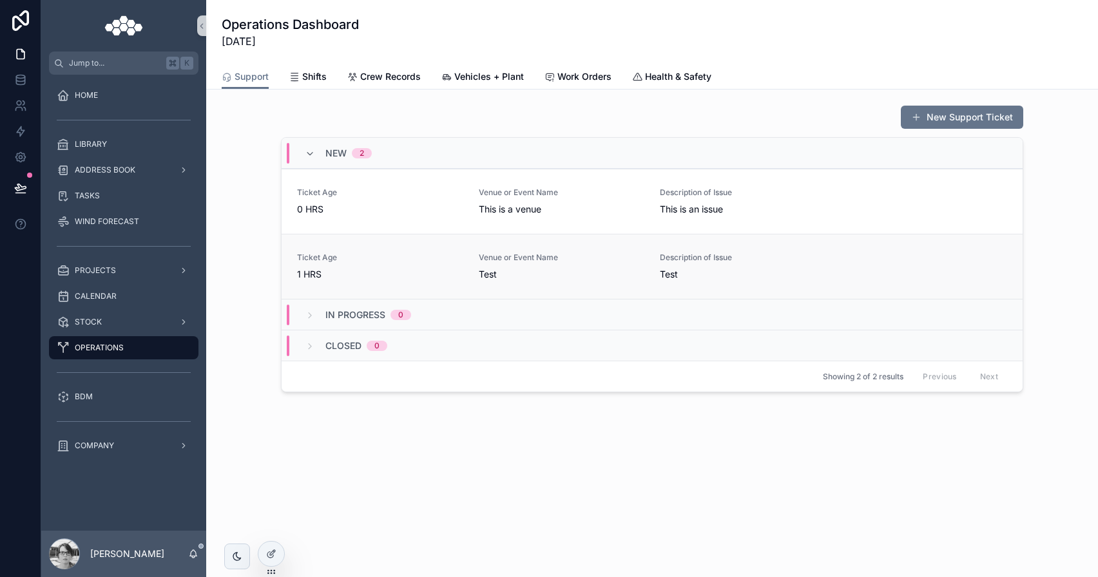
click at [819, 284] on link "Ticket Age [DEMOGRAPHIC_DATA] HRS Venue or Event Name Test Description of Issue…" at bounding box center [652, 266] width 741 height 65
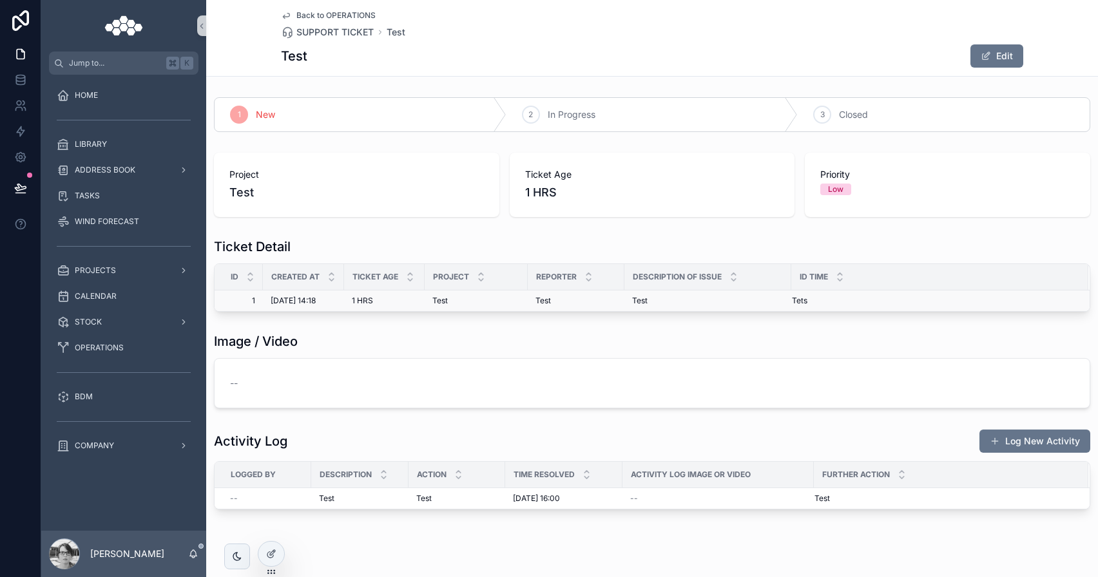
click at [367, 302] on span "1 HRS" at bounding box center [362, 301] width 21 height 10
drag, startPoint x: 563, startPoint y: 204, endPoint x: 530, endPoint y: 166, distance: 51.1
click at [530, 166] on div "Ticket Age [DEMOGRAPHIC_DATA] HRS" at bounding box center [652, 185] width 285 height 64
click at [990, 68] on div "Edit" at bounding box center [974, 56] width 97 height 24
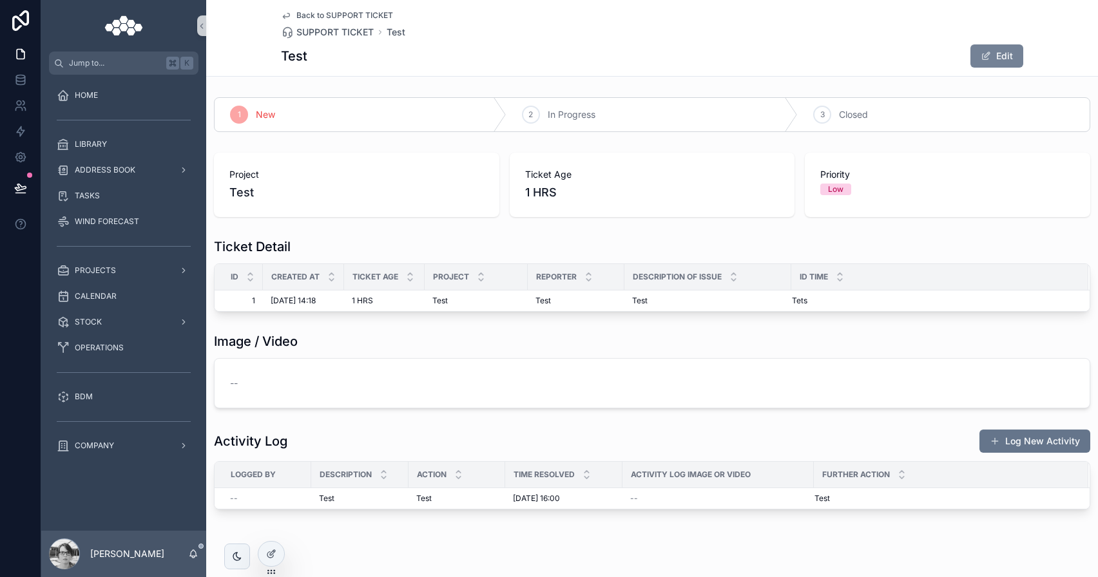
click at [997, 51] on button "Edit" at bounding box center [996, 55] width 53 height 23
click at [989, 56] on button "Done" at bounding box center [993, 55] width 59 height 23
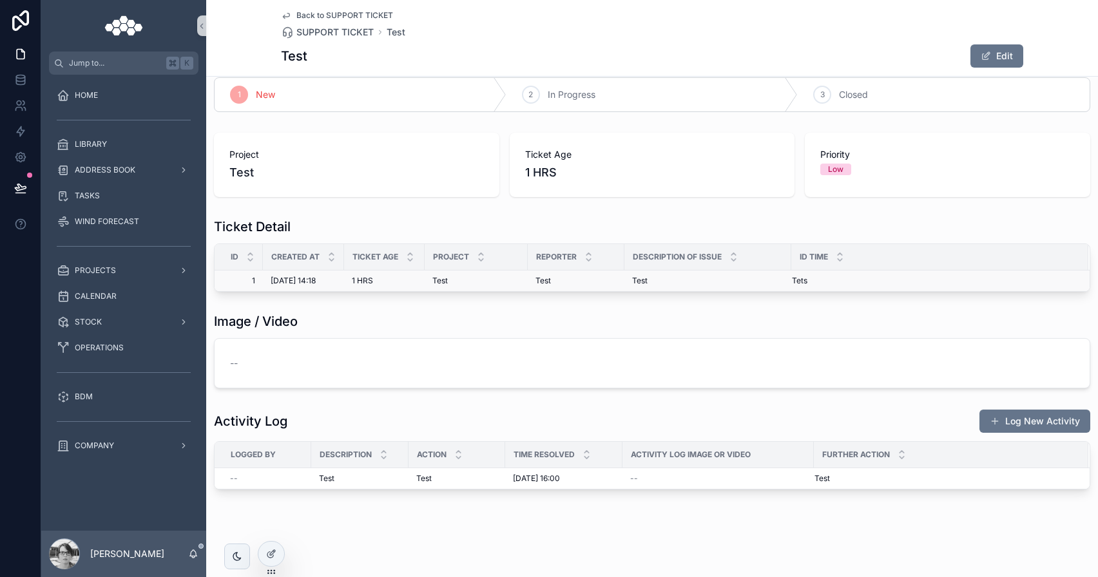
click at [729, 278] on div "Test Test" at bounding box center [707, 281] width 151 height 10
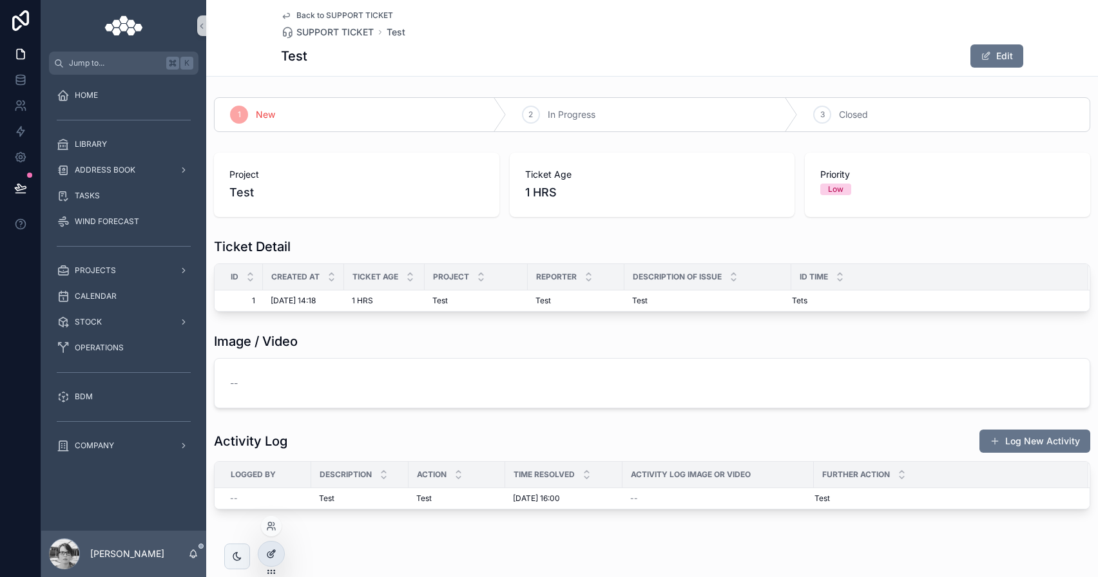
click at [274, 549] on icon at bounding box center [271, 554] width 10 height 10
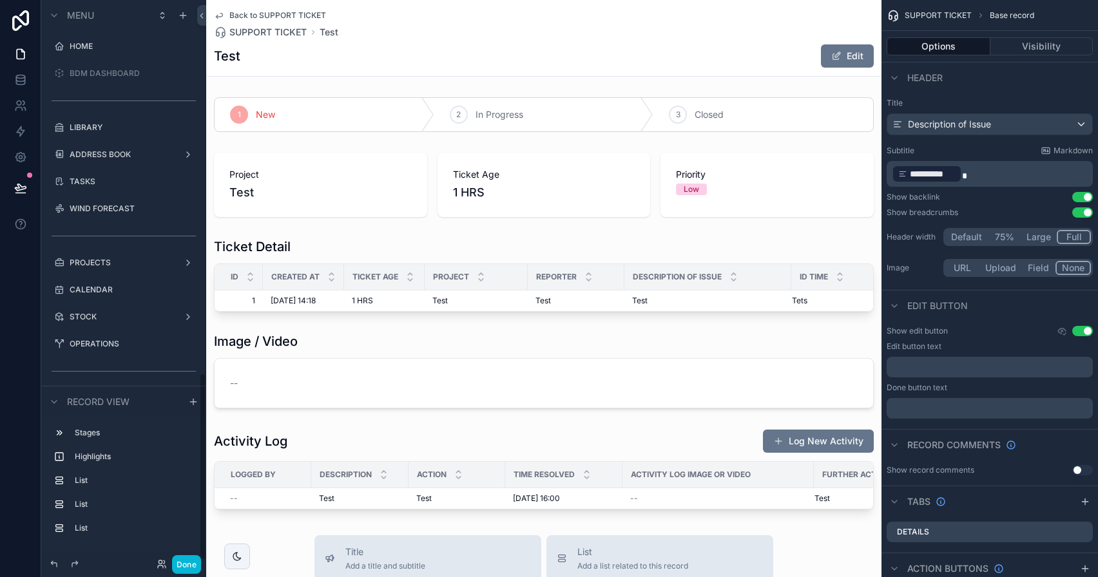
scroll to position [1117, 0]
